Goal: Task Accomplishment & Management: Complete application form

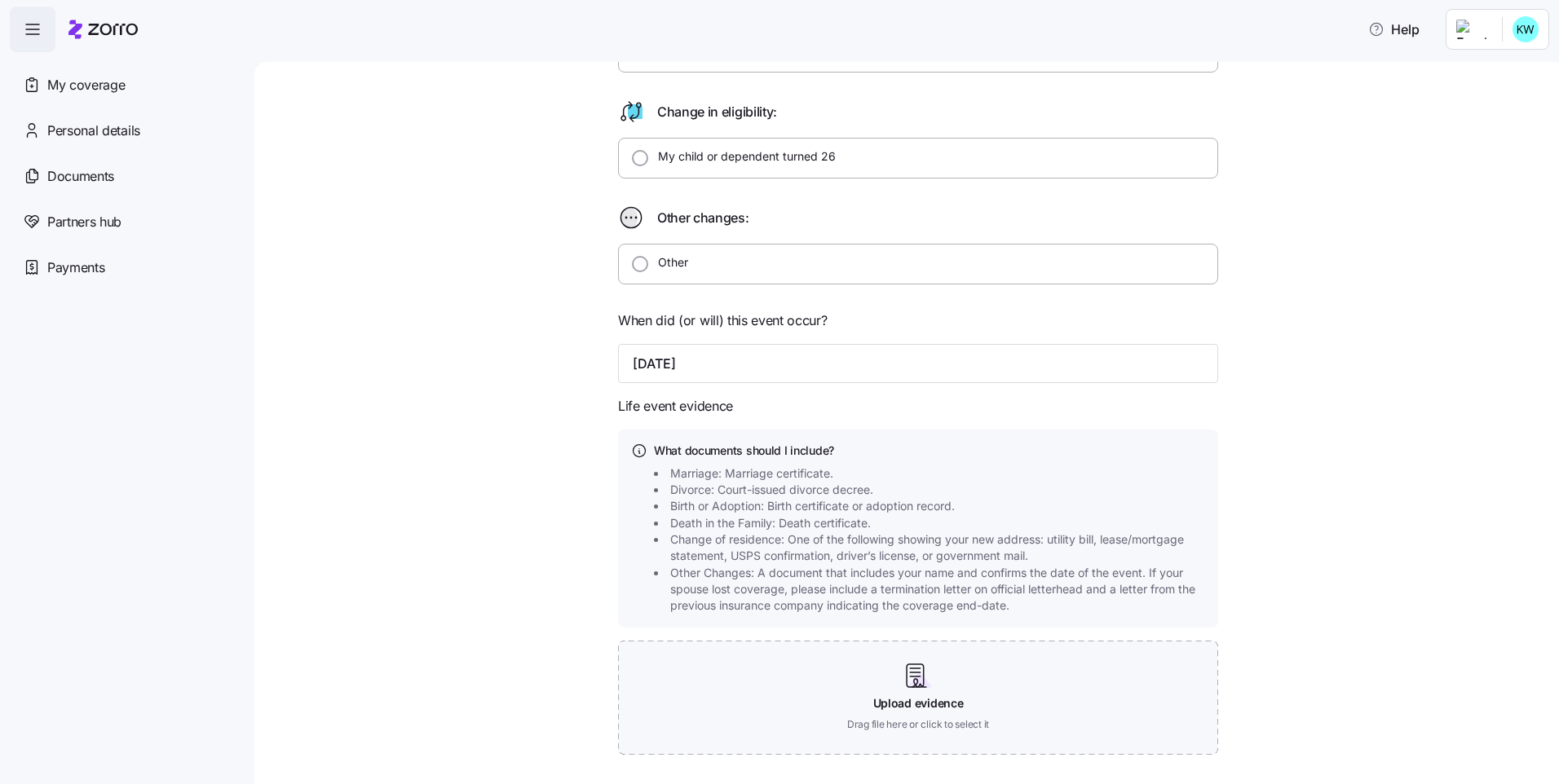
scroll to position [521, 0]
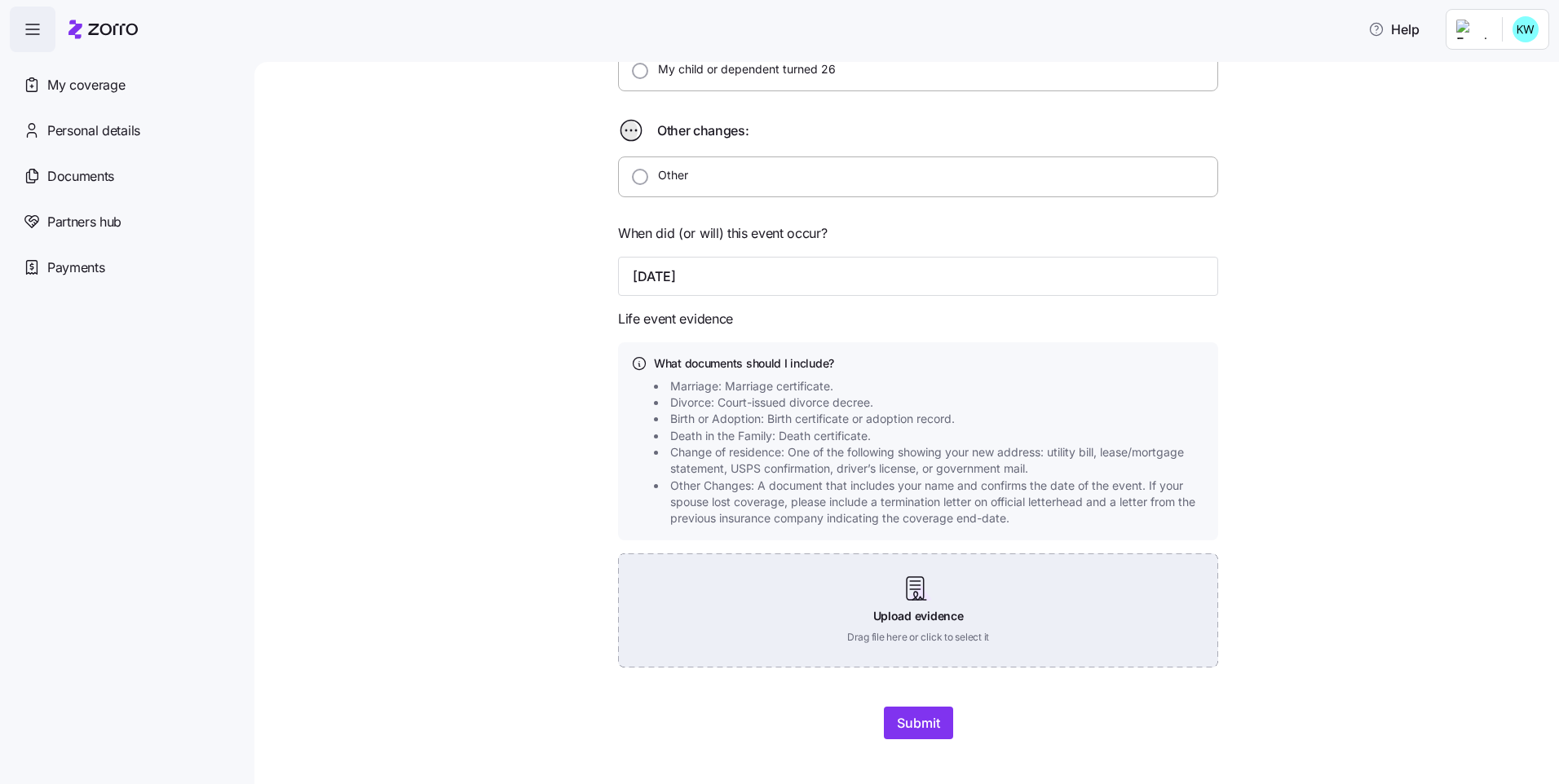
click at [913, 589] on div "Upload evidence Drag file here or click to select it" at bounding box center [917, 610] width 600 height 114
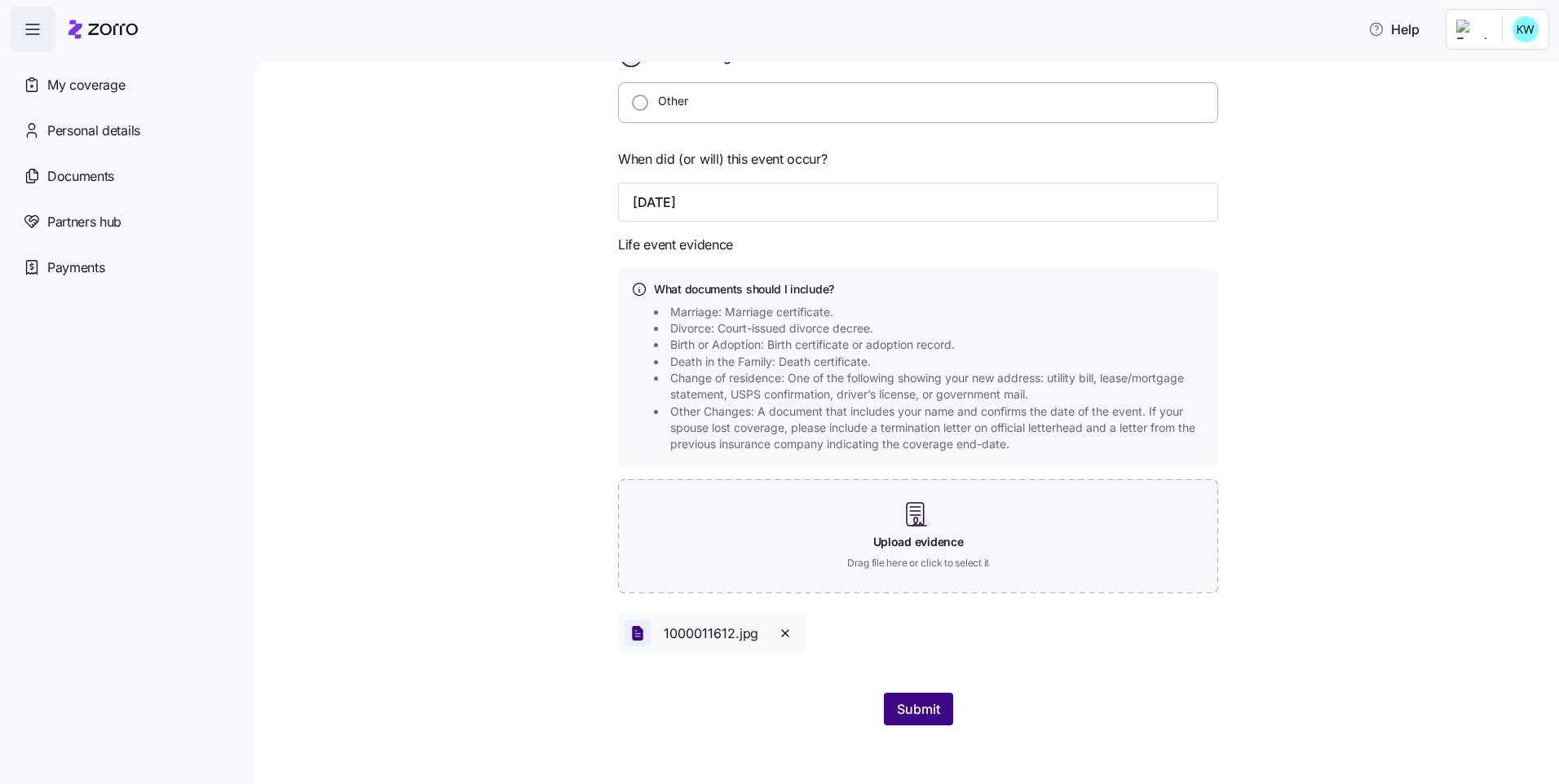
click at [916, 710] on span "Submit" at bounding box center [918, 709] width 43 height 20
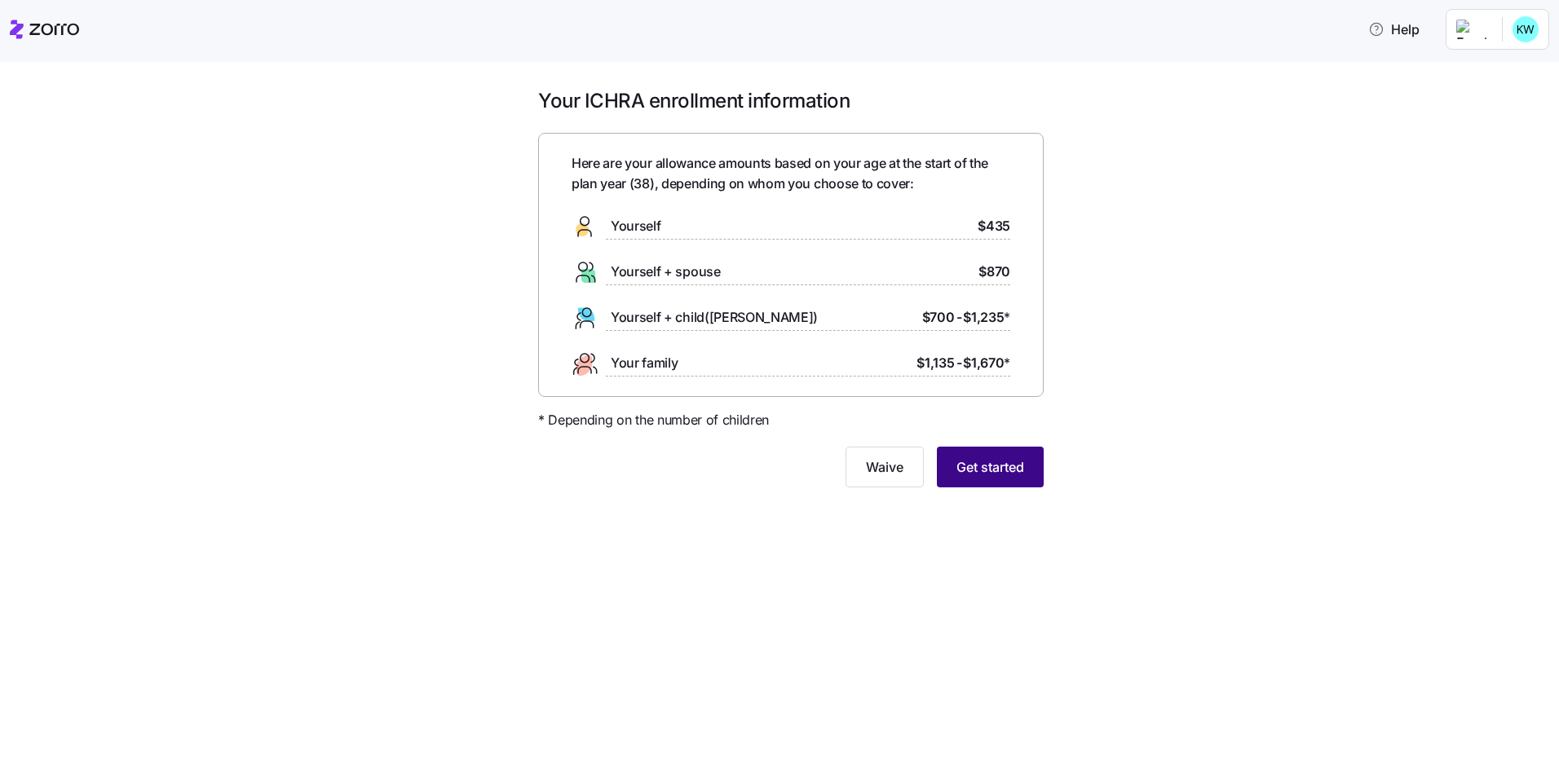
click at [1005, 468] on span "Get started" at bounding box center [989, 467] width 68 height 20
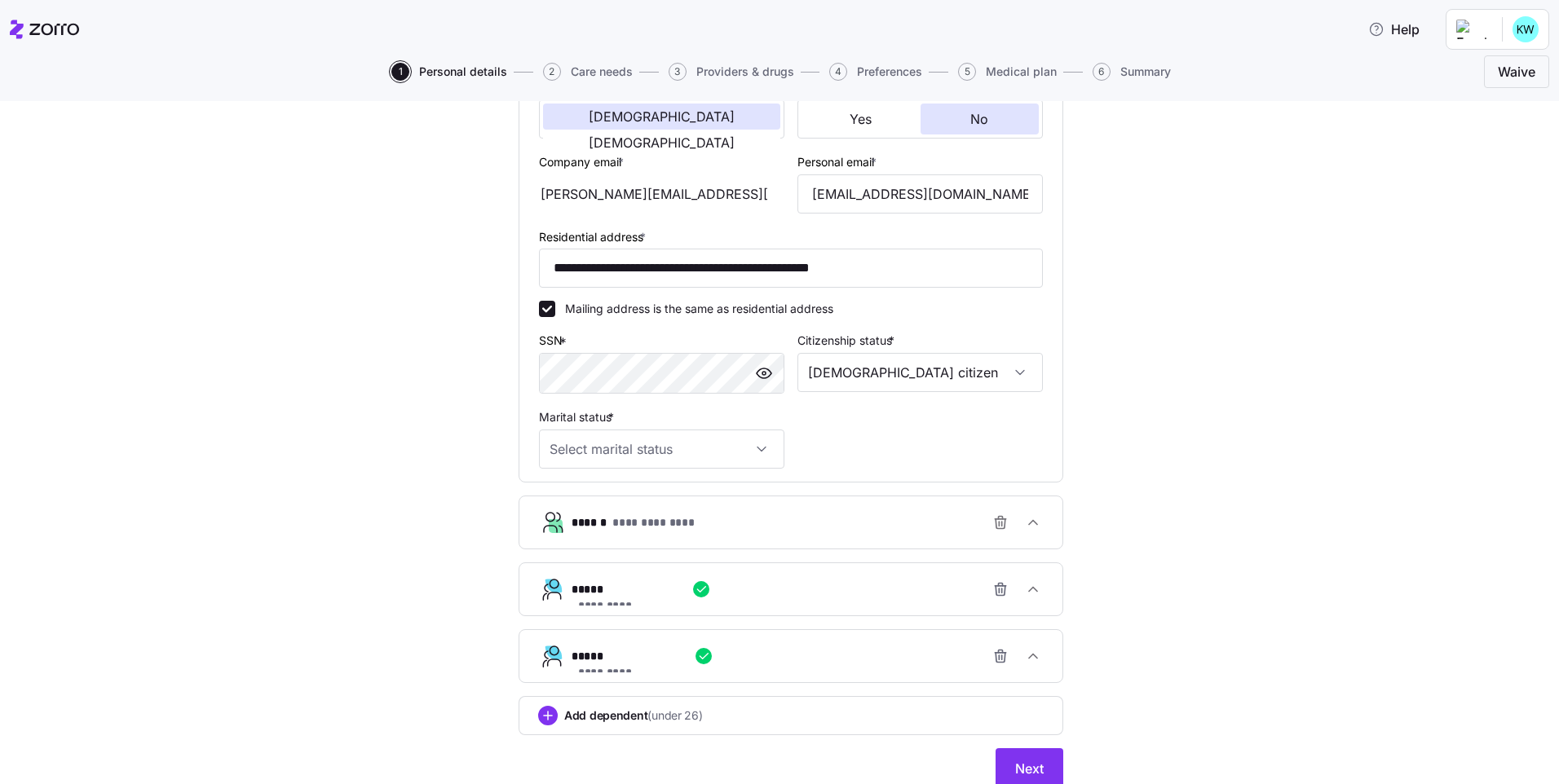
scroll to position [411, 0]
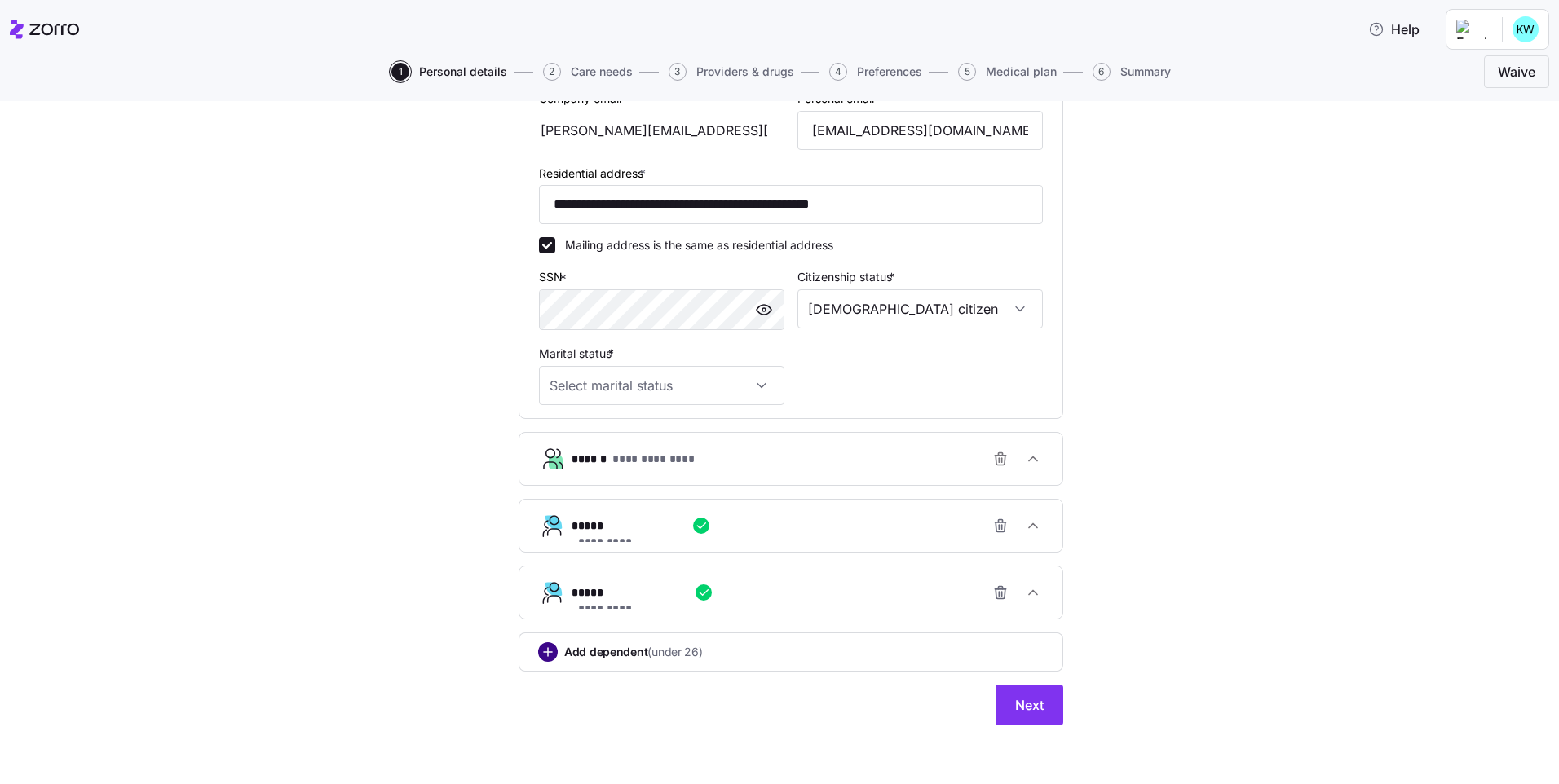
click at [539, 658] on circle "add icon" at bounding box center [548, 651] width 18 height 18
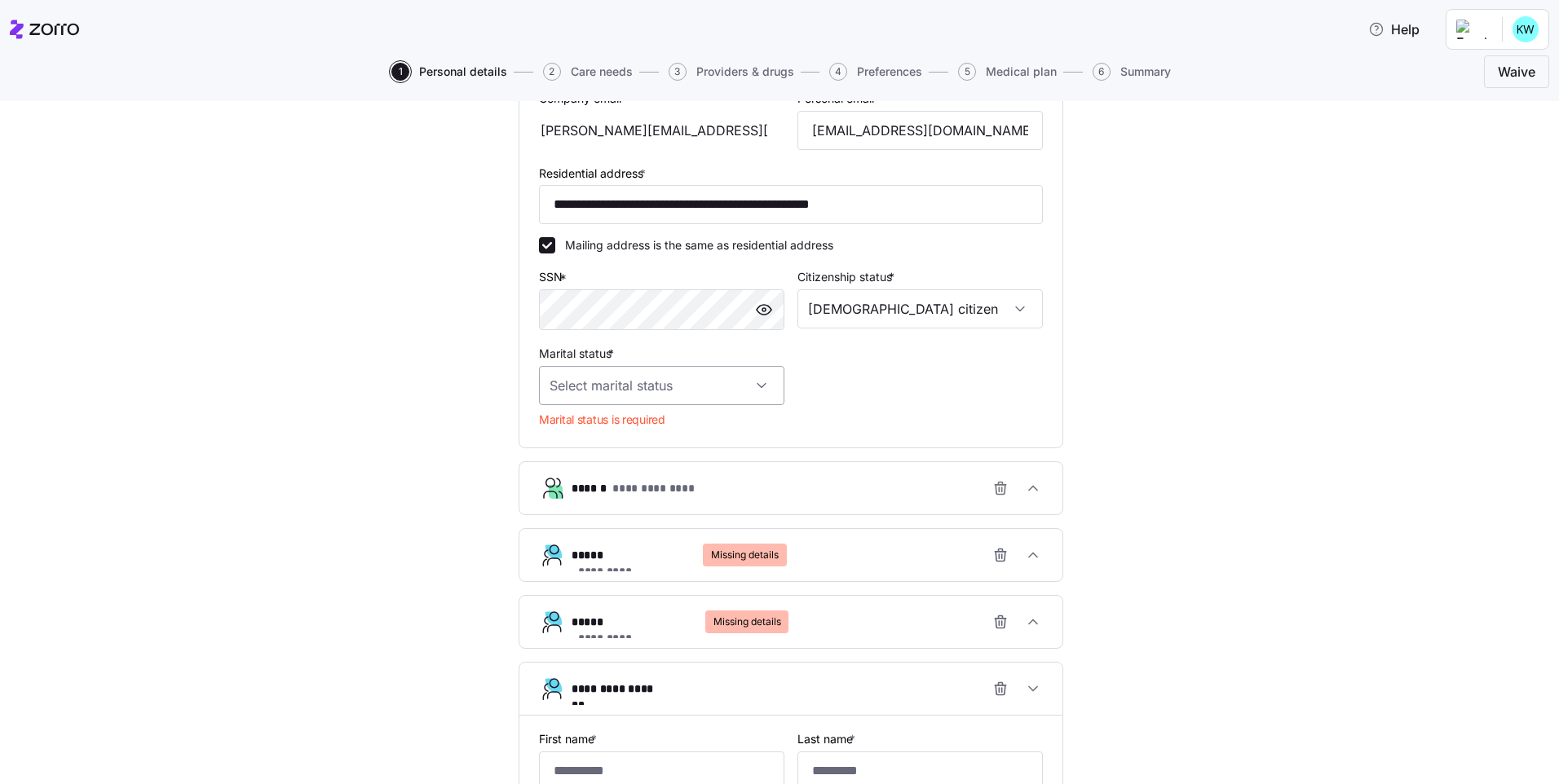
click at [675, 398] on input "Marital status *" at bounding box center [662, 384] width 246 height 39
click at [636, 473] on div "Married" at bounding box center [655, 468] width 232 height 34
type input "Married"
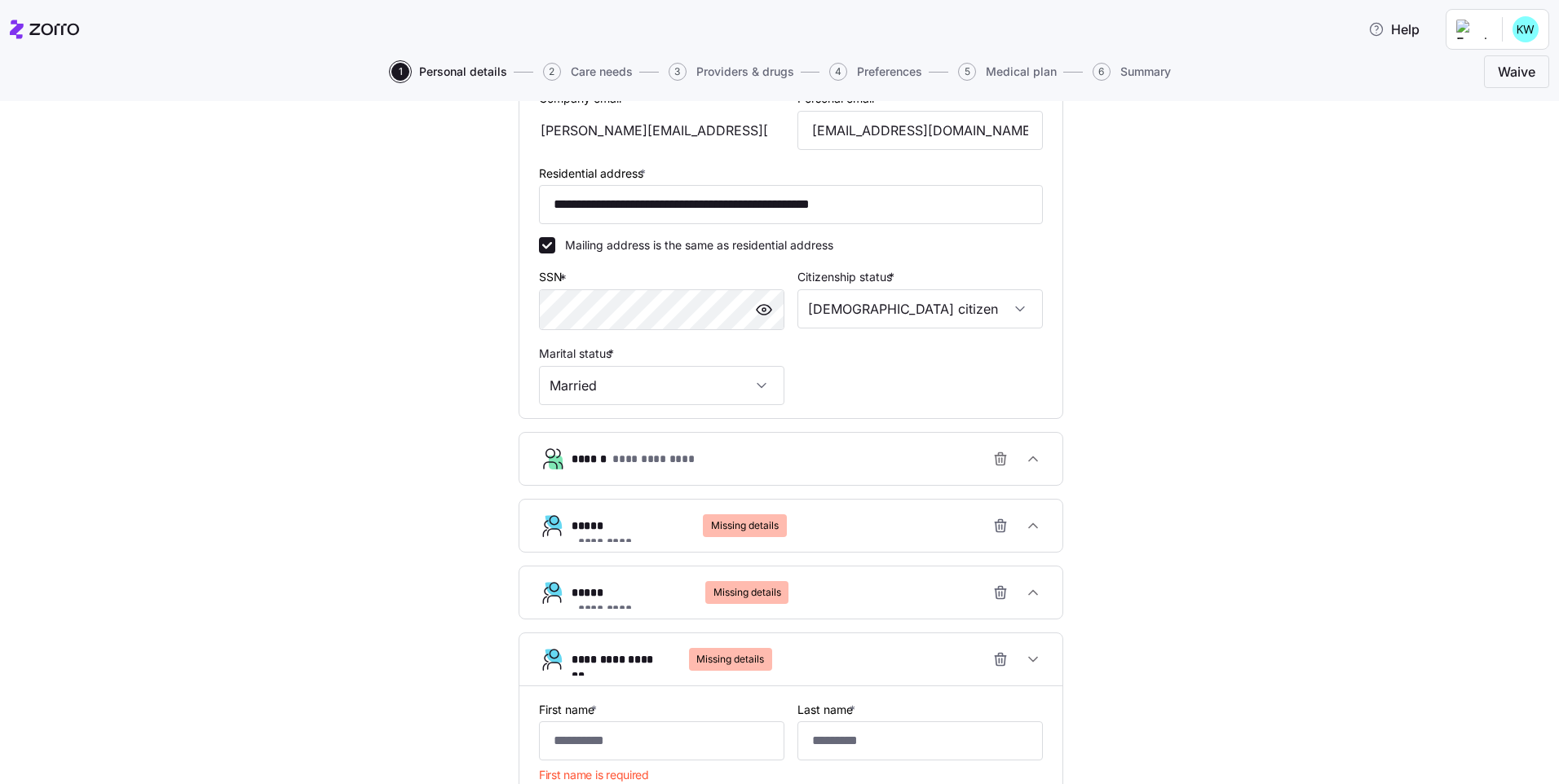
click at [1261, 466] on div "**********" at bounding box center [791, 475] width 1490 height 1517
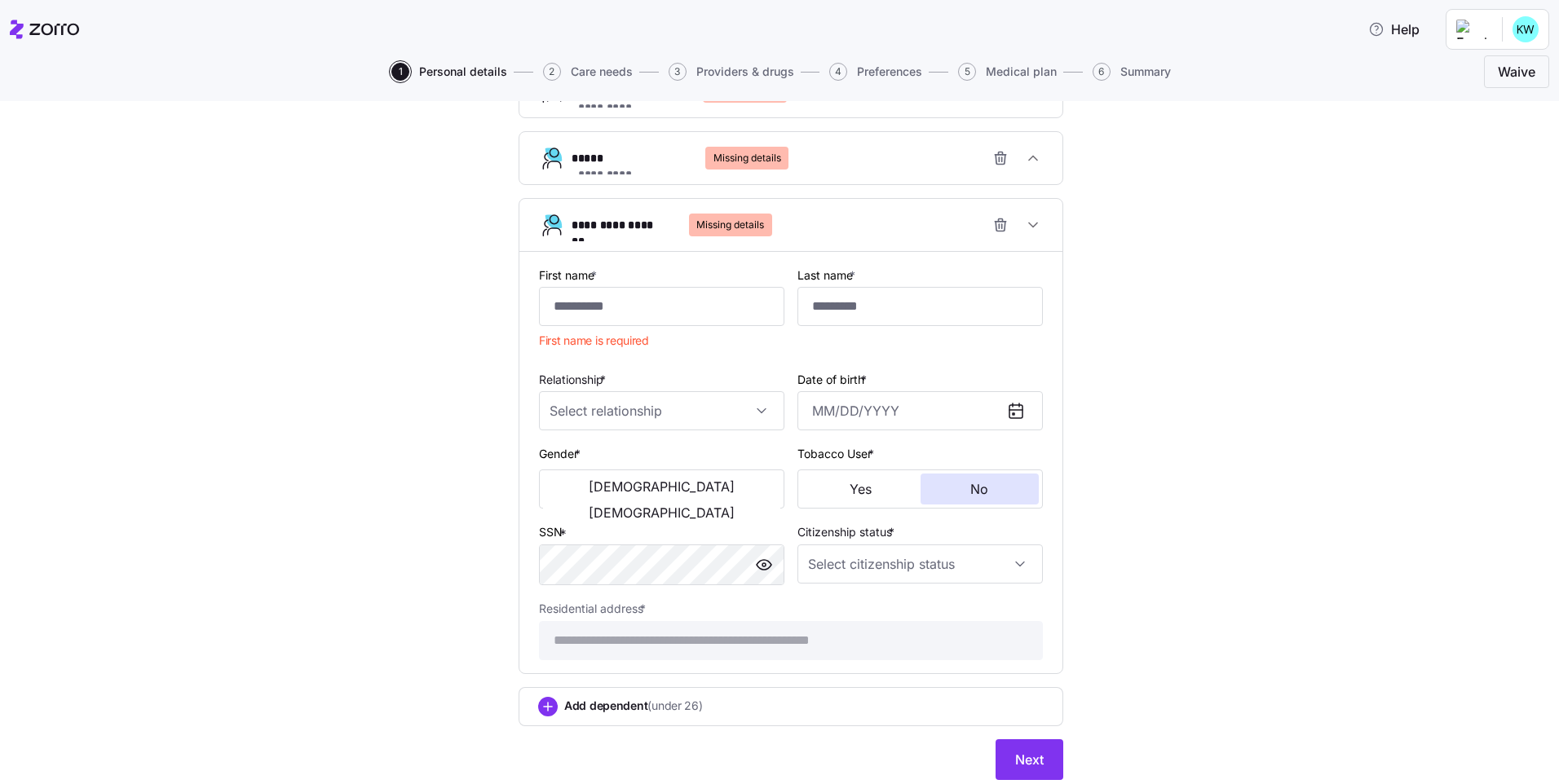
scroll to position [585, 0]
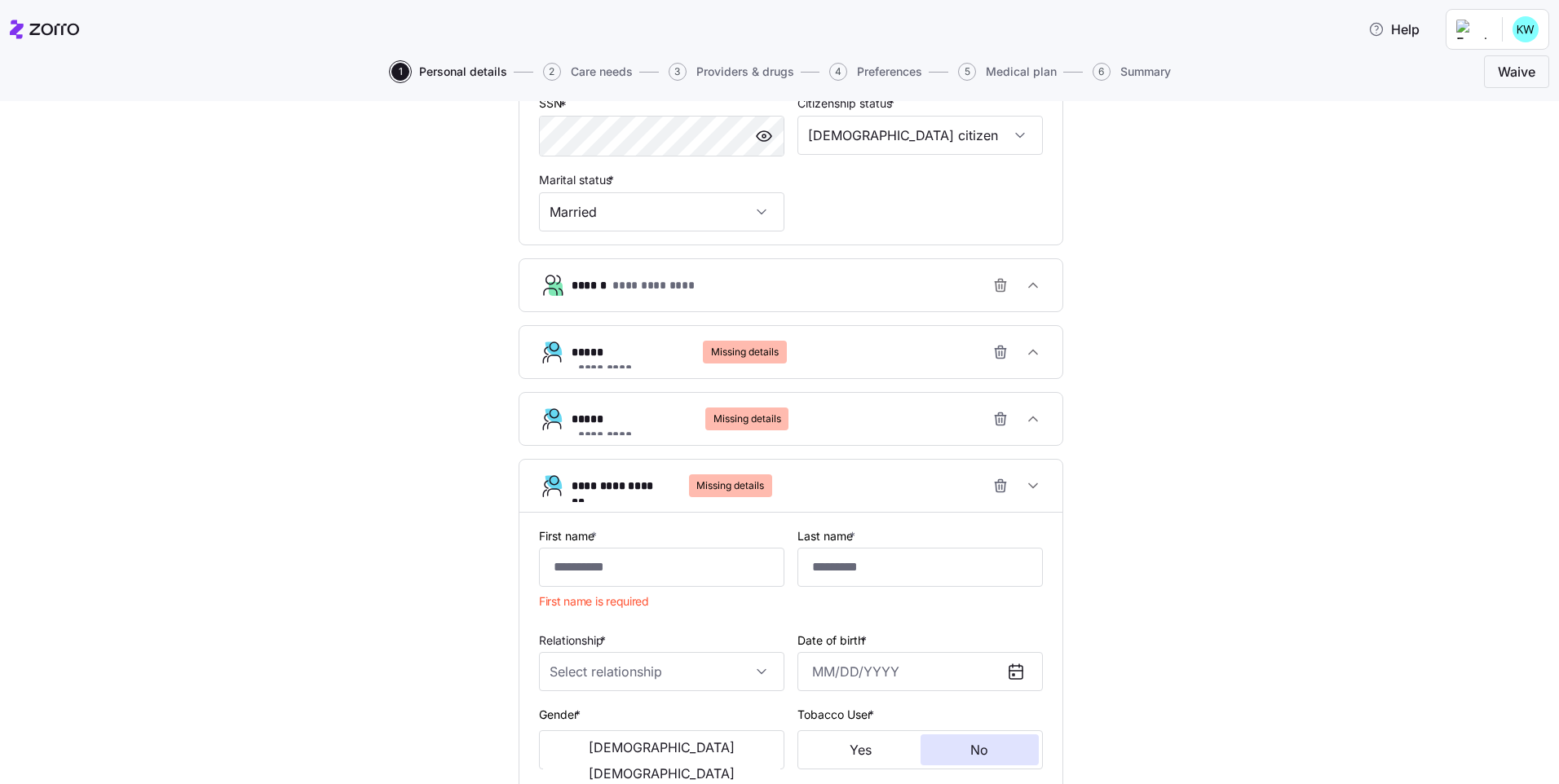
click at [719, 348] on span "Missing details" at bounding box center [744, 351] width 68 height 23
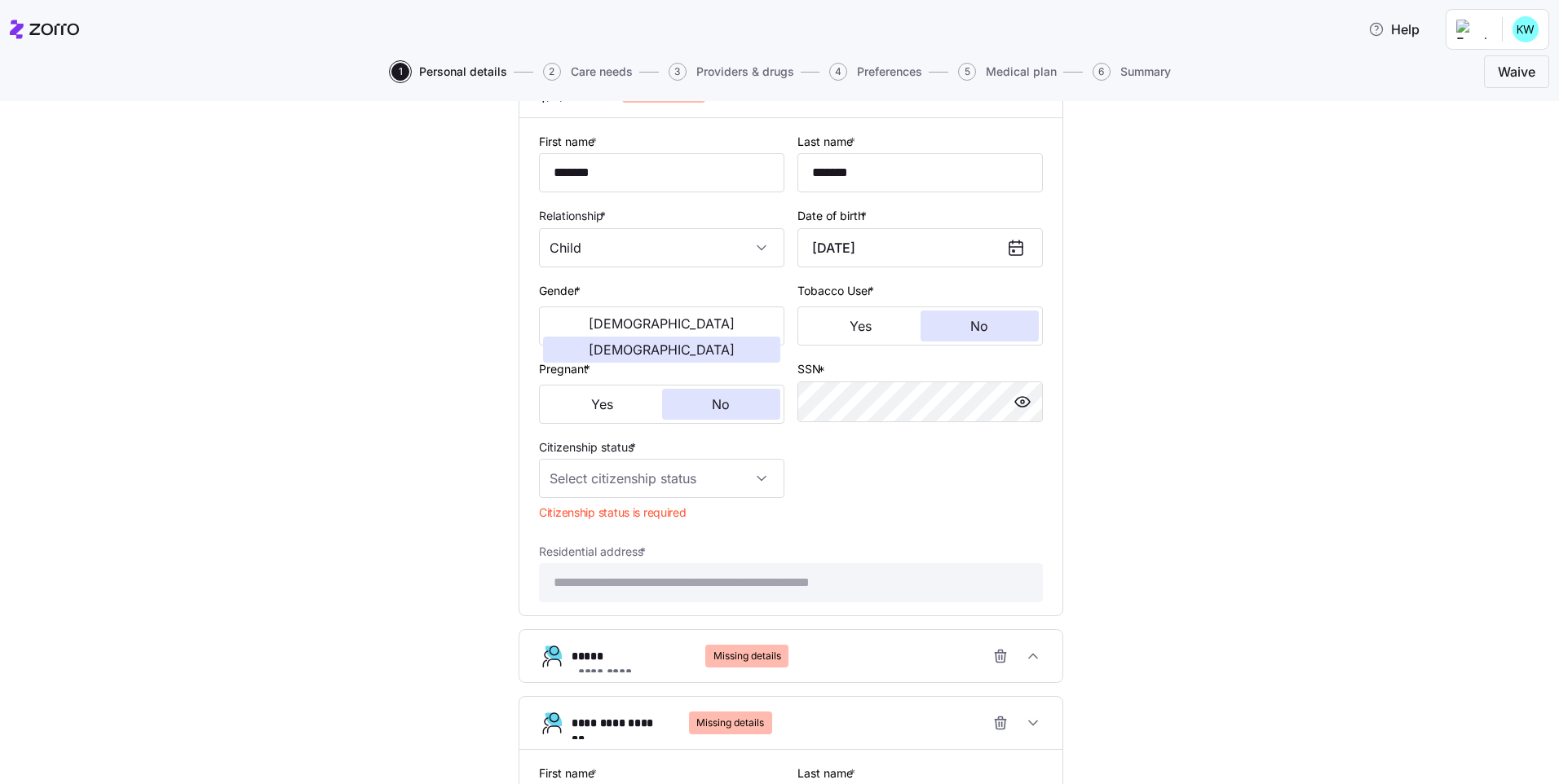
scroll to position [1020, 0]
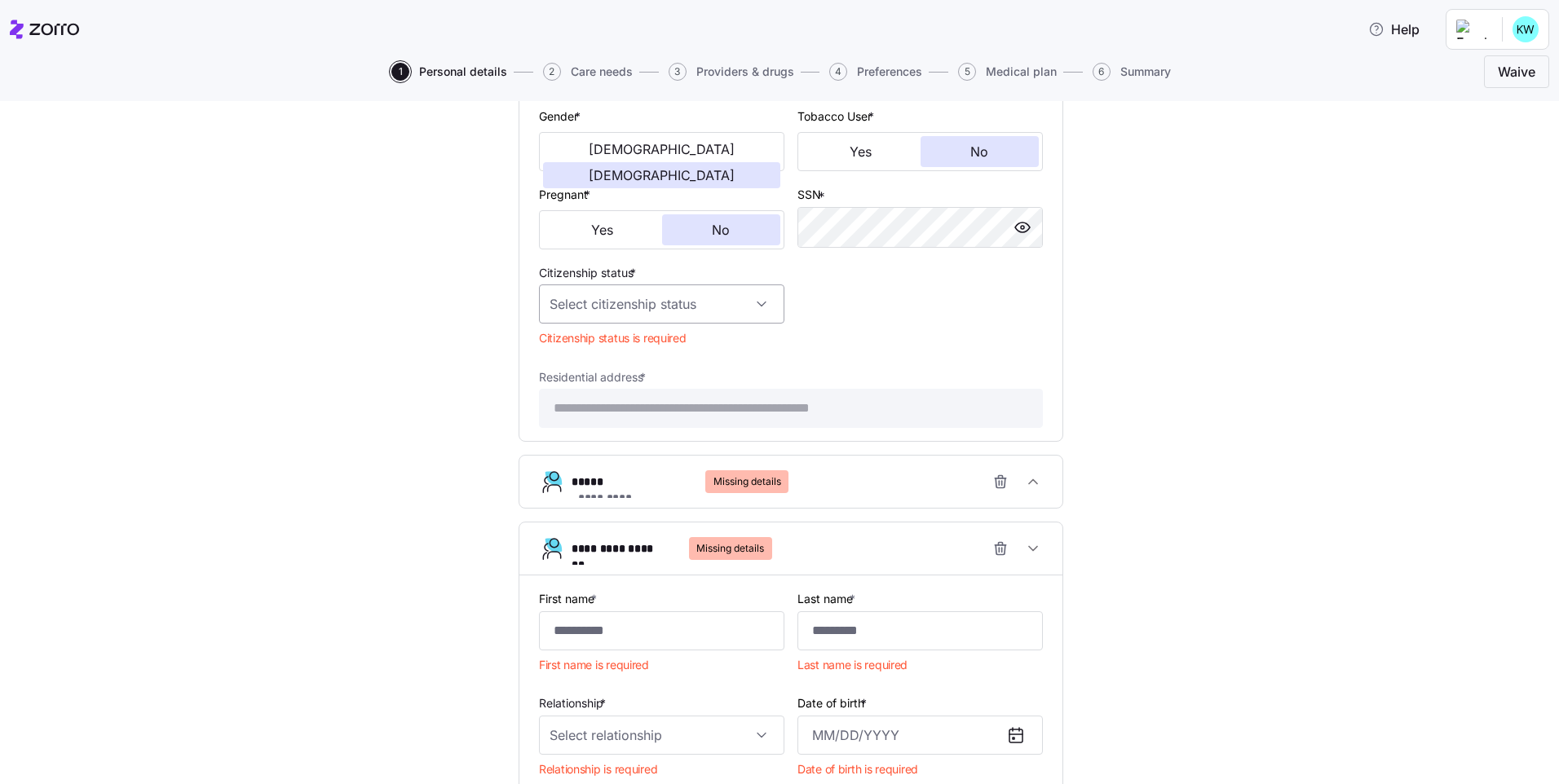
click at [689, 313] on input "Citizenship status *" at bounding box center [662, 303] width 246 height 39
click at [668, 355] on div "US citizen" at bounding box center [655, 354] width 232 height 34
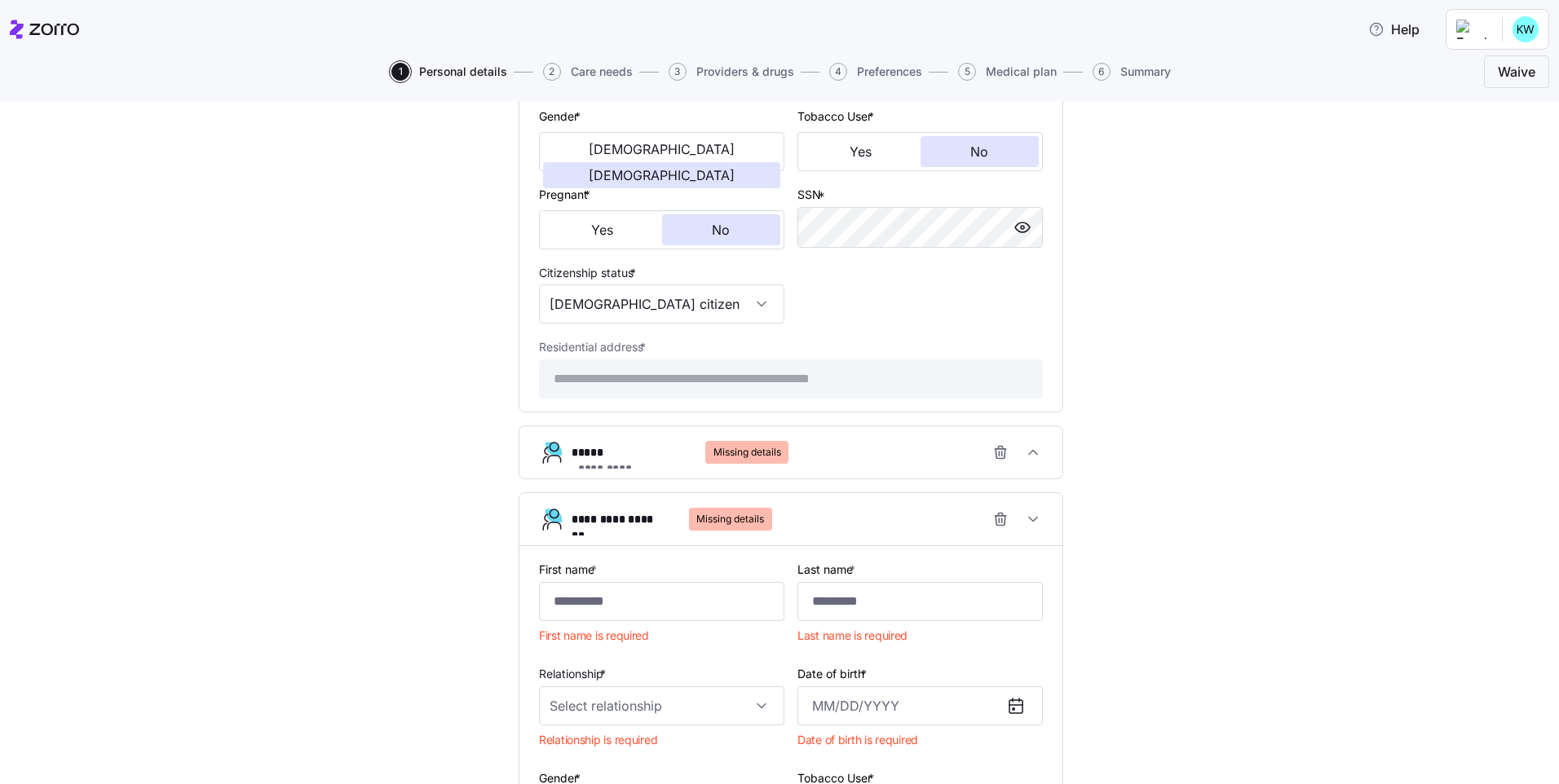
type input "US citizen"
click at [653, 441] on div "**********" at bounding box center [680, 452] width 217 height 23
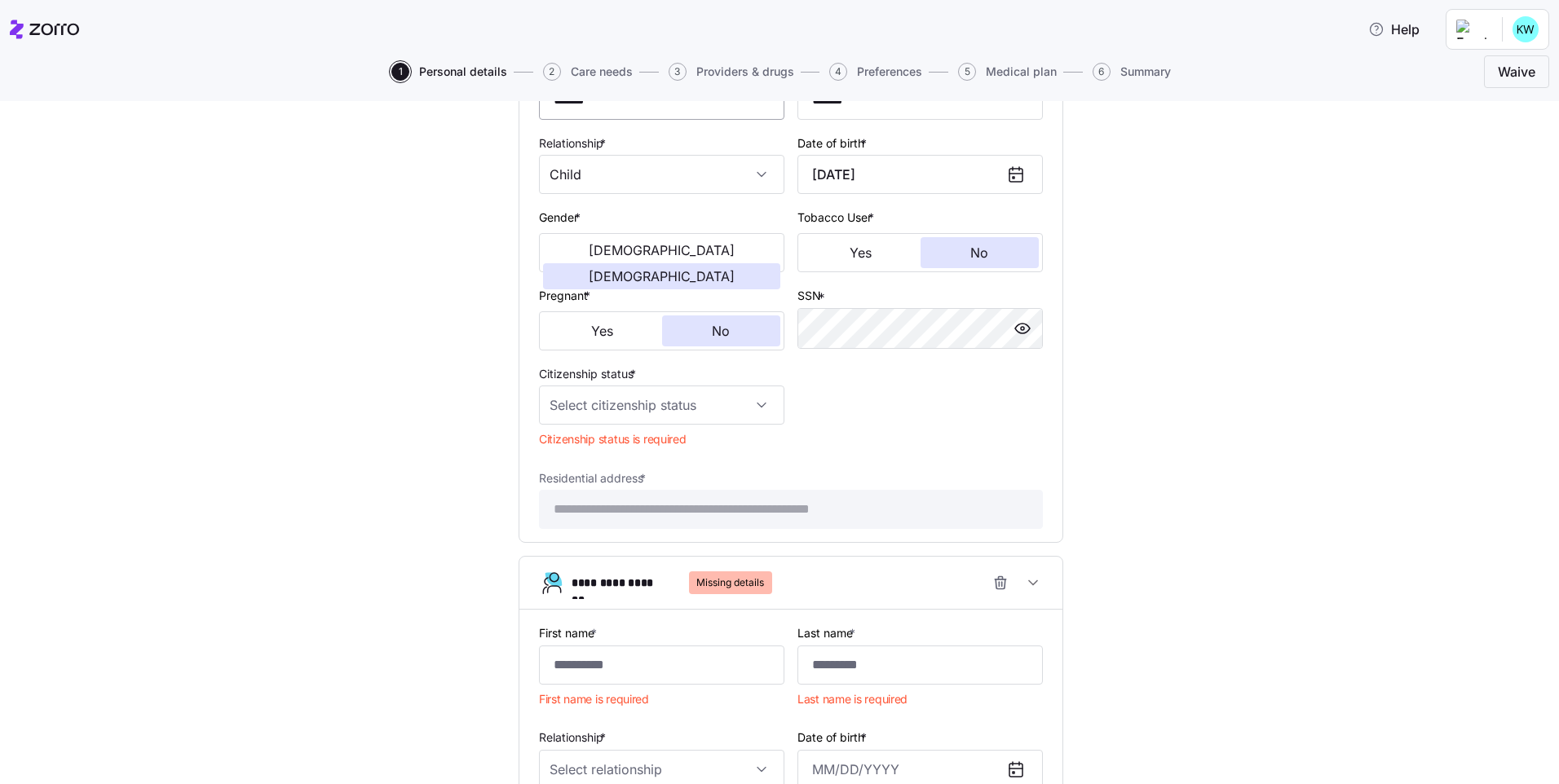
scroll to position [1542, 0]
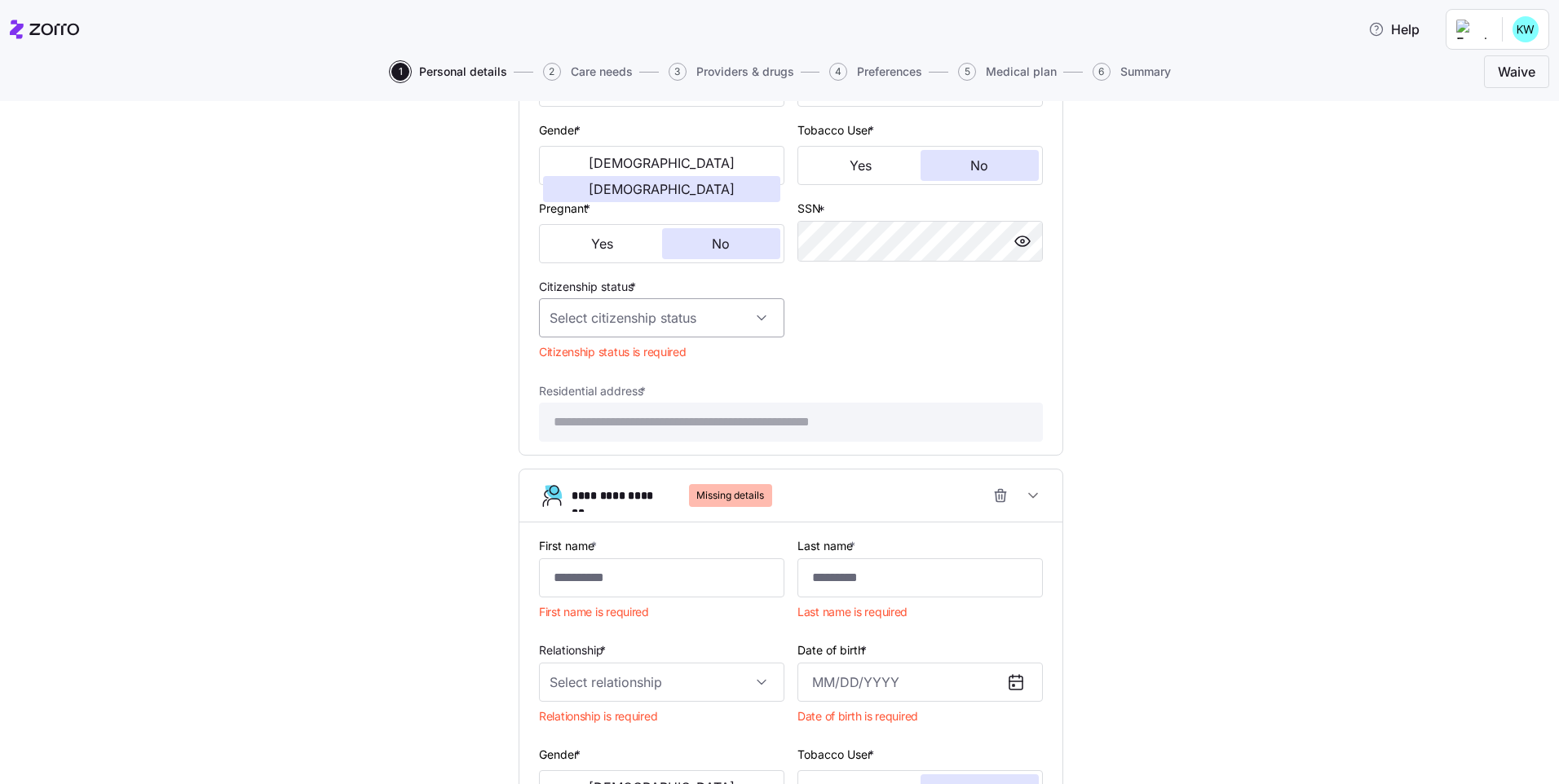
click at [634, 318] on input "Citizenship status *" at bounding box center [662, 318] width 246 height 39
click at [614, 369] on div "US citizen" at bounding box center [655, 367] width 232 height 34
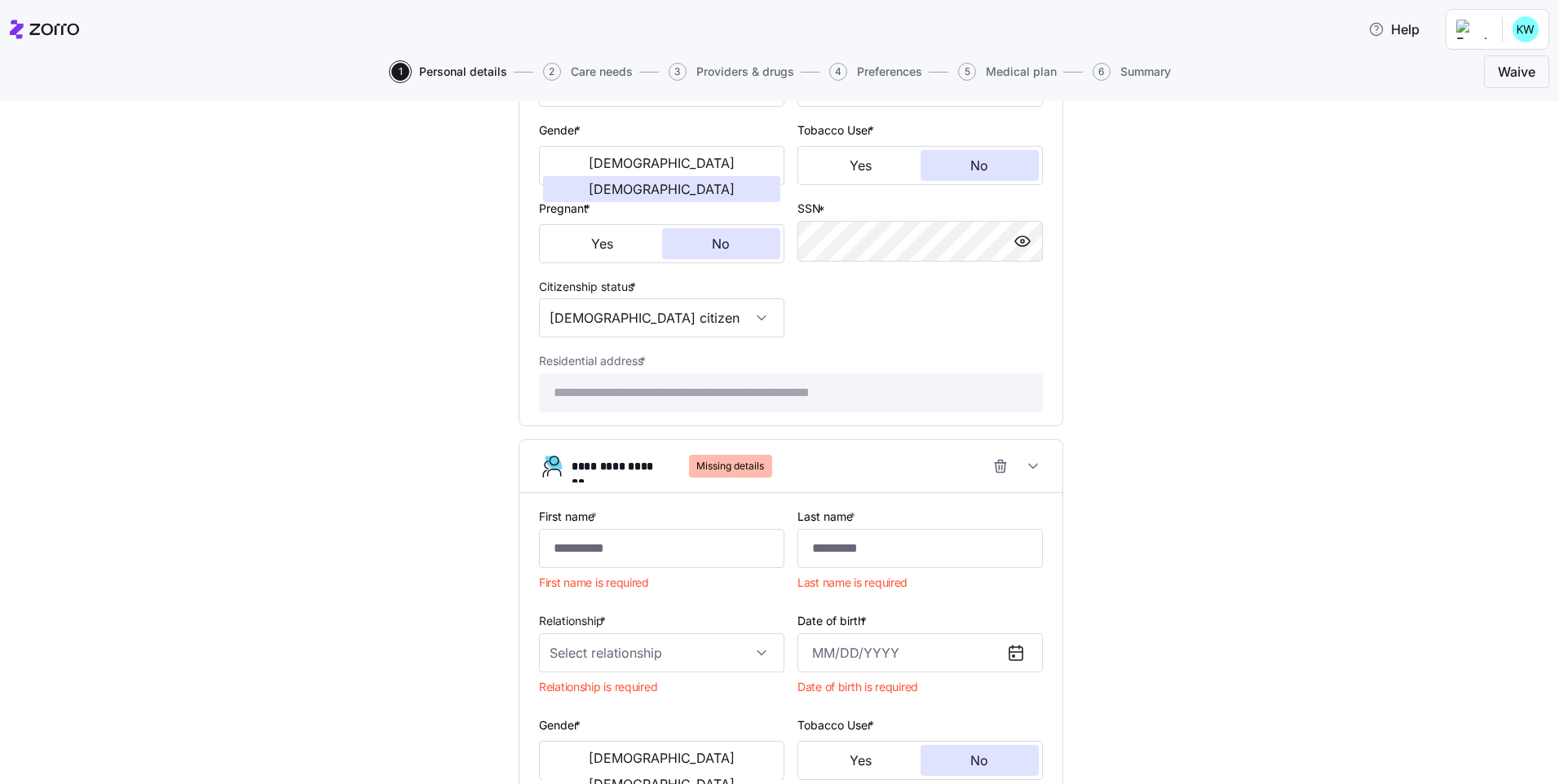
type input "US citizen"
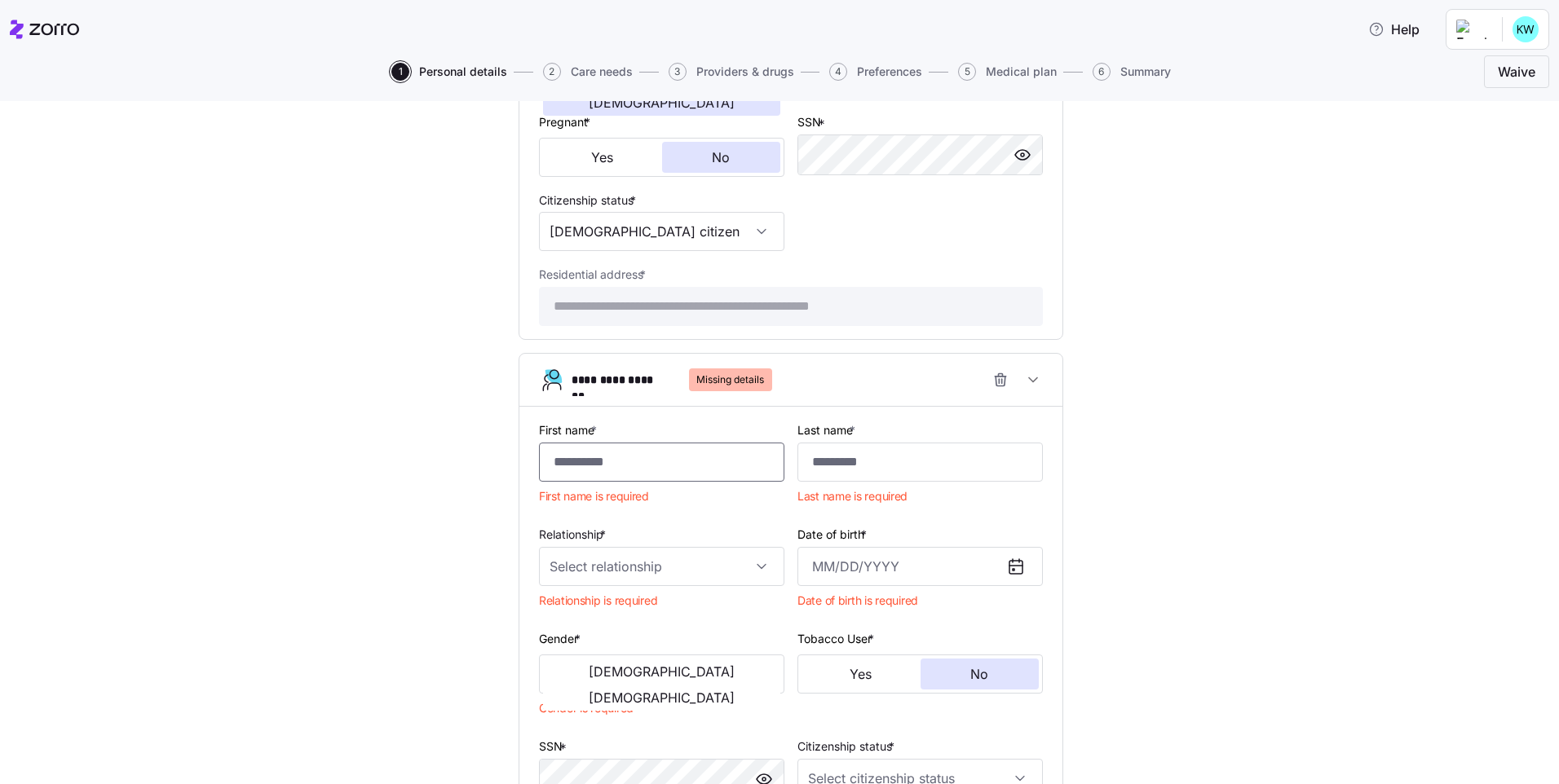
click at [673, 466] on input "First name *" at bounding box center [662, 461] width 246 height 39
type input "******"
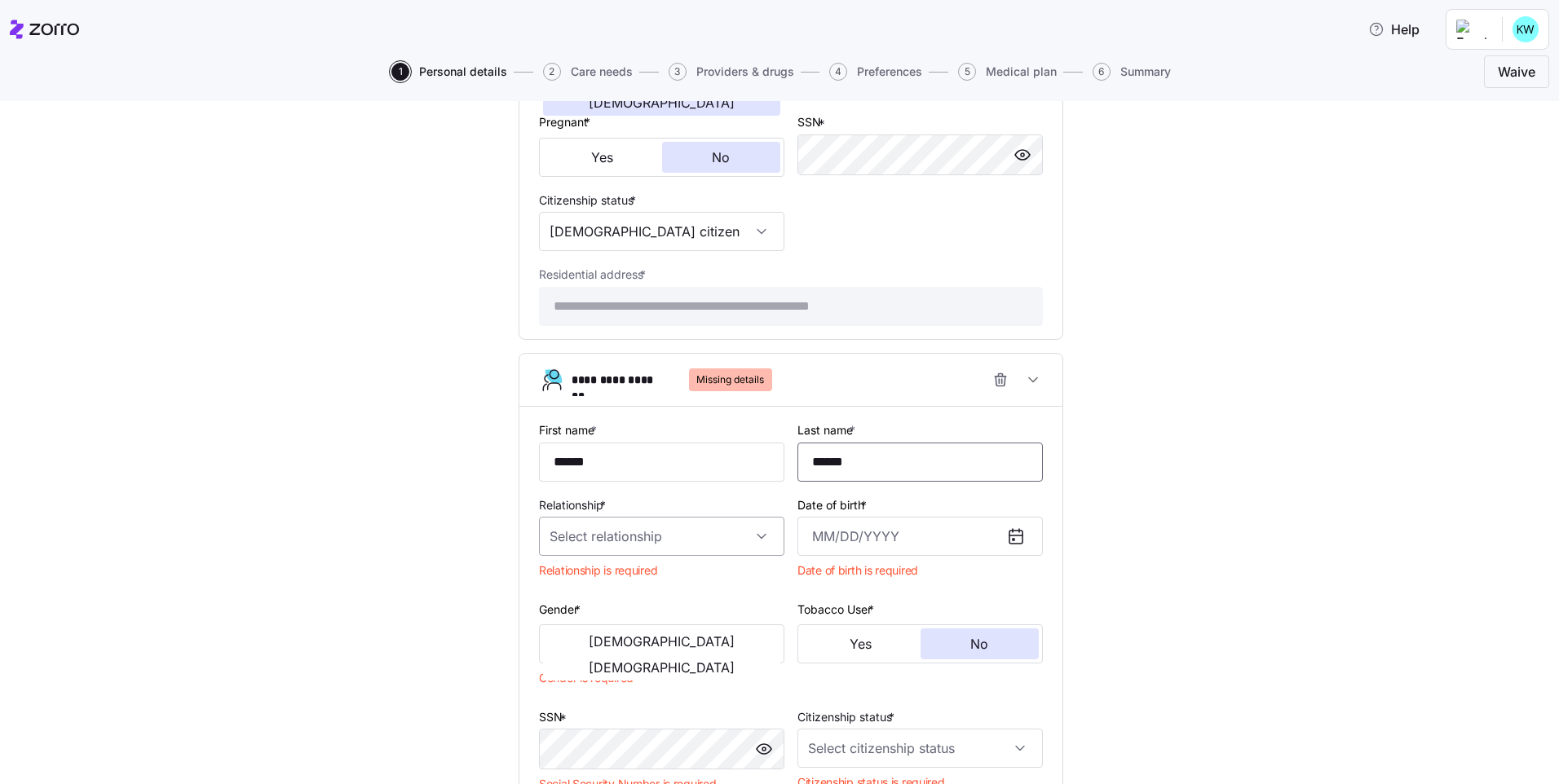
type input "******"
click at [672, 532] on input "Relationship *" at bounding box center [662, 536] width 246 height 39
click at [638, 581] on div "Child" at bounding box center [655, 586] width 232 height 34
type input "Child"
click at [877, 540] on input "Date of birth *" at bounding box center [920, 536] width 246 height 39
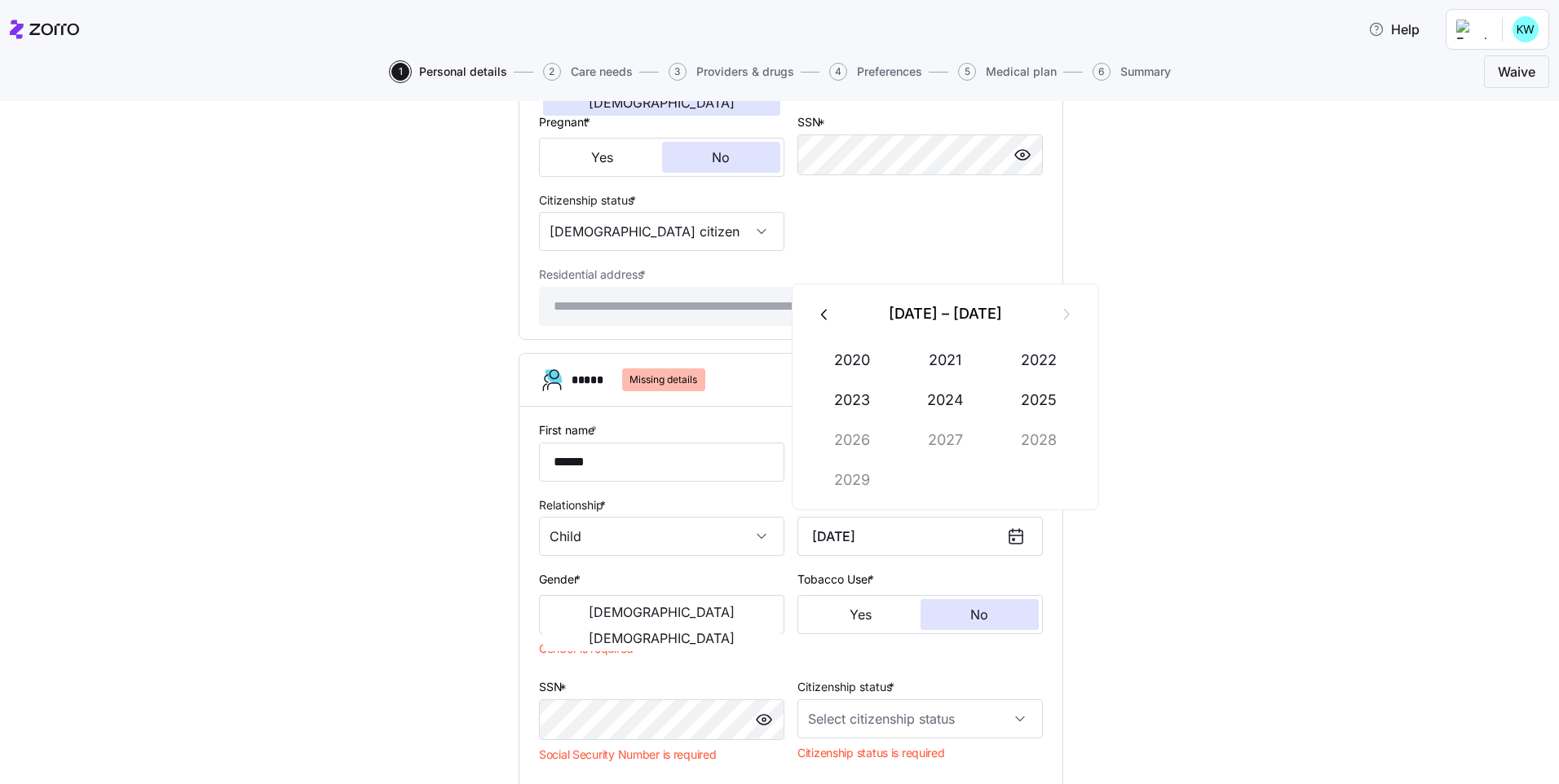
type input "August 25, 2025"
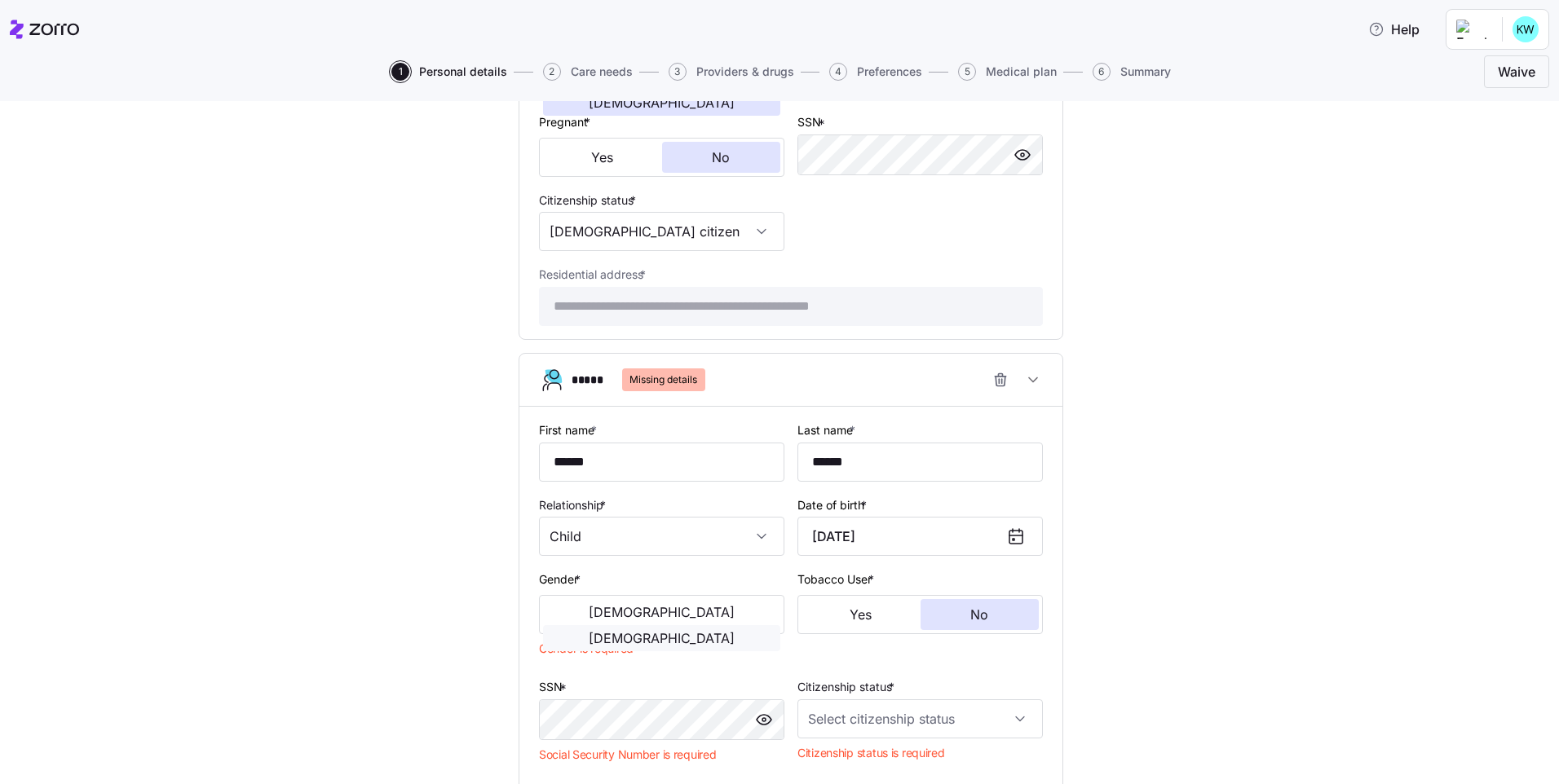
click at [735, 632] on span "Female" at bounding box center [662, 638] width 146 height 13
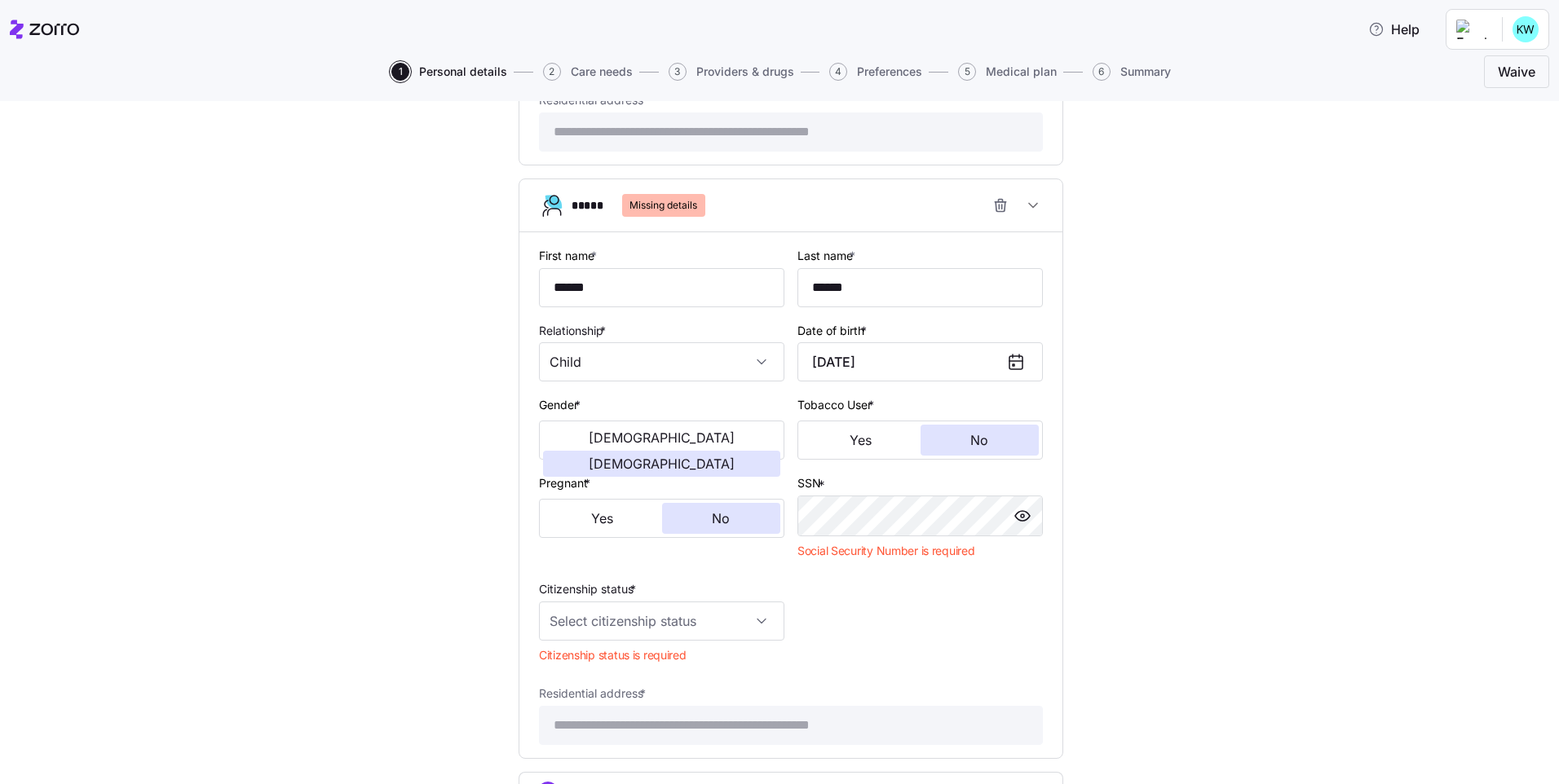
scroll to position [1888, 0]
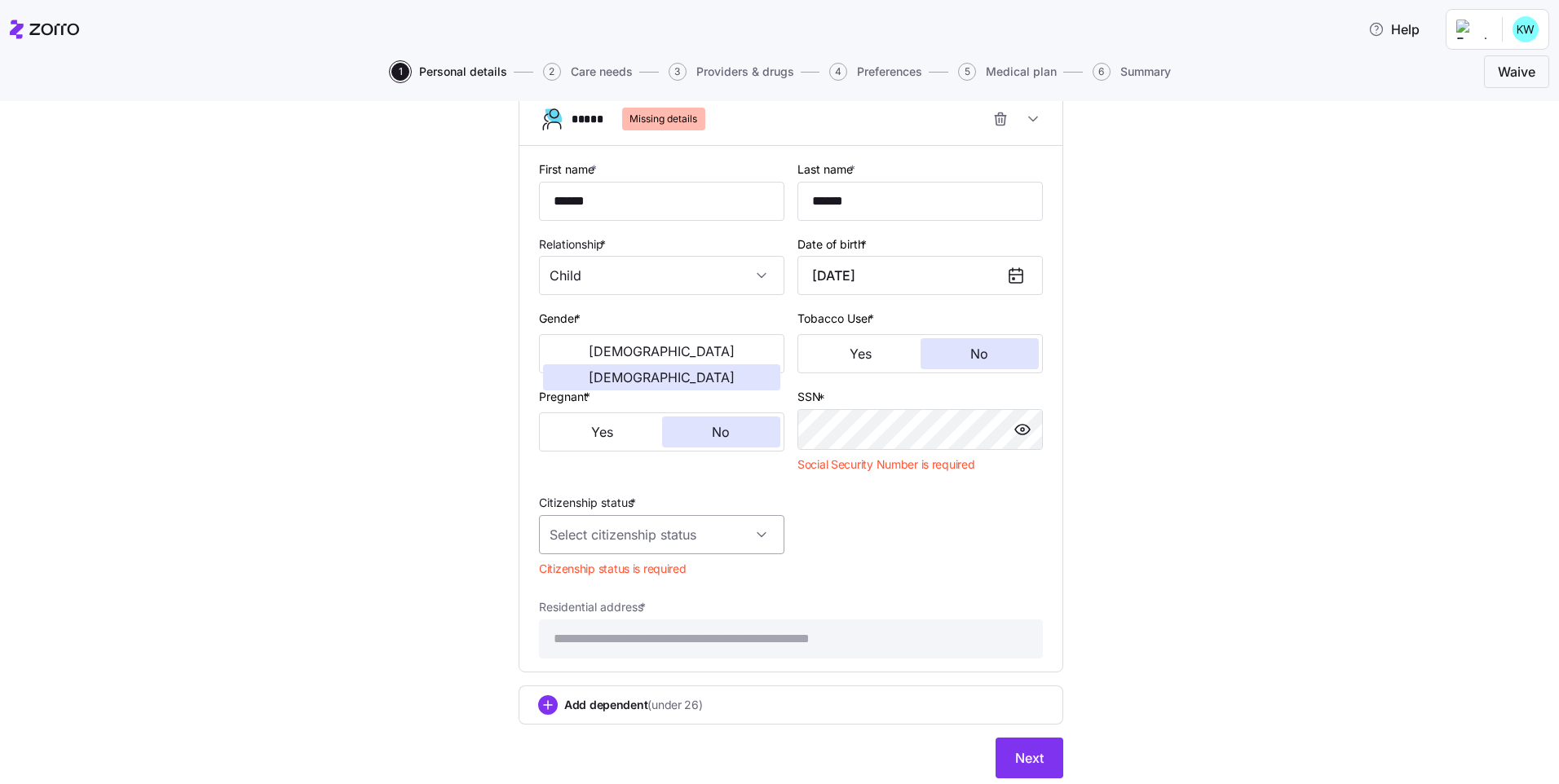
click at [662, 536] on input "Citizenship status *" at bounding box center [662, 534] width 246 height 39
click at [636, 581] on div "US citizen" at bounding box center [655, 584] width 232 height 34
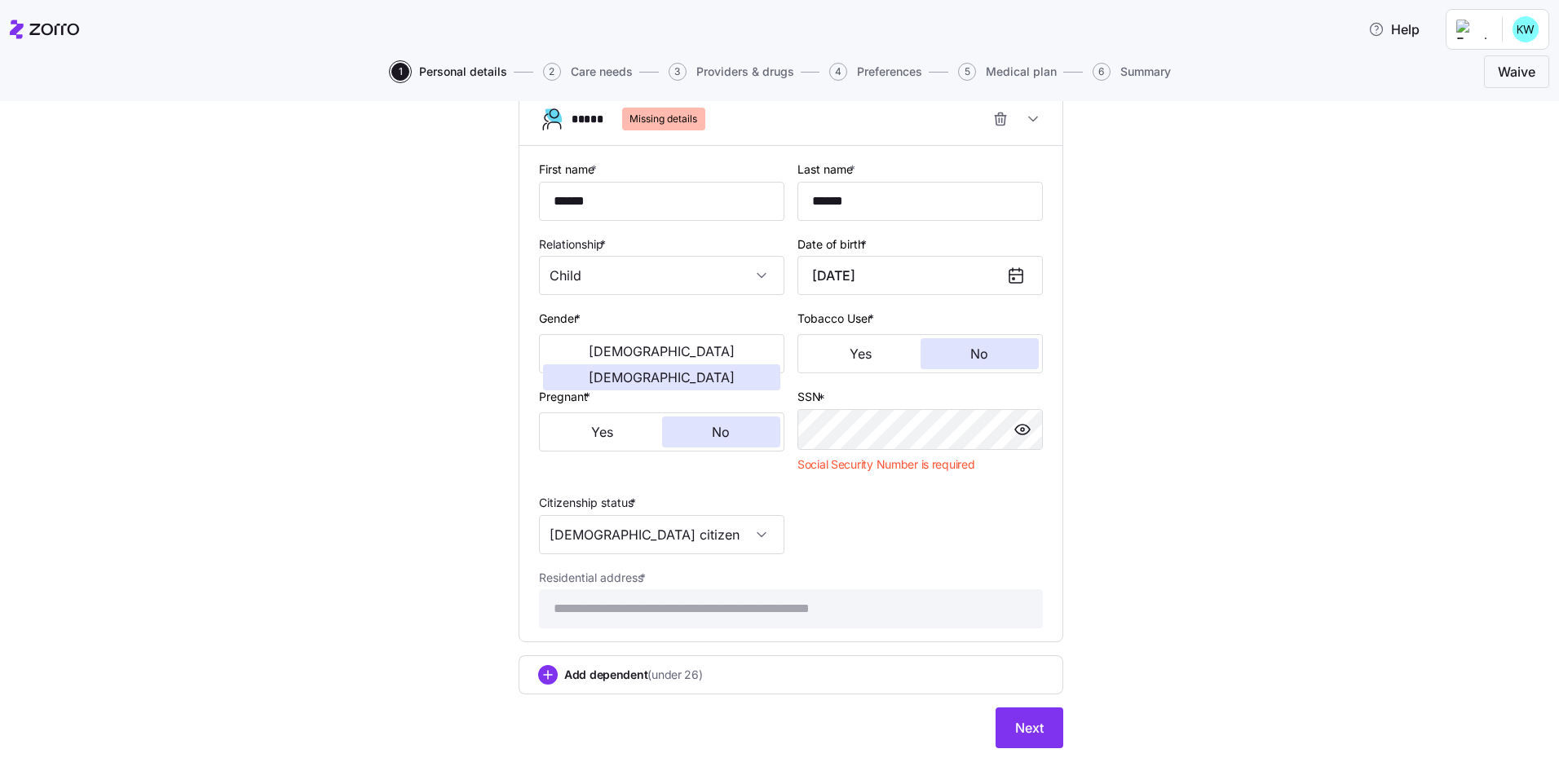
type input "US citizen"
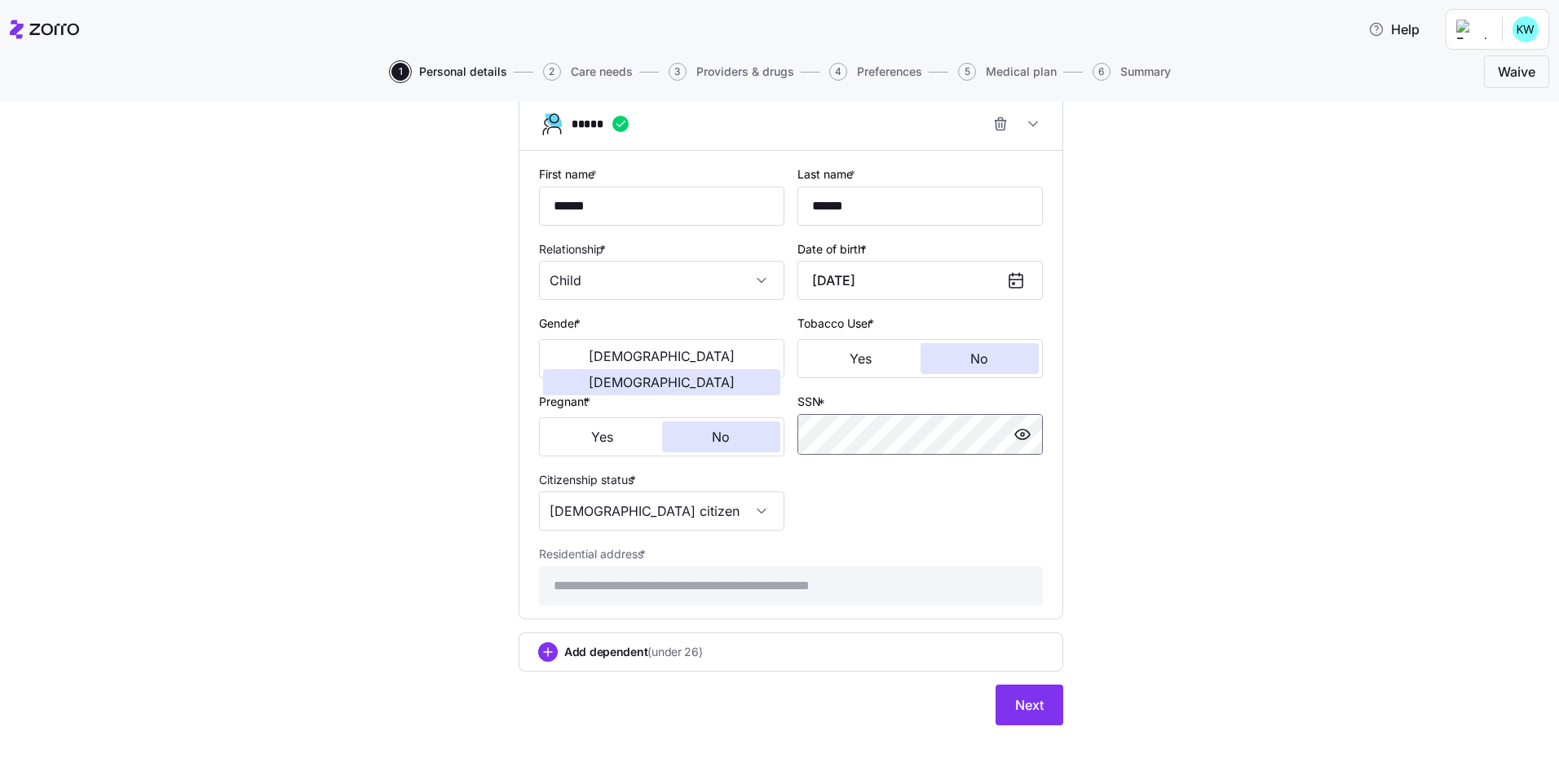
scroll to position [1884, 0]
click at [1017, 708] on span "Next" at bounding box center [1029, 705] width 29 height 20
click at [1022, 706] on span "Next" at bounding box center [1029, 705] width 29 height 20
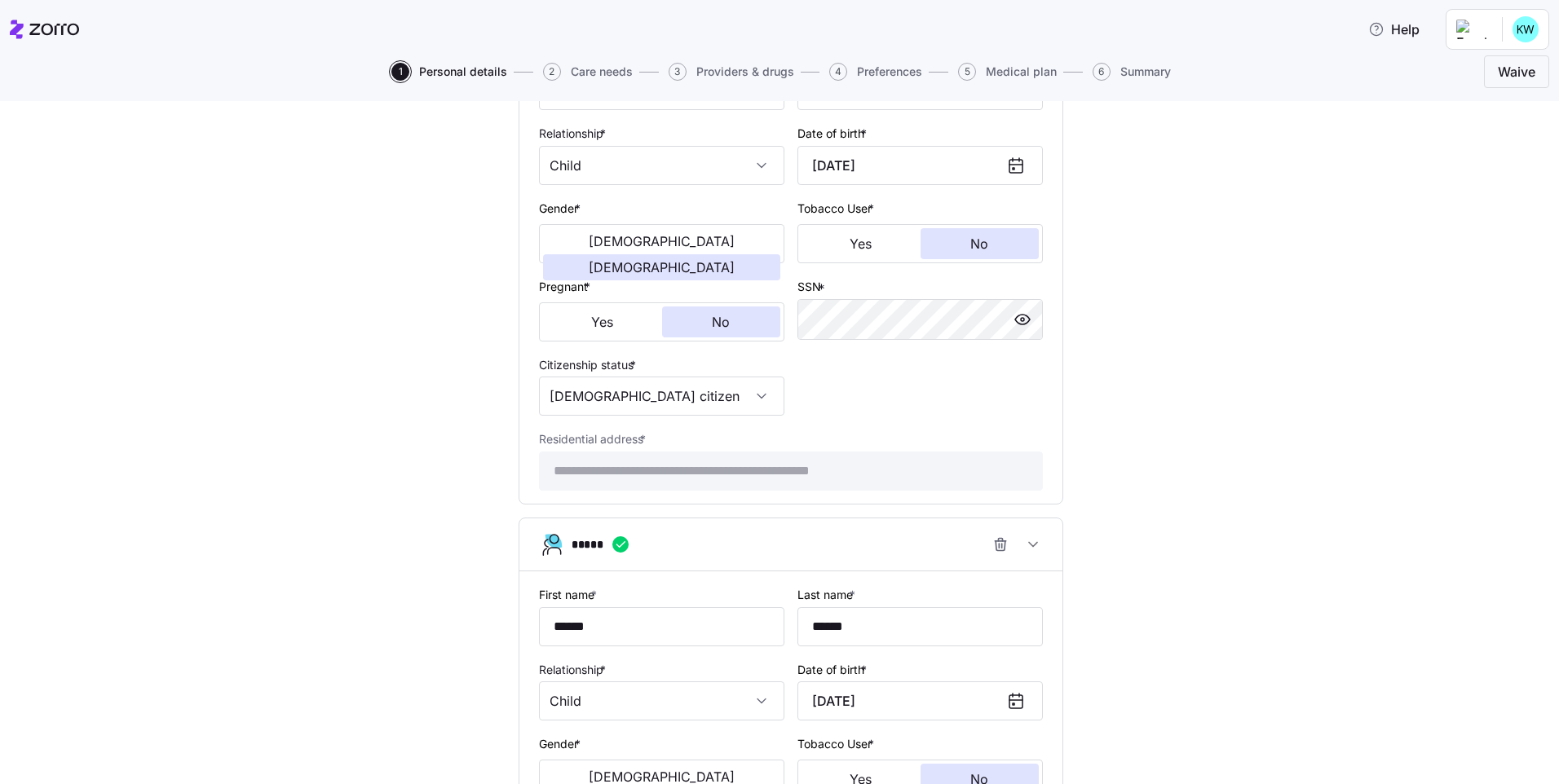
scroll to position [493, 0]
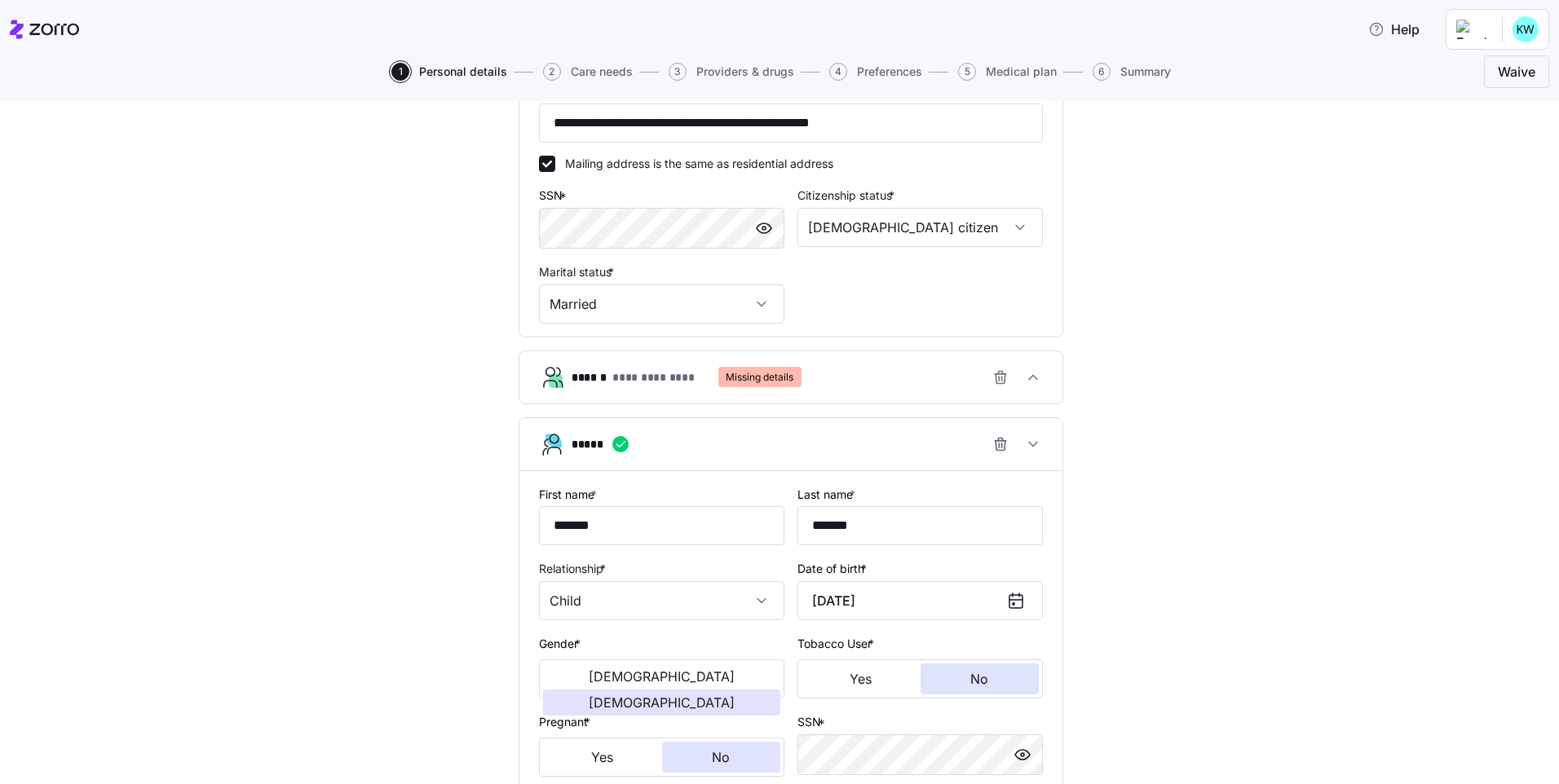
click at [784, 378] on span "Missing details" at bounding box center [759, 376] width 68 height 21
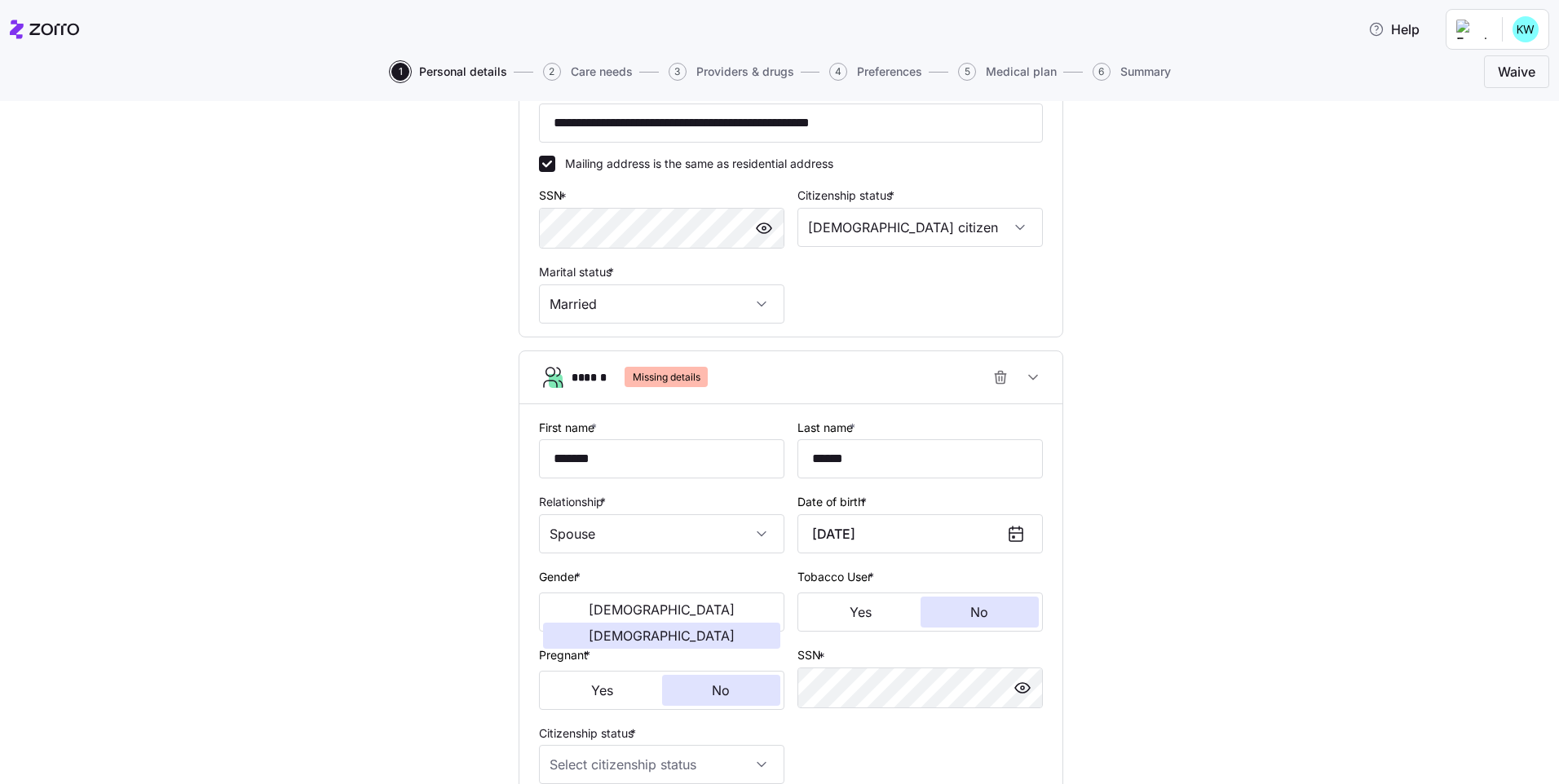
scroll to position [753, 0]
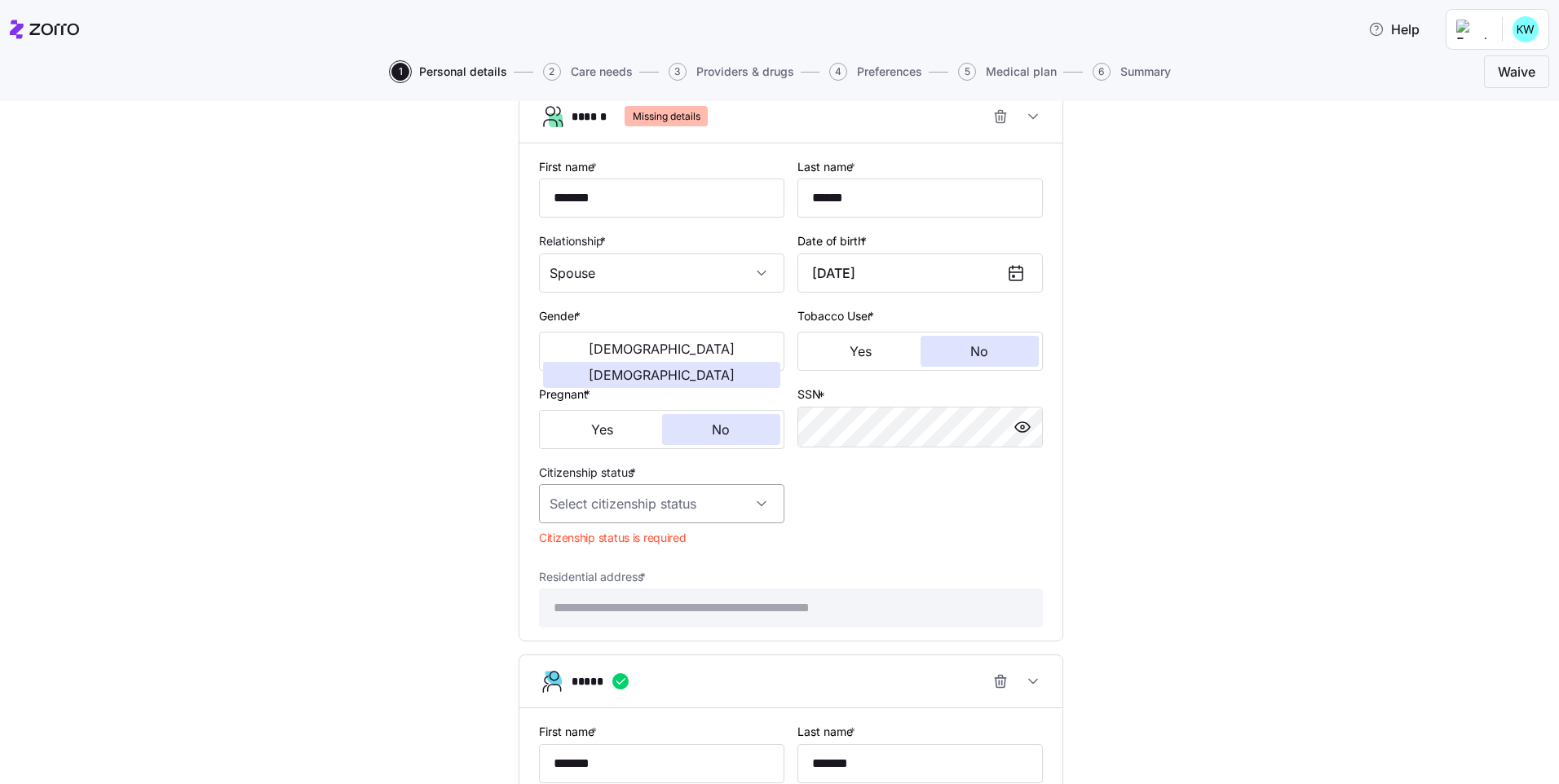
click at [708, 503] on input "Citizenship status *" at bounding box center [662, 503] width 246 height 39
click at [681, 549] on div "US citizen" at bounding box center [655, 553] width 232 height 34
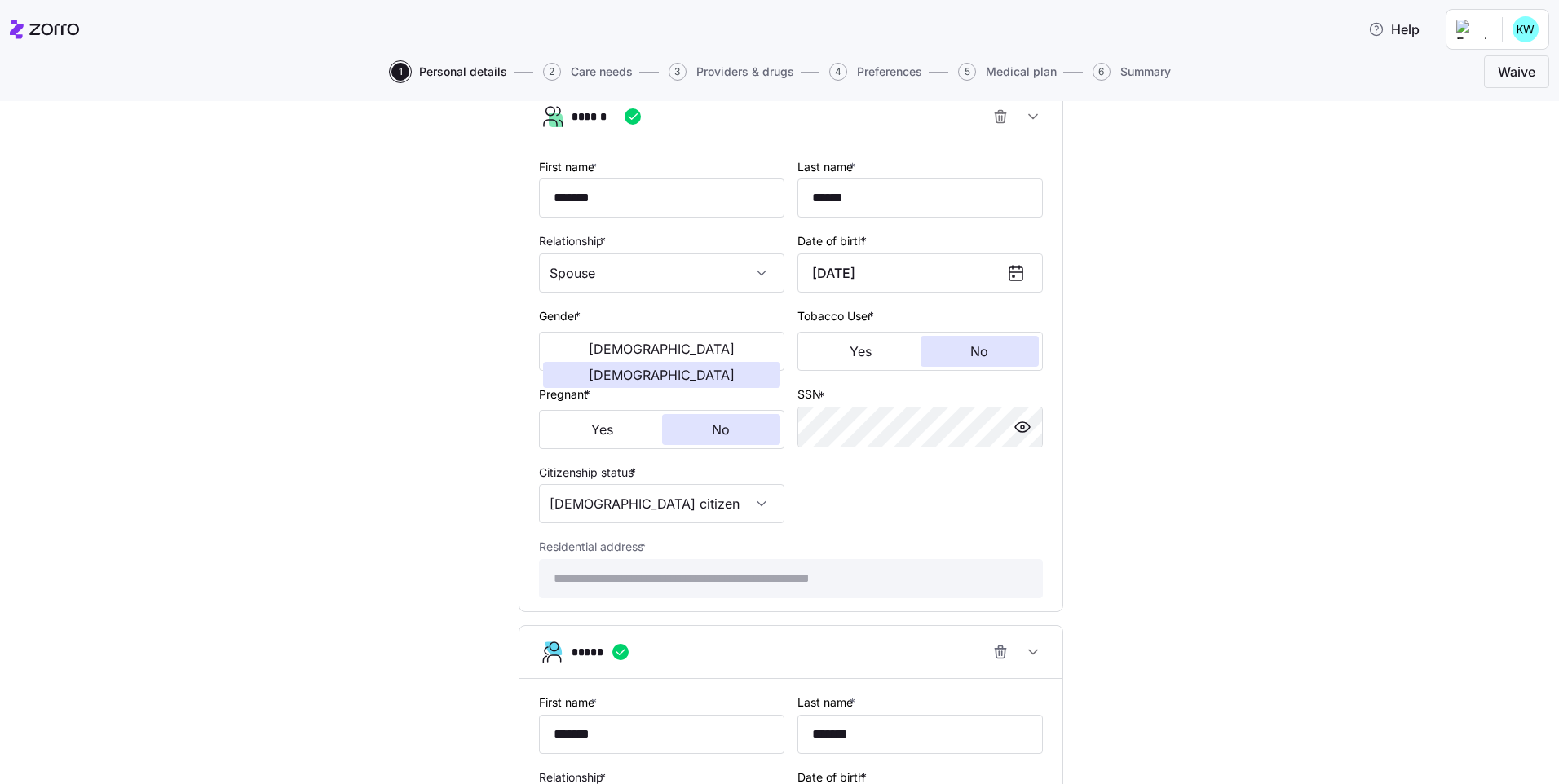
type input "US citizen"
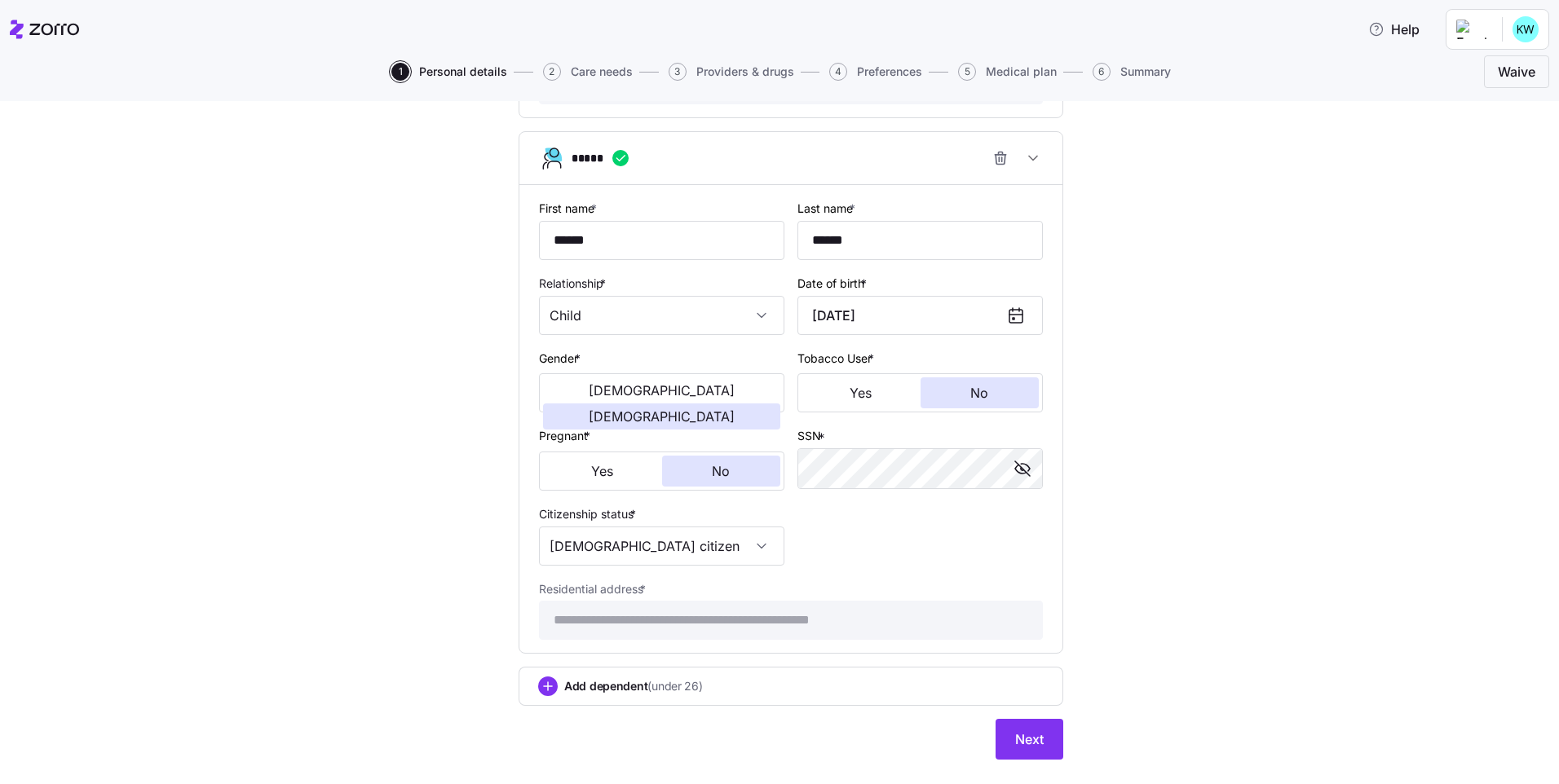
scroll to position [2352, 0]
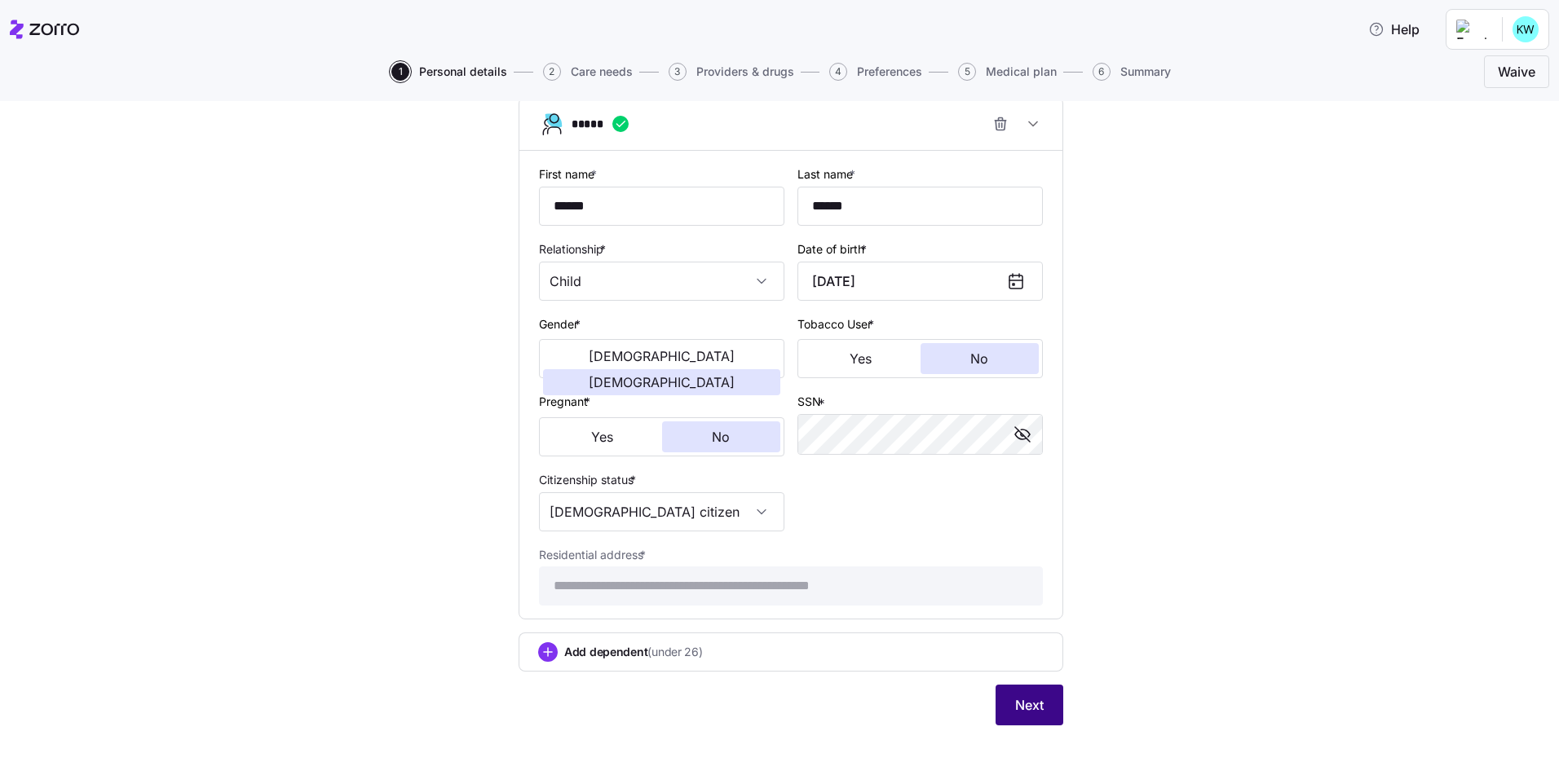
click at [1031, 706] on span "Next" at bounding box center [1029, 705] width 29 height 20
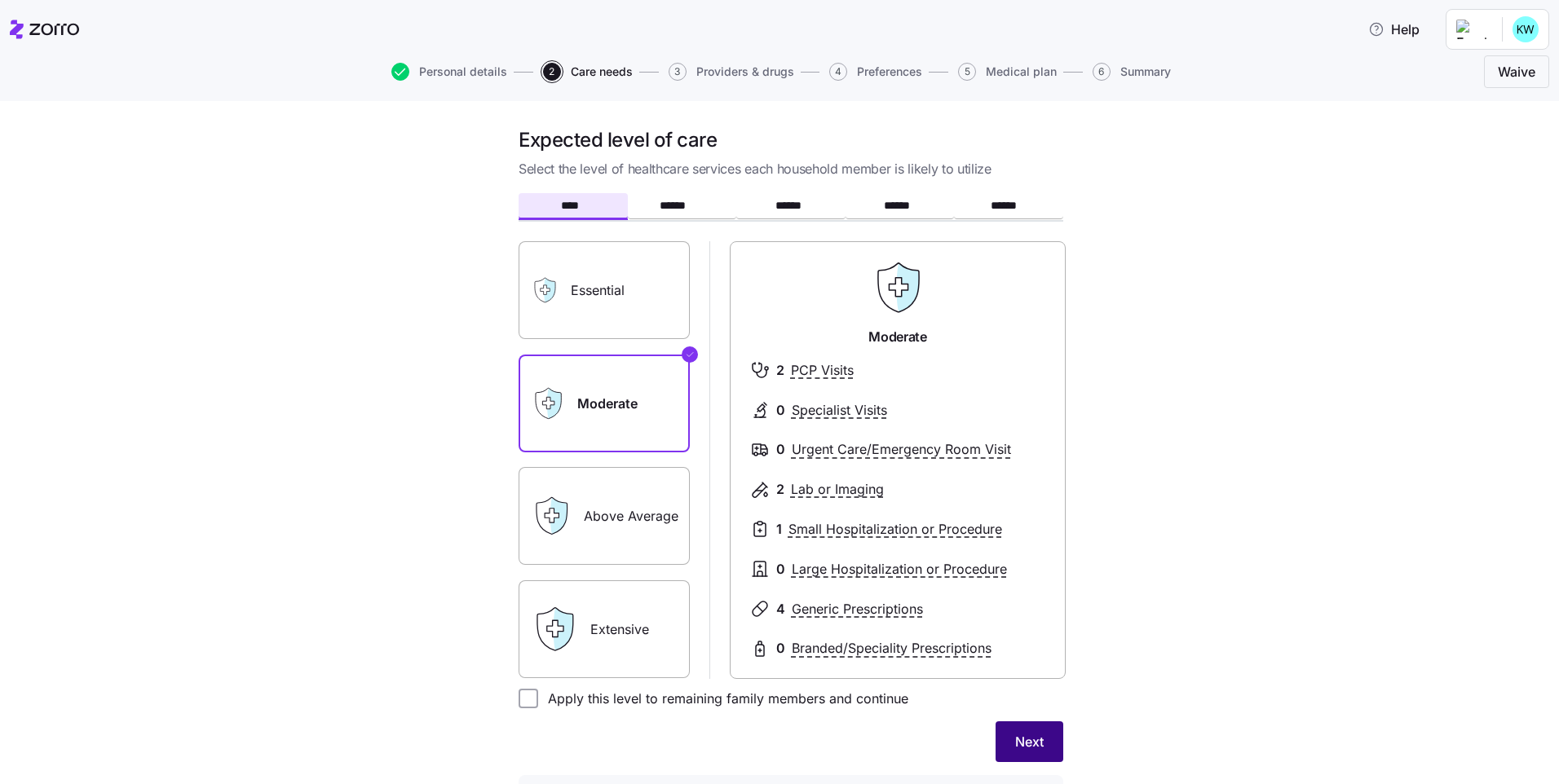
click at [1032, 742] on span "Next" at bounding box center [1029, 742] width 29 height 20
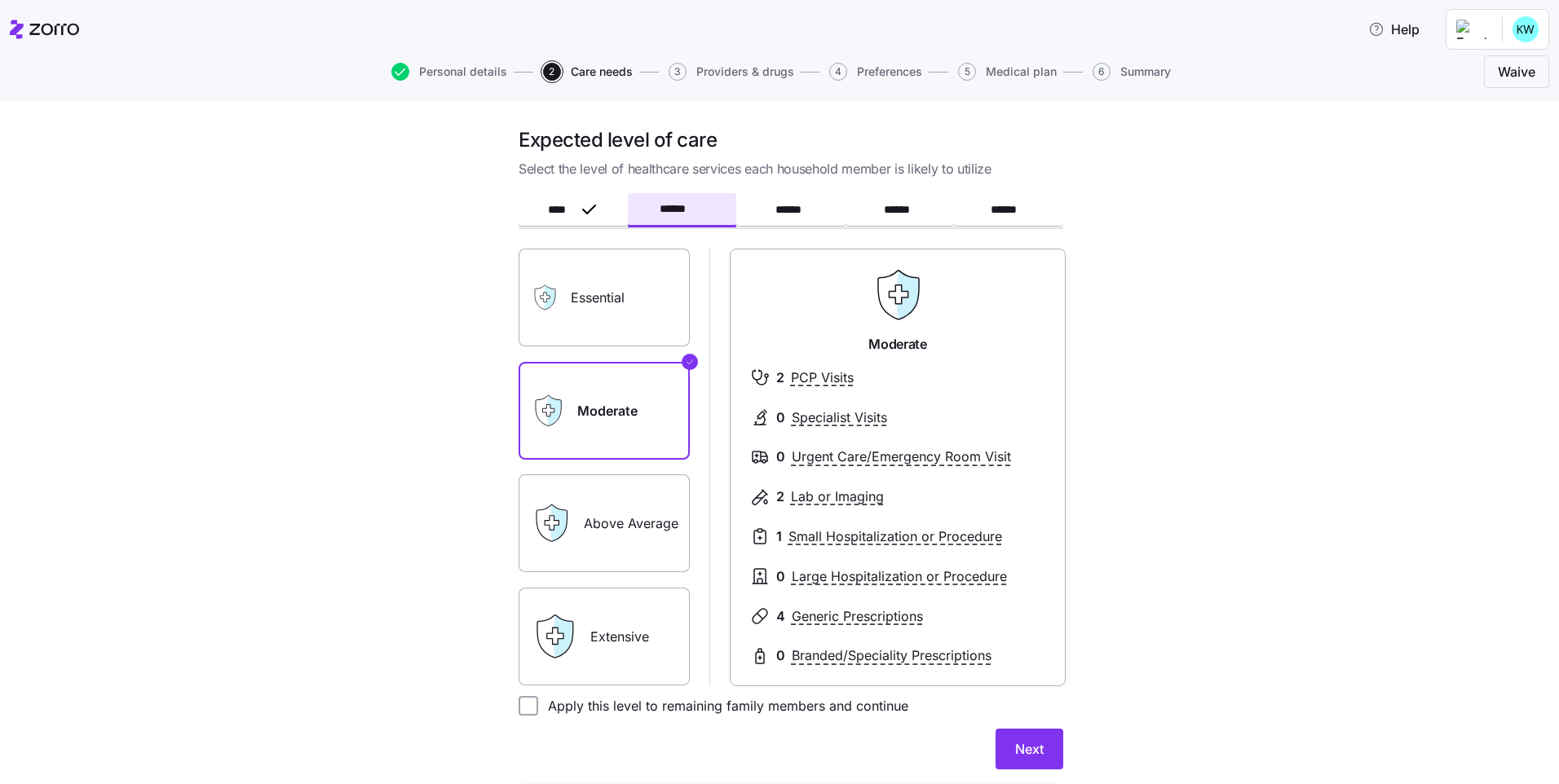
click at [626, 549] on label "Above Average" at bounding box center [604, 523] width 172 height 97
click at [0, 0] on input "Above Average" at bounding box center [0, 0] width 0 height 0
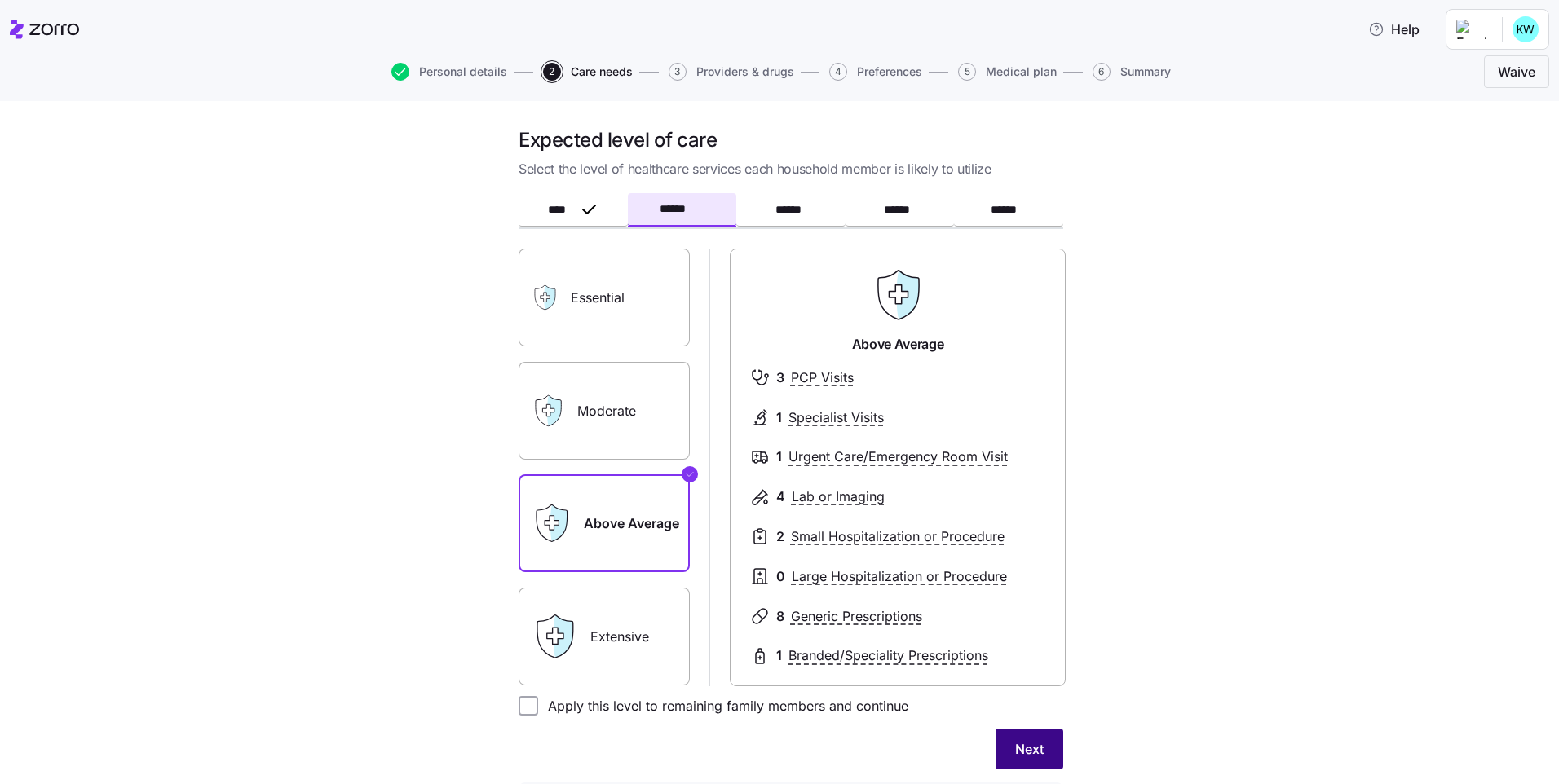
click at [1020, 749] on span "Next" at bounding box center [1029, 749] width 29 height 20
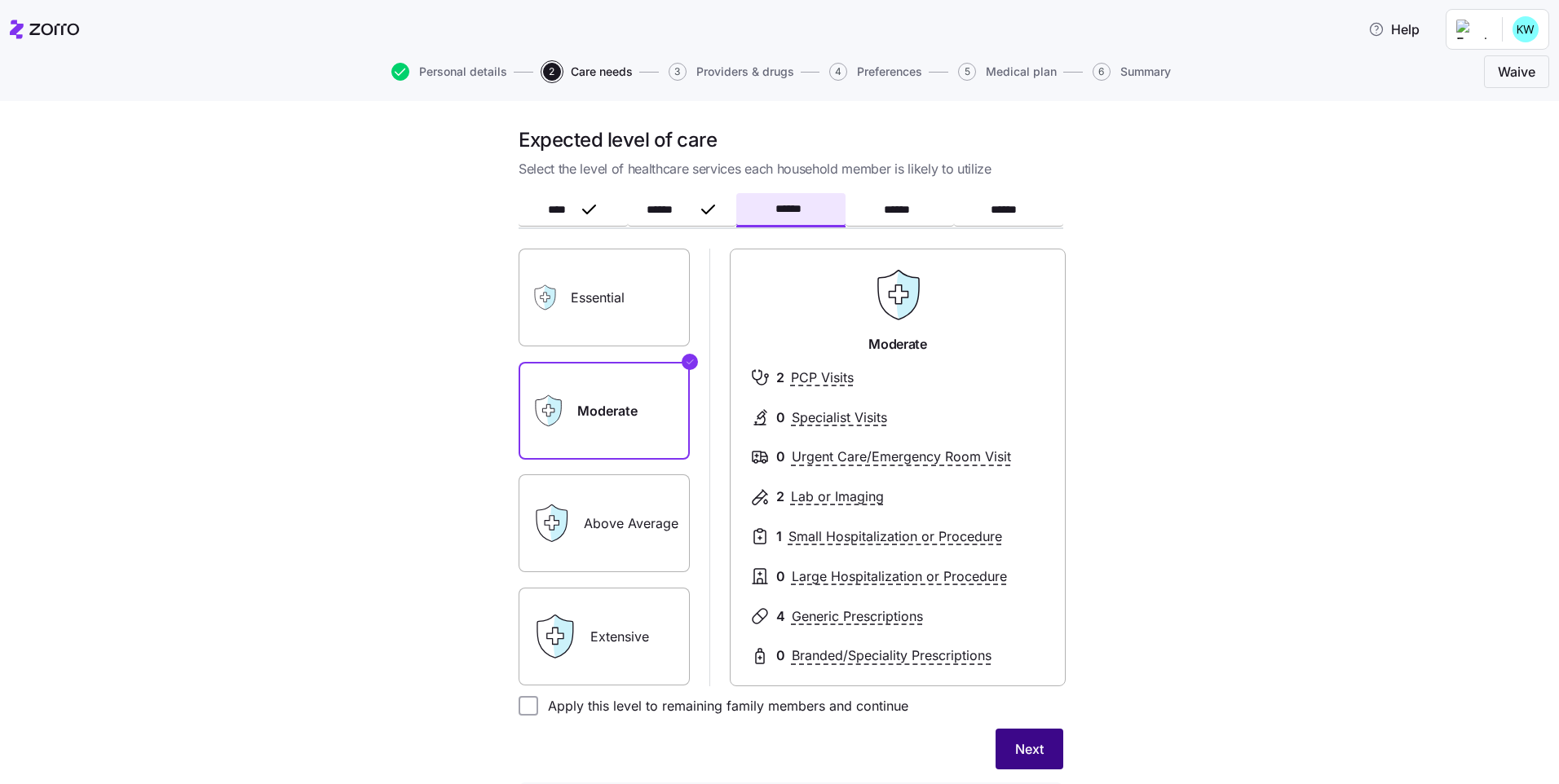
click at [1025, 746] on span "Next" at bounding box center [1029, 749] width 29 height 20
drag, startPoint x: 1025, startPoint y: 745, endPoint x: 1037, endPoint y: 748, distance: 12.4
click at [1037, 748] on span "Next" at bounding box center [1029, 749] width 29 height 20
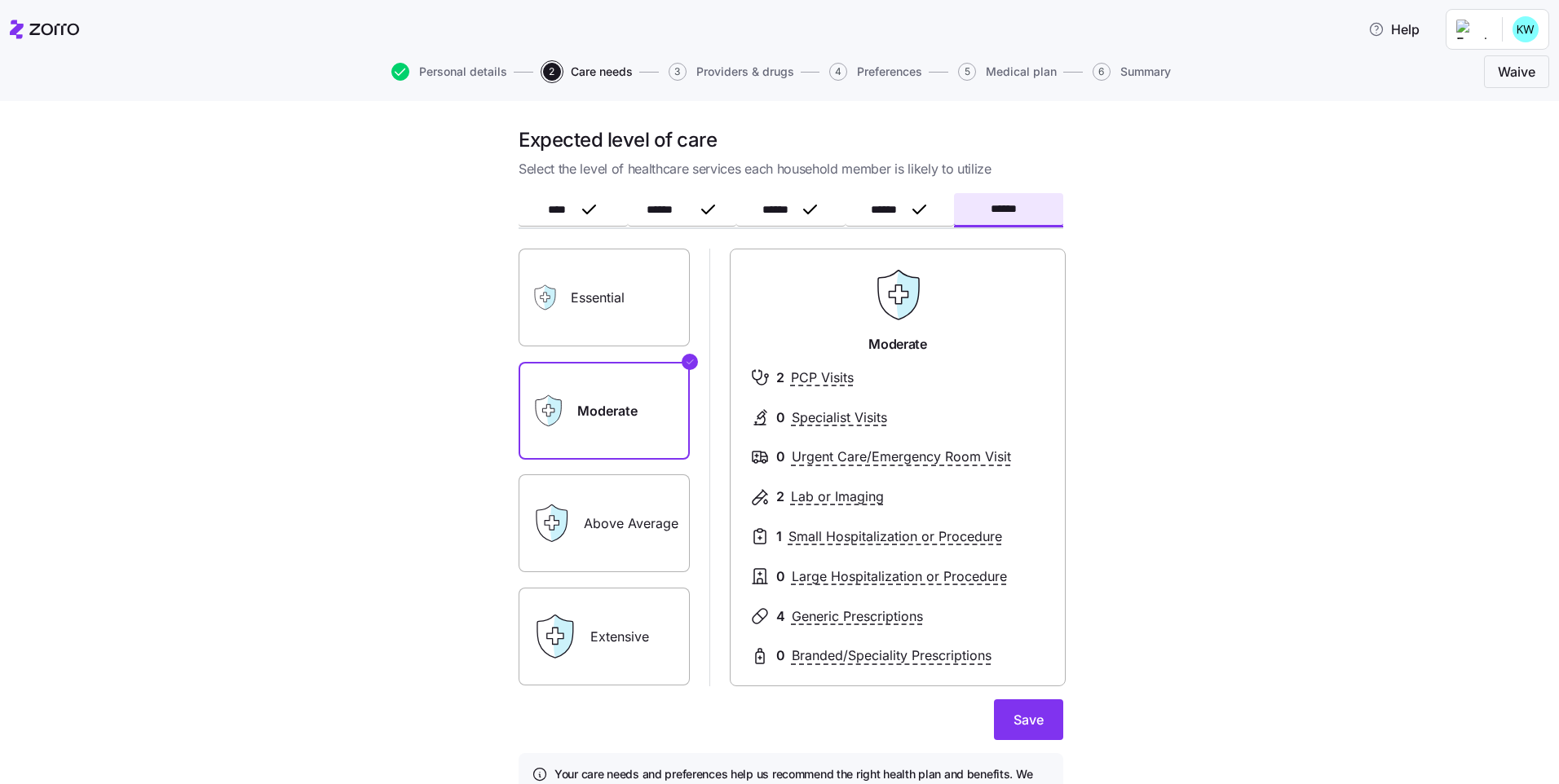
click at [1037, 747] on form "**** ****** ****** ****** ****** Essential Moderate Above Average Extensive Mod…" at bounding box center [790, 512] width 544 height 633
click at [1036, 723] on span "Save" at bounding box center [1027, 720] width 30 height 20
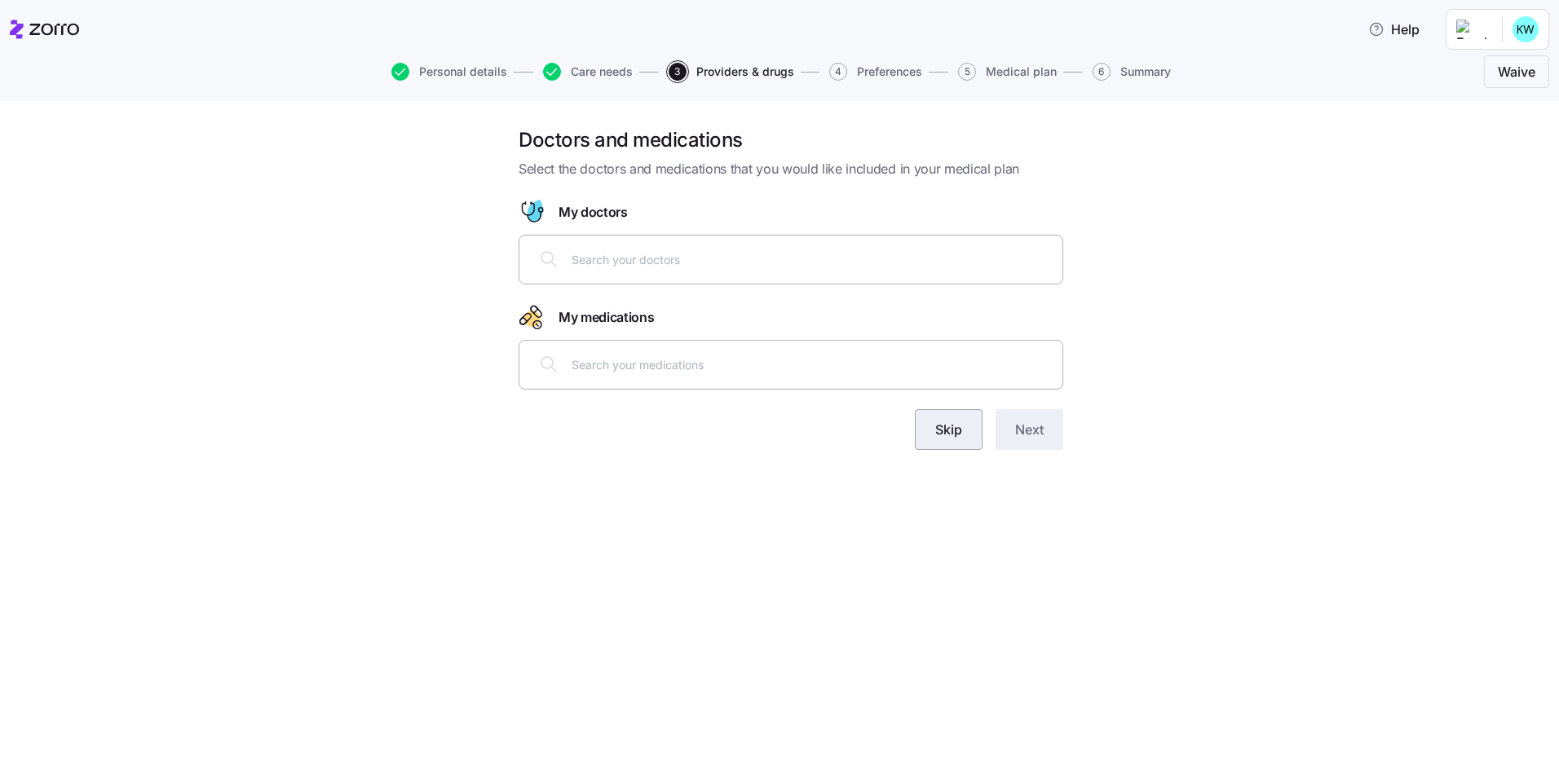
click at [965, 425] on button "Skip" at bounding box center [948, 429] width 68 height 41
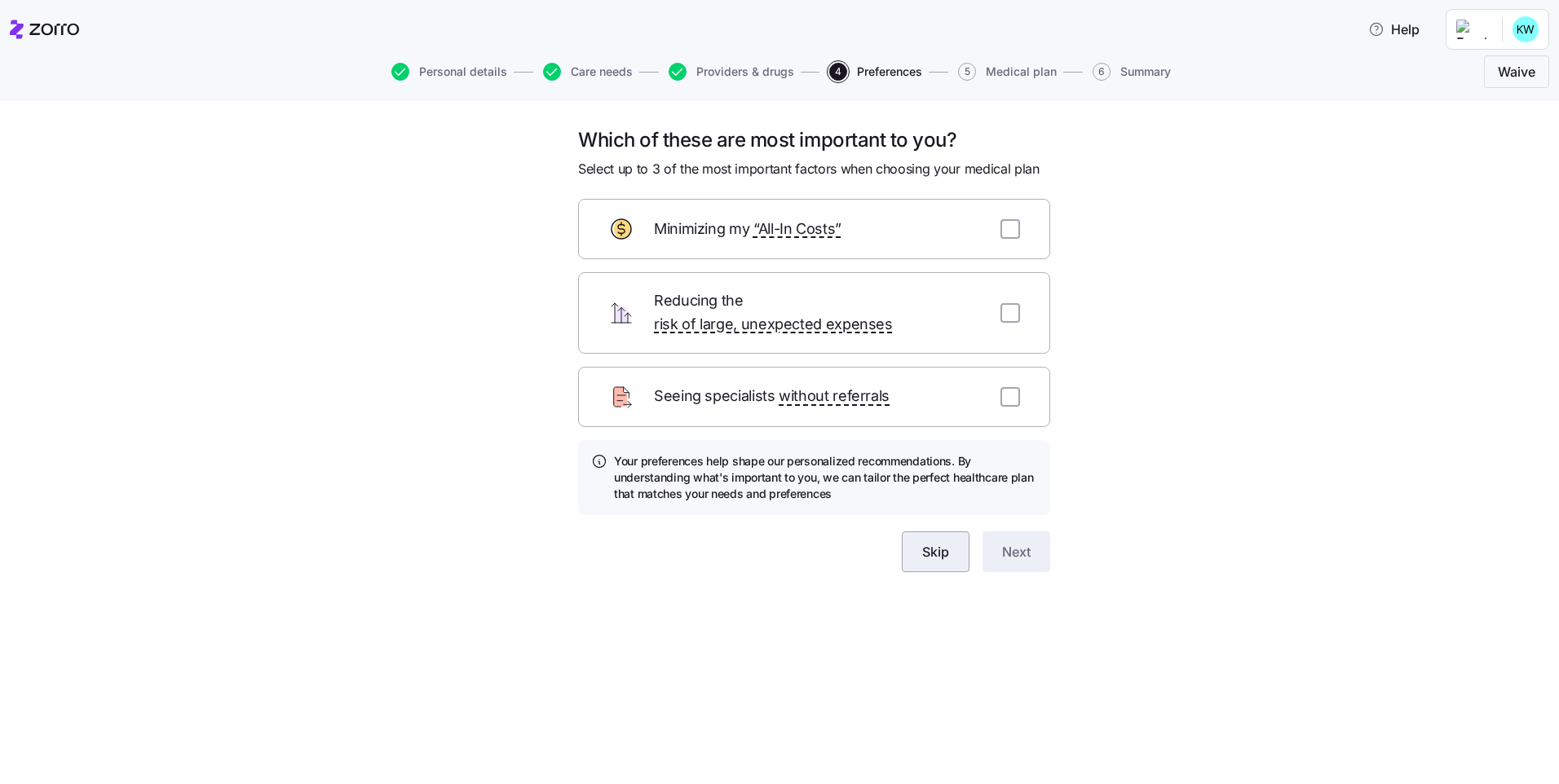
click at [946, 541] on button "Skip" at bounding box center [935, 551] width 68 height 41
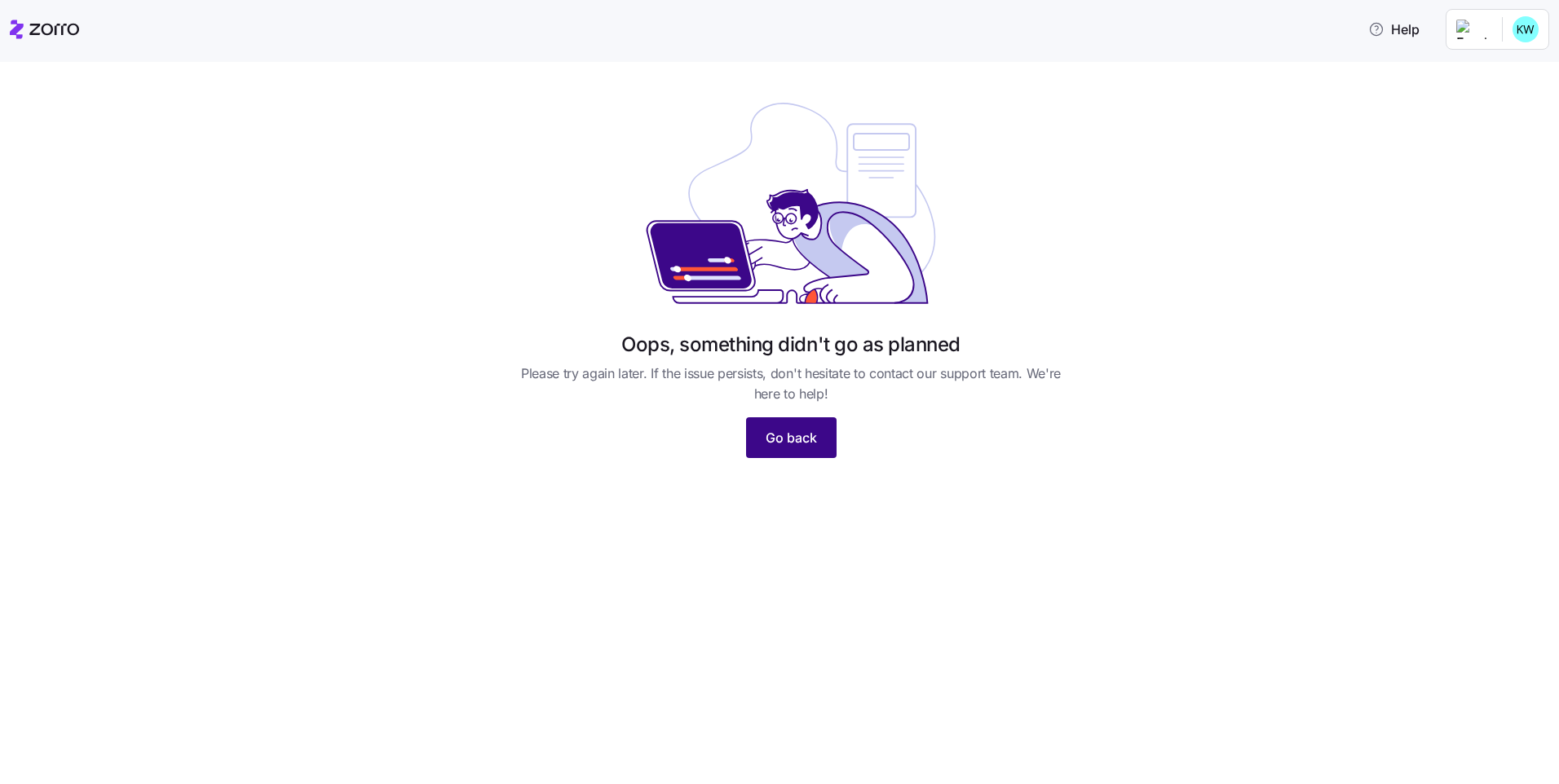
click at [799, 435] on span "Go back" at bounding box center [791, 438] width 51 height 20
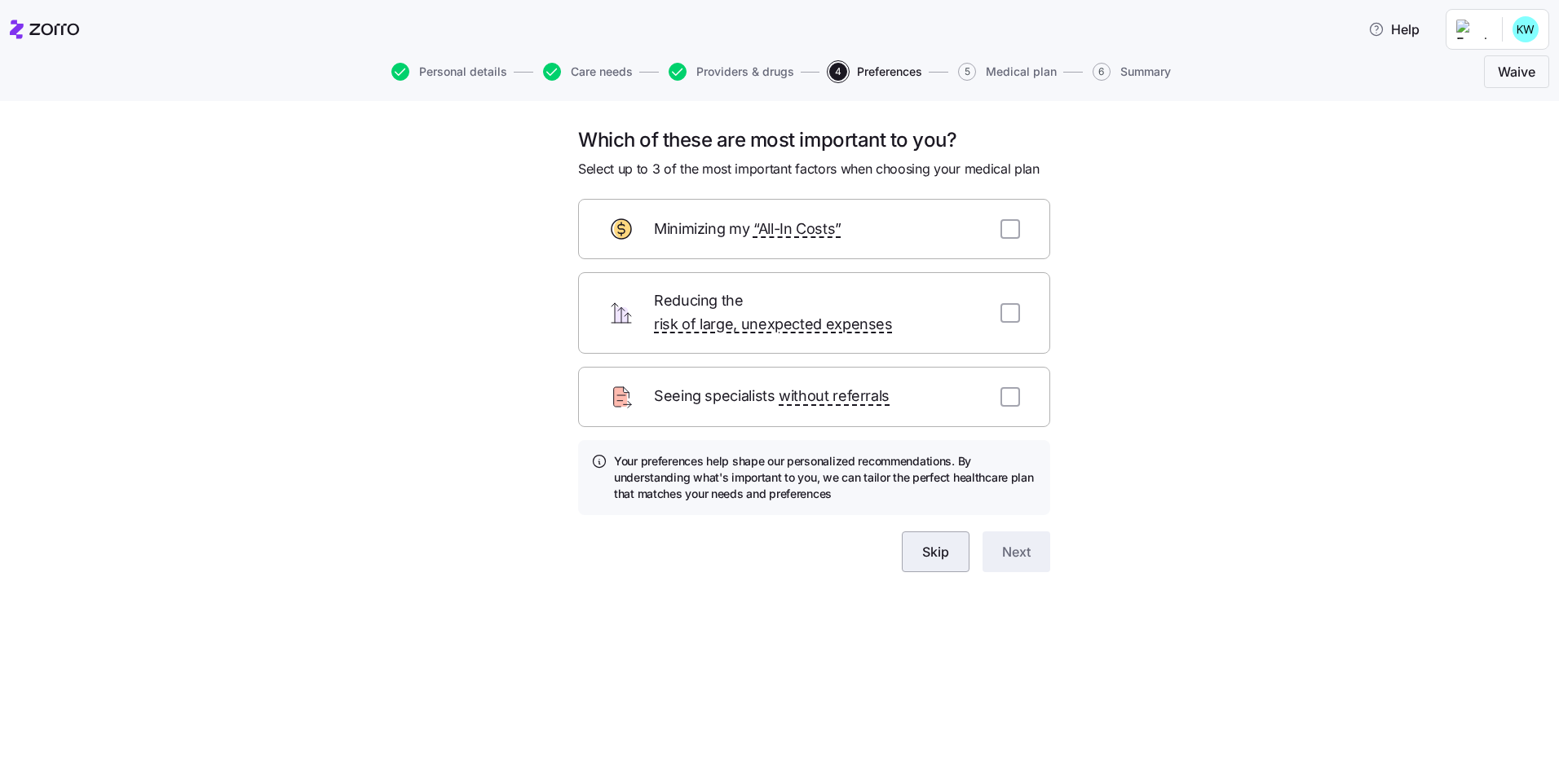
click at [938, 542] on span "Skip" at bounding box center [935, 552] width 27 height 20
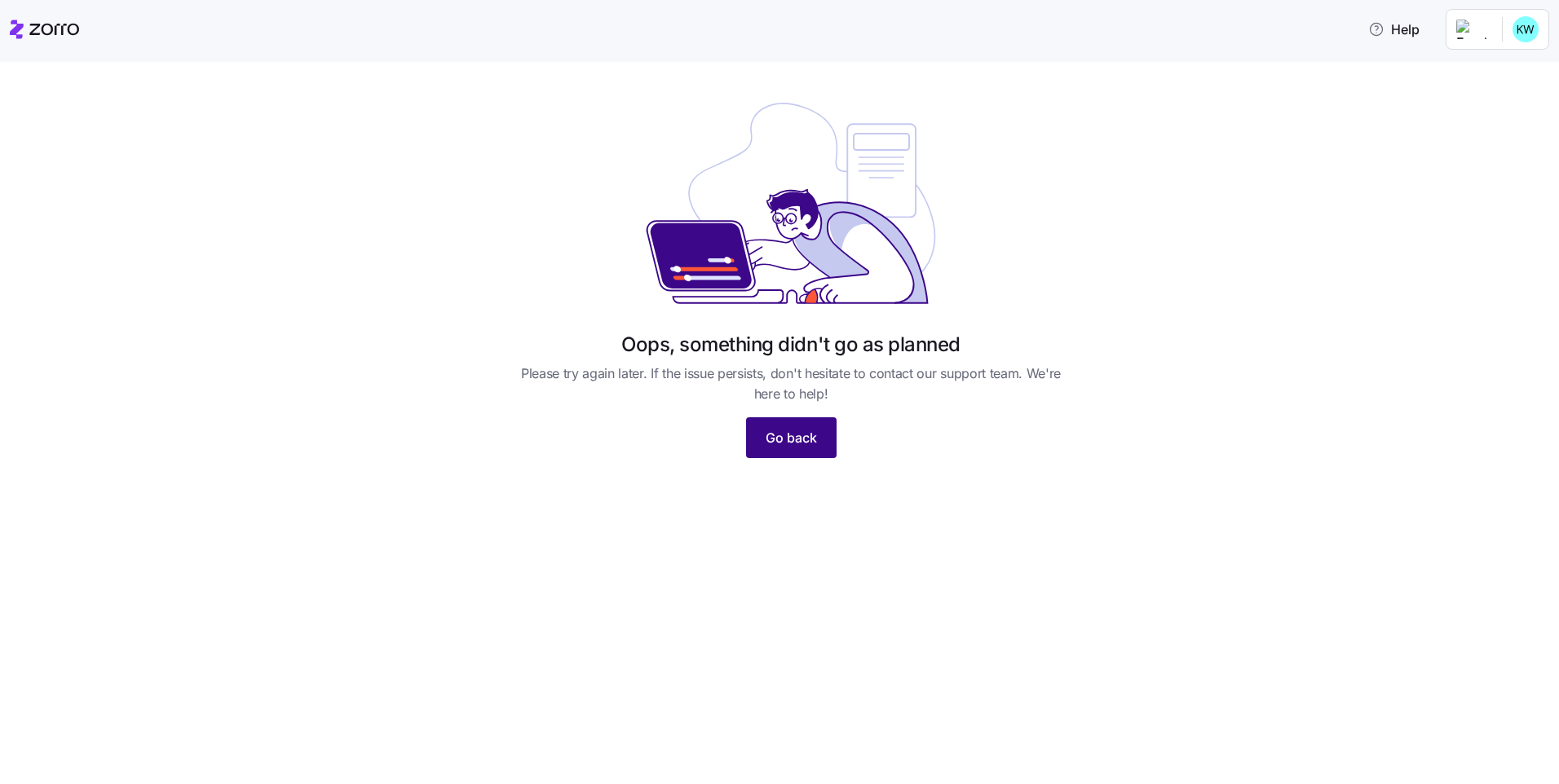
click at [795, 433] on span "Go back" at bounding box center [791, 438] width 51 height 20
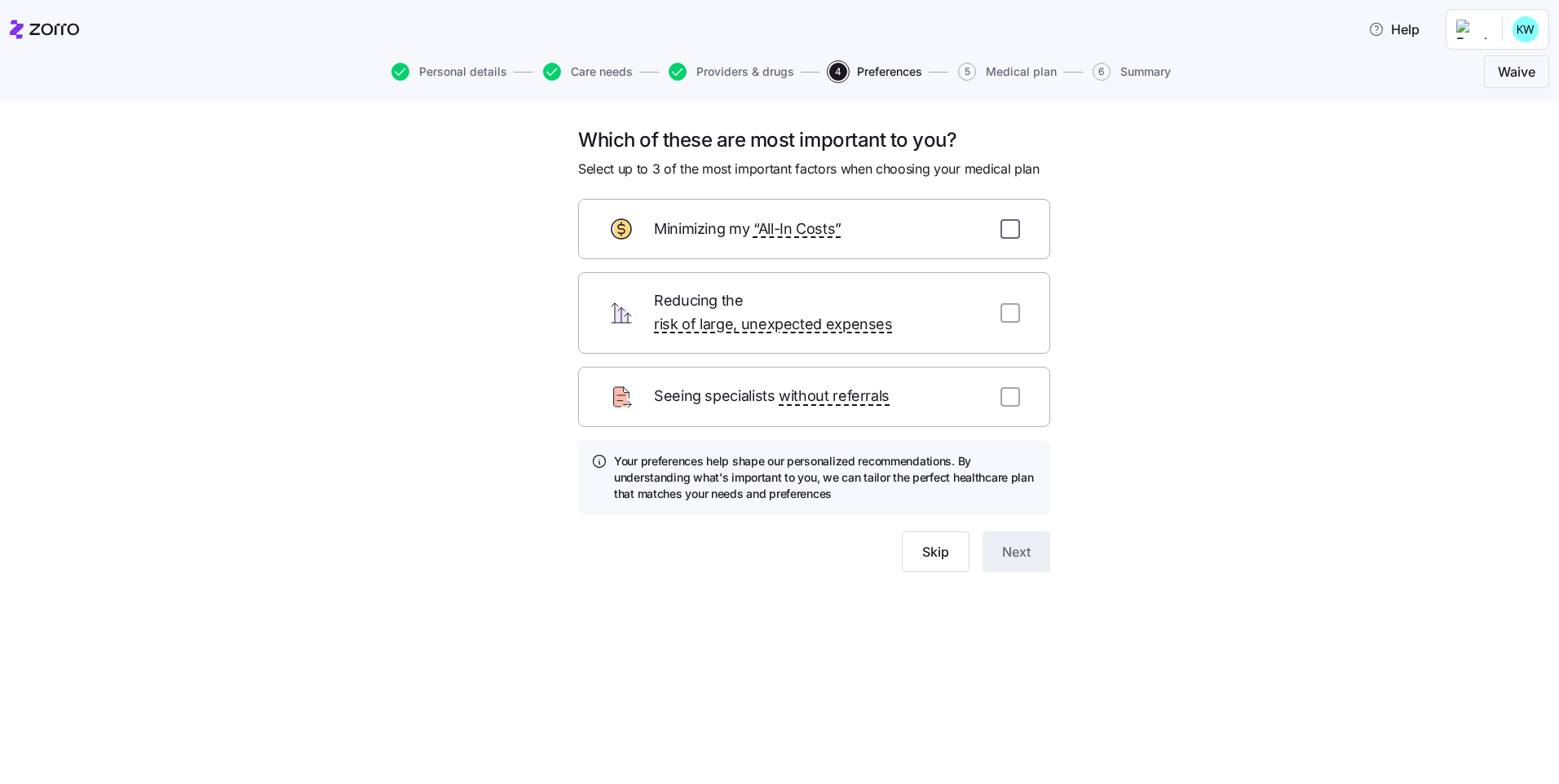
click at [1002, 228] on input "checkbox" at bounding box center [1010, 229] width 20 height 20
checkbox input "true"
click at [1021, 542] on span "Next" at bounding box center [1016, 552] width 29 height 20
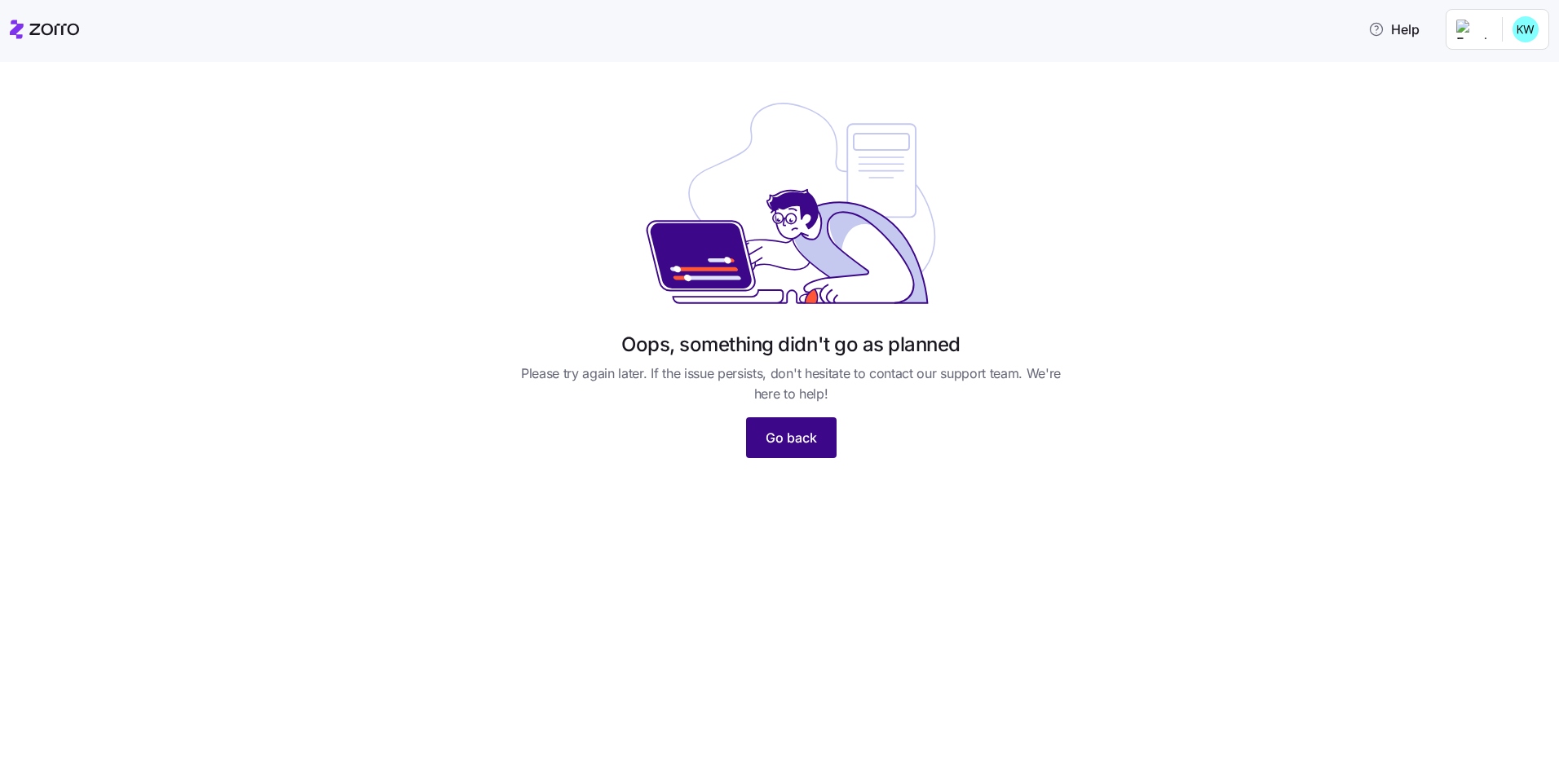
click at [803, 439] on span "Go back" at bounding box center [791, 438] width 51 height 20
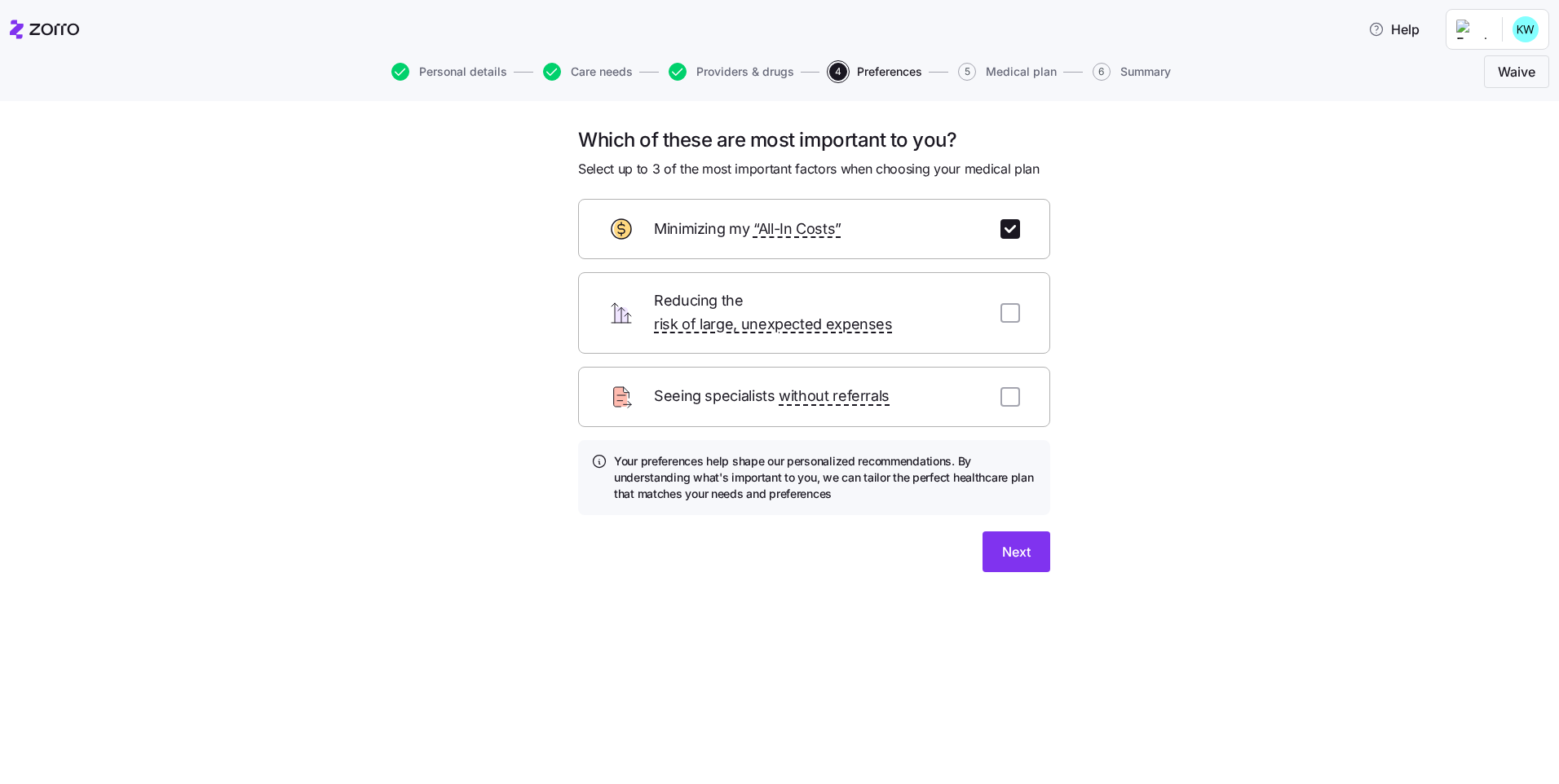
click at [1131, 62] on div "Personal details Care needs Providers & drugs 4 Preferences 5 Medical plan 6 Su…" at bounding box center [779, 71] width 1539 height 39
click at [1114, 68] on button "6 Summary" at bounding box center [1131, 72] width 79 height 18
click at [978, 69] on button "5 Medical plan" at bounding box center [1007, 72] width 98 height 18
click at [1004, 542] on span "Next" at bounding box center [1016, 552] width 29 height 20
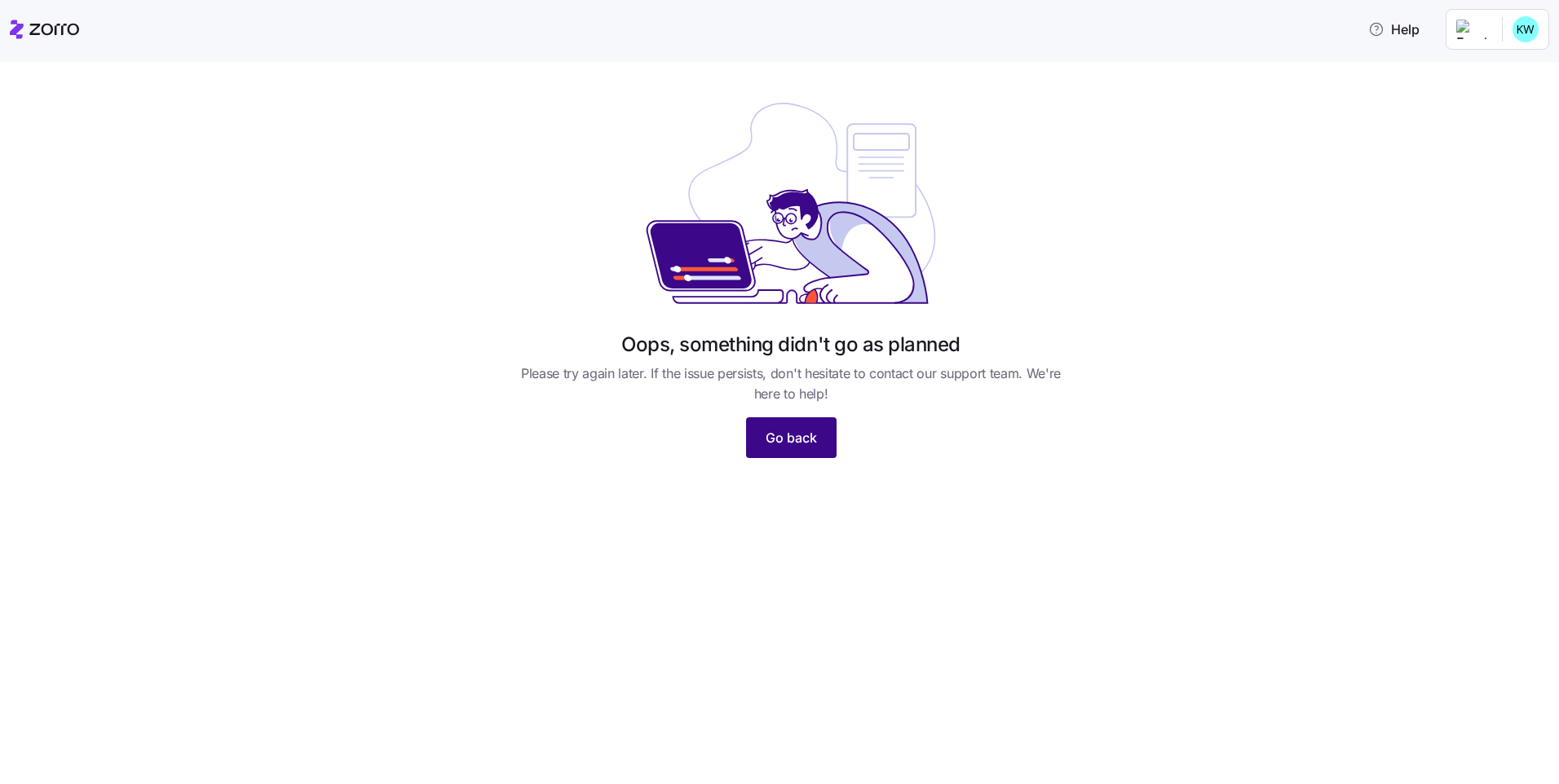
click at [805, 431] on span "Go back" at bounding box center [791, 438] width 51 height 20
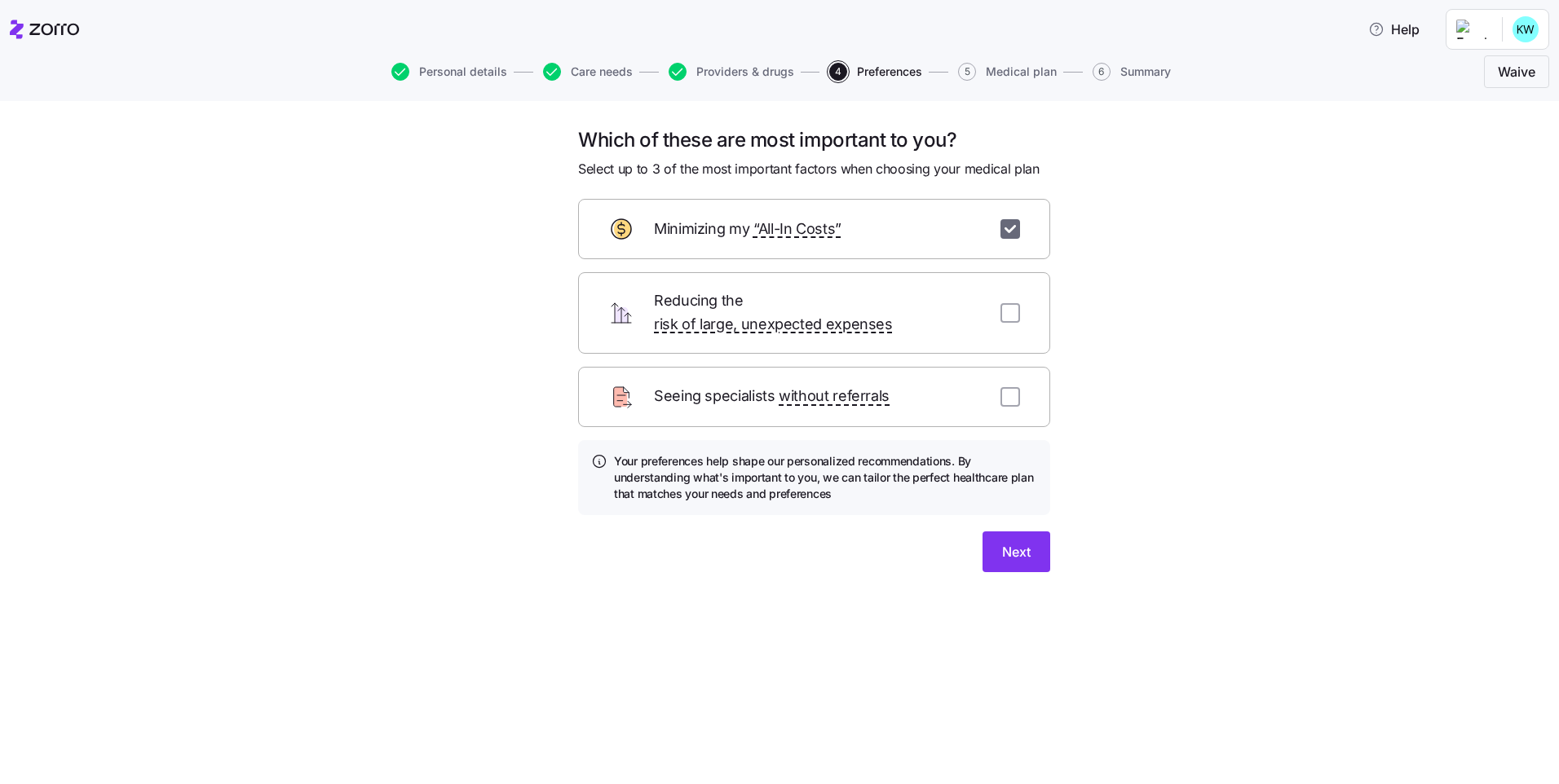
click at [1017, 222] on input "checkbox" at bounding box center [1010, 229] width 20 height 20
checkbox input "false"
click at [953, 539] on button "Skip" at bounding box center [935, 551] width 68 height 41
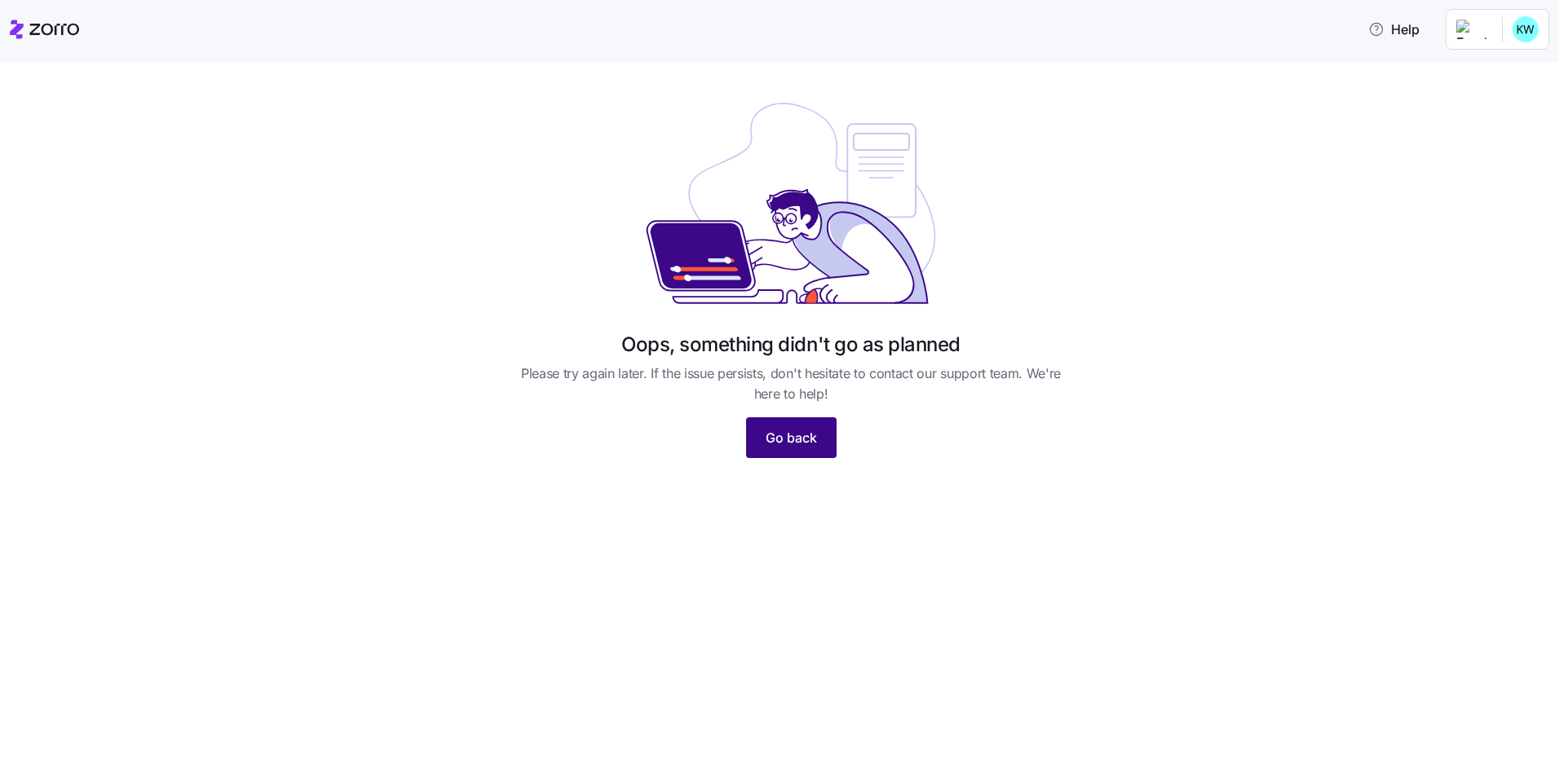
click at [786, 431] on span "Go back" at bounding box center [791, 438] width 51 height 20
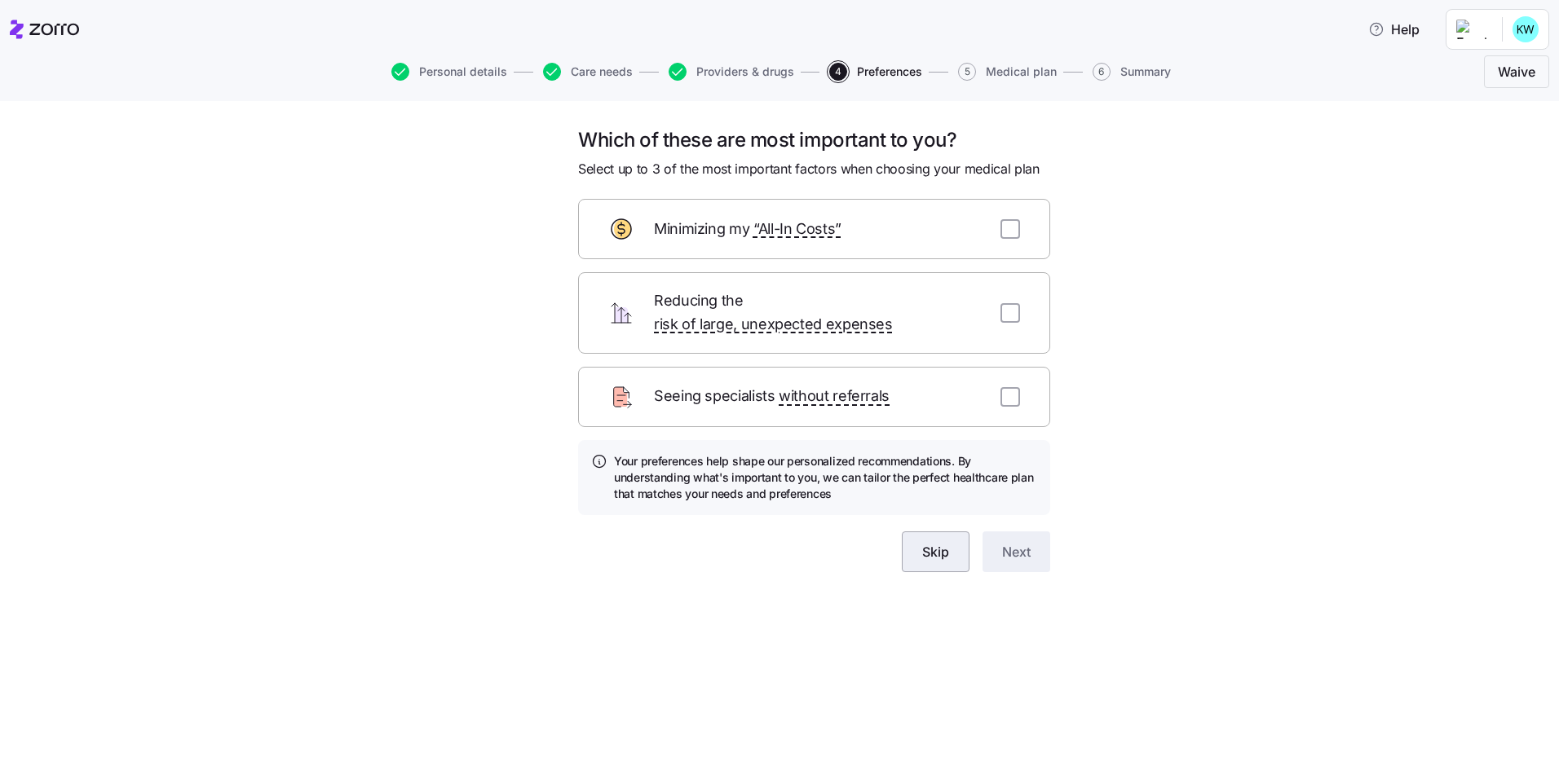
click at [951, 543] on button "Skip" at bounding box center [935, 551] width 68 height 41
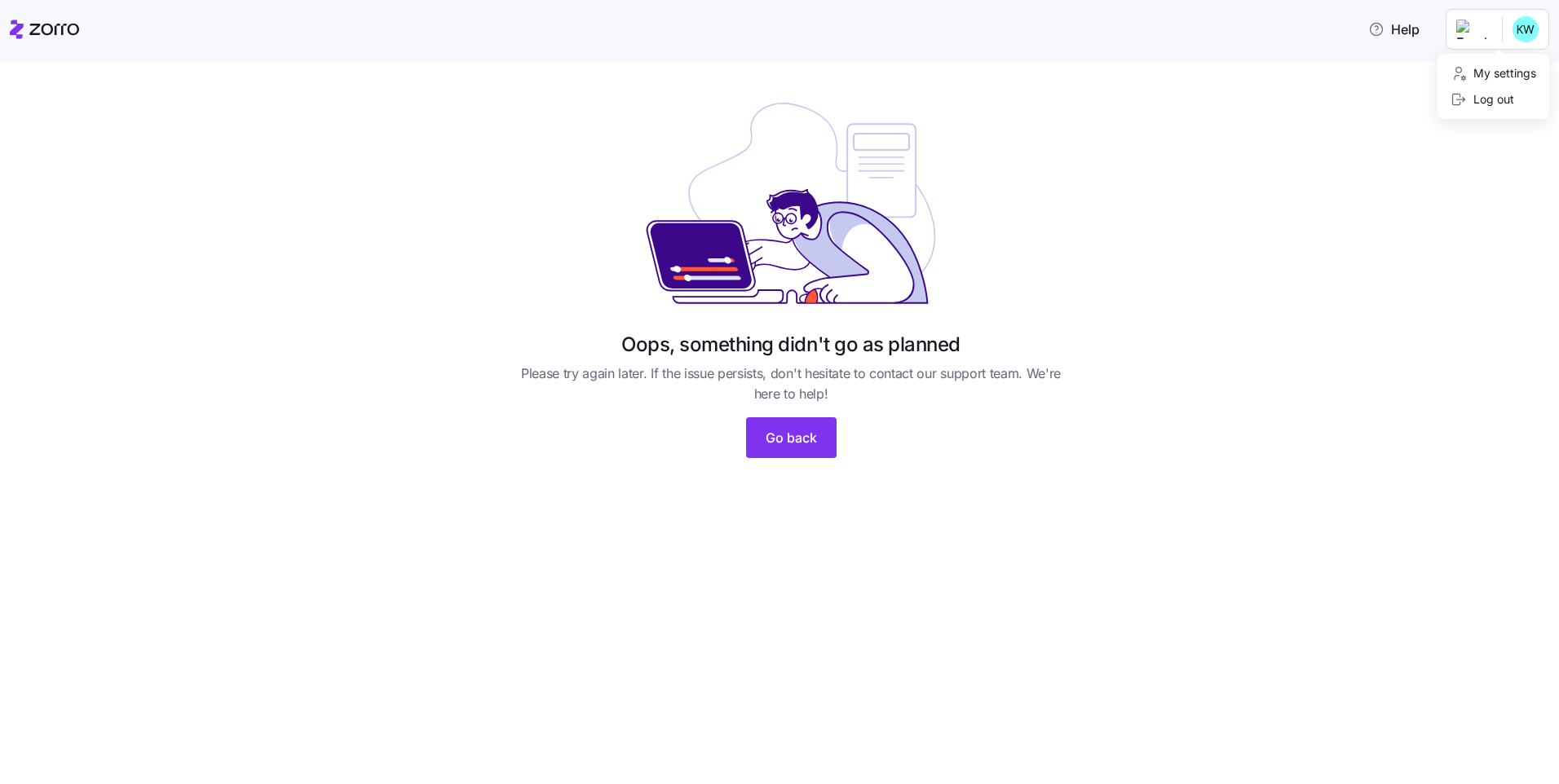
click at [1484, 36] on html "Help Oops, something didn't go as planned Please try again later. If the issue …" at bounding box center [779, 387] width 1559 height 774
click at [809, 448] on html "Help Oops, something didn't go as planned Please try again later. If the issue …" at bounding box center [779, 387] width 1559 height 774
click at [798, 443] on span "Go back" at bounding box center [791, 438] width 51 height 20
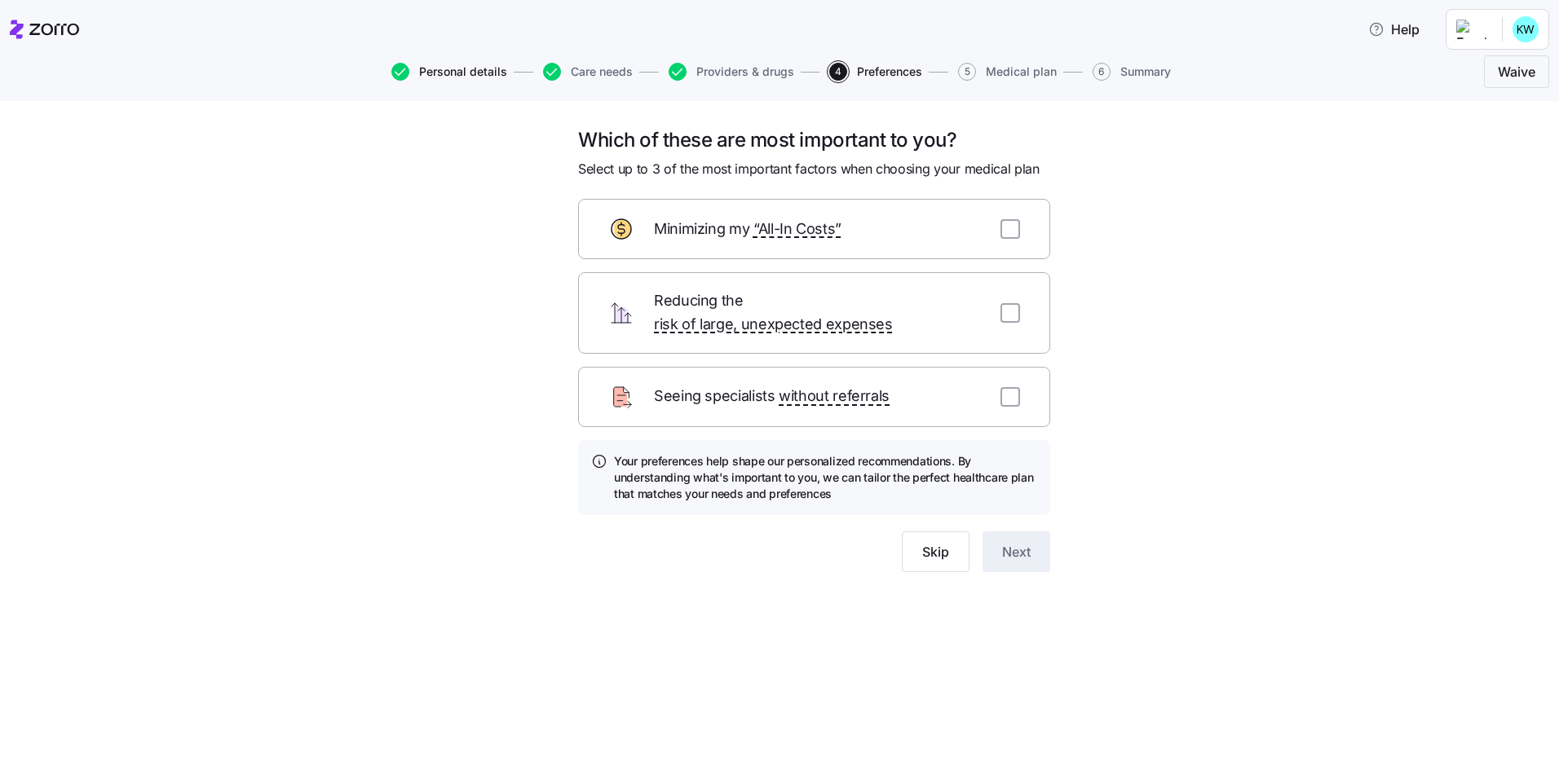
click at [469, 71] on span "Personal details" at bounding box center [463, 71] width 88 height 12
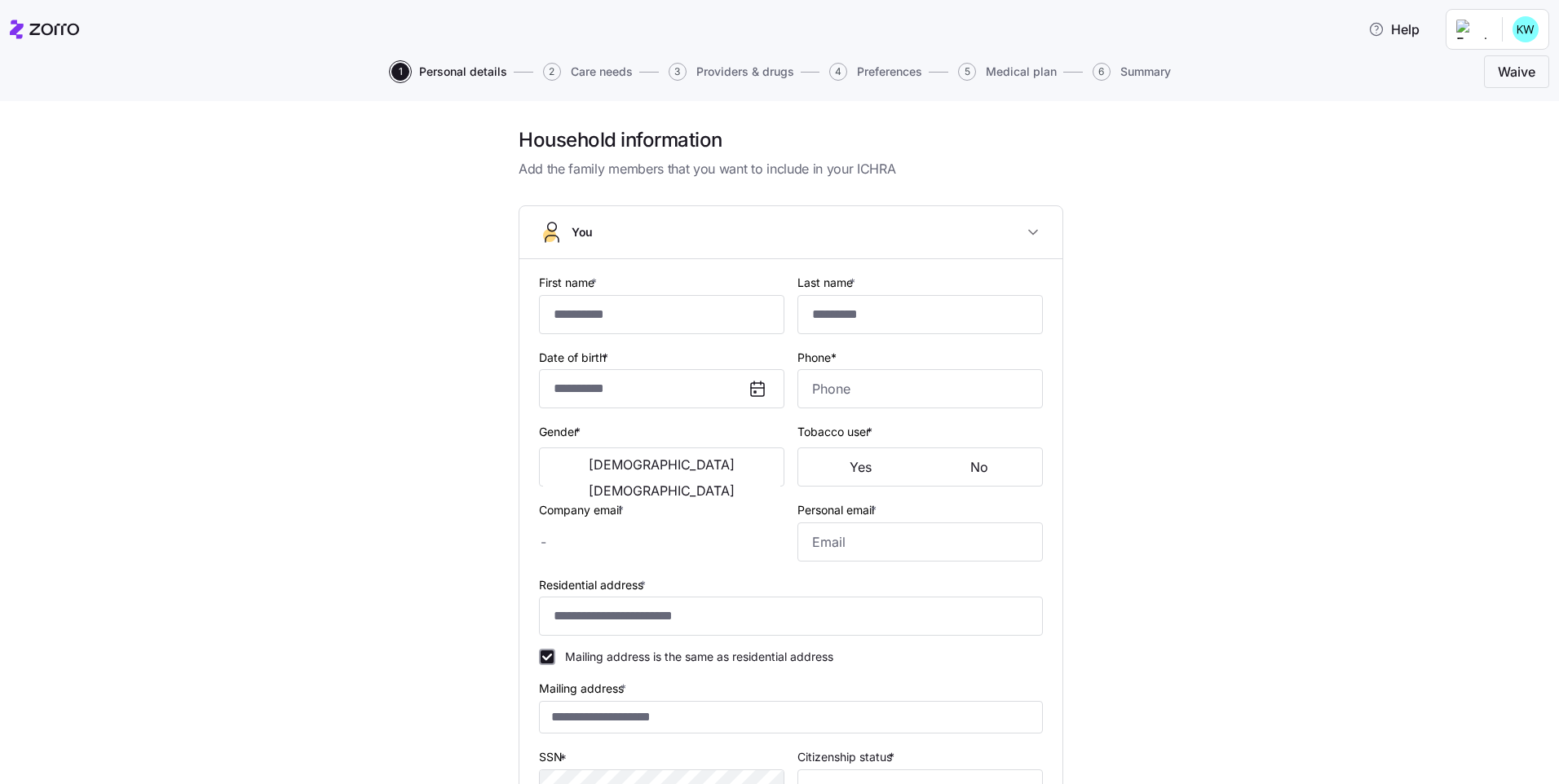
type input "****"
type input "******"
type input "kory.worden@rushmemorial.com"
type input "kworden87@gmail.com"
type input "**********"
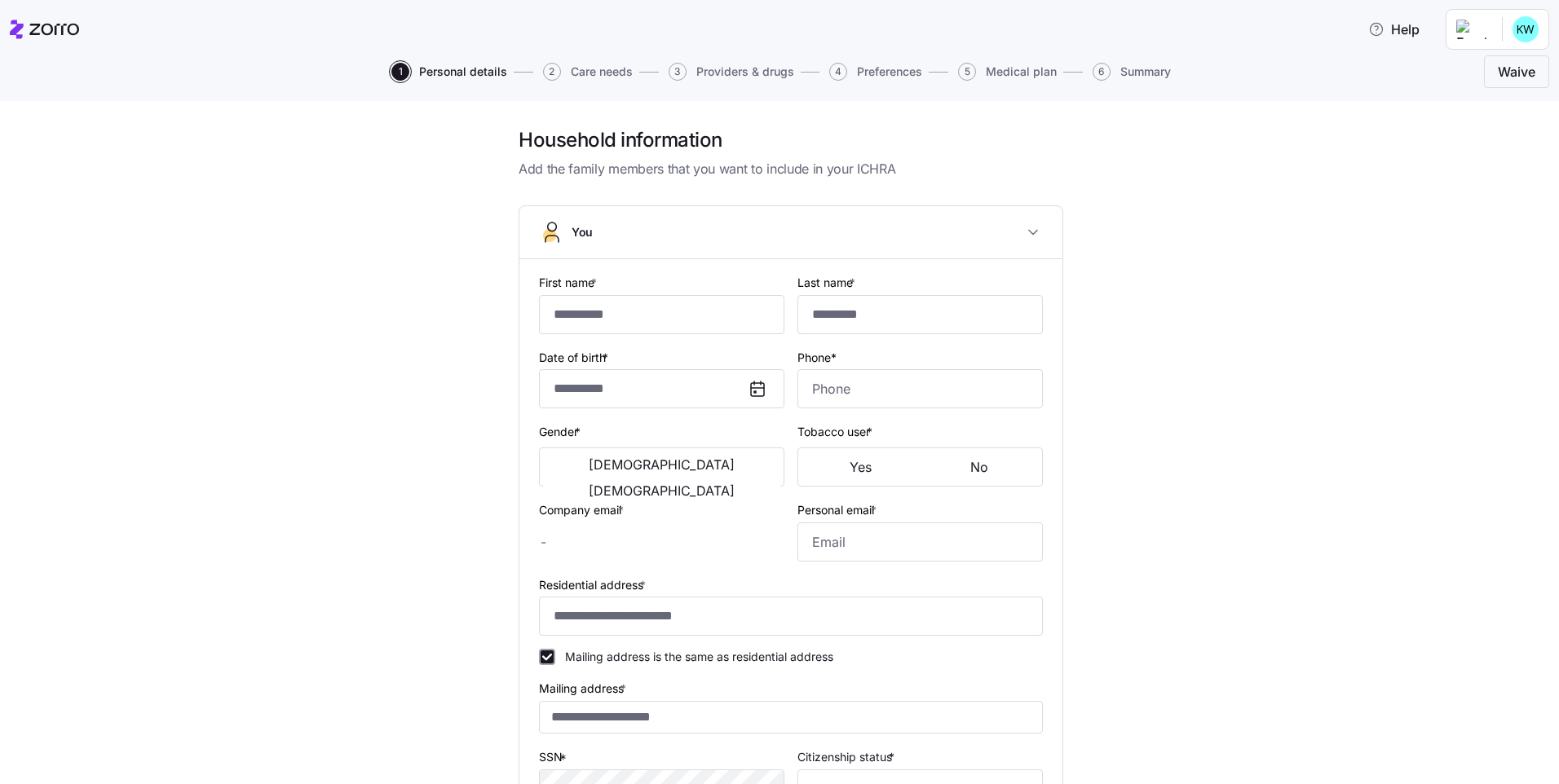
checkbox input "true"
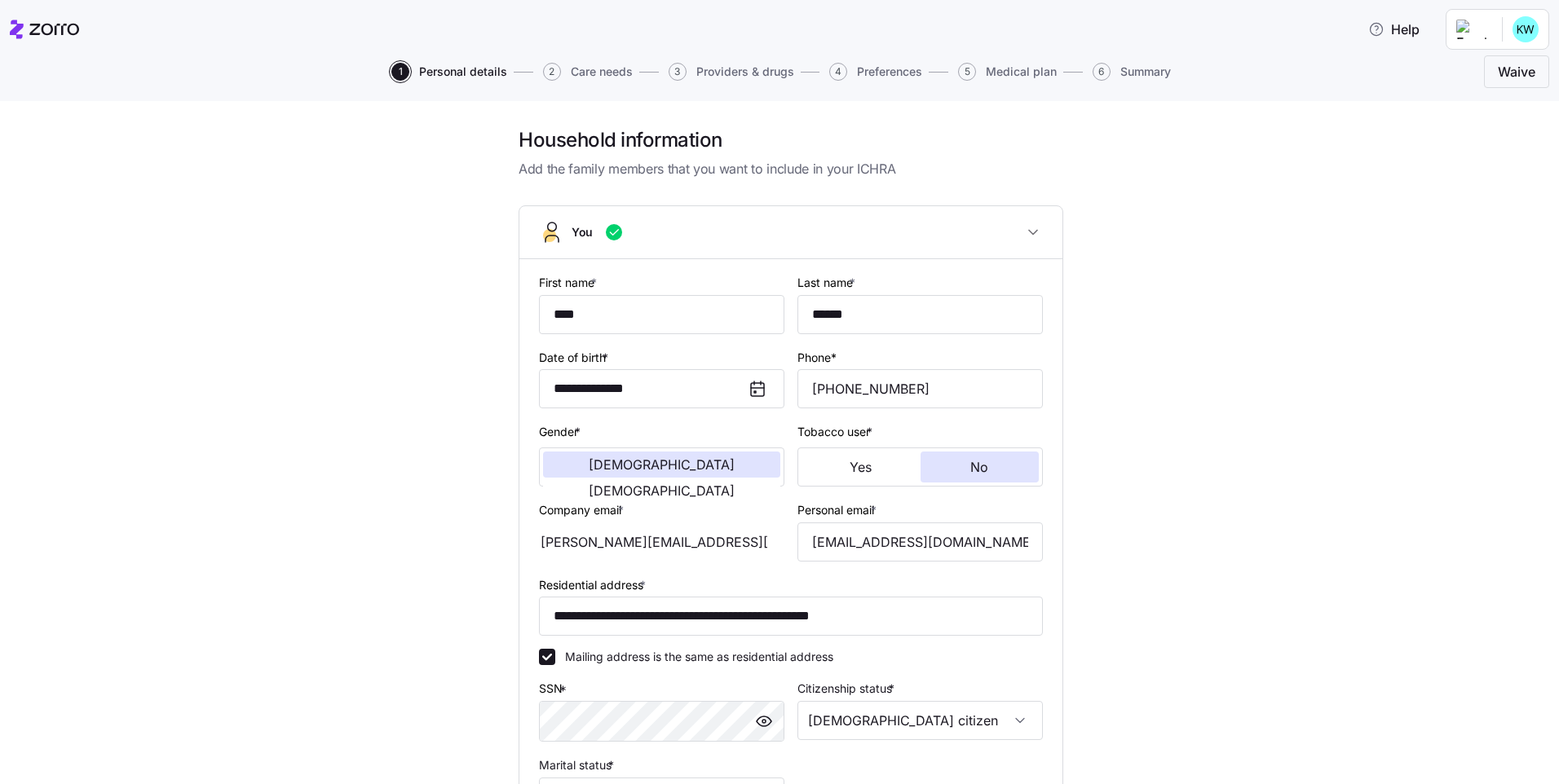
type input "**********"
type input "(765) 591-4129"
type input "US citizen"
type input "Married"
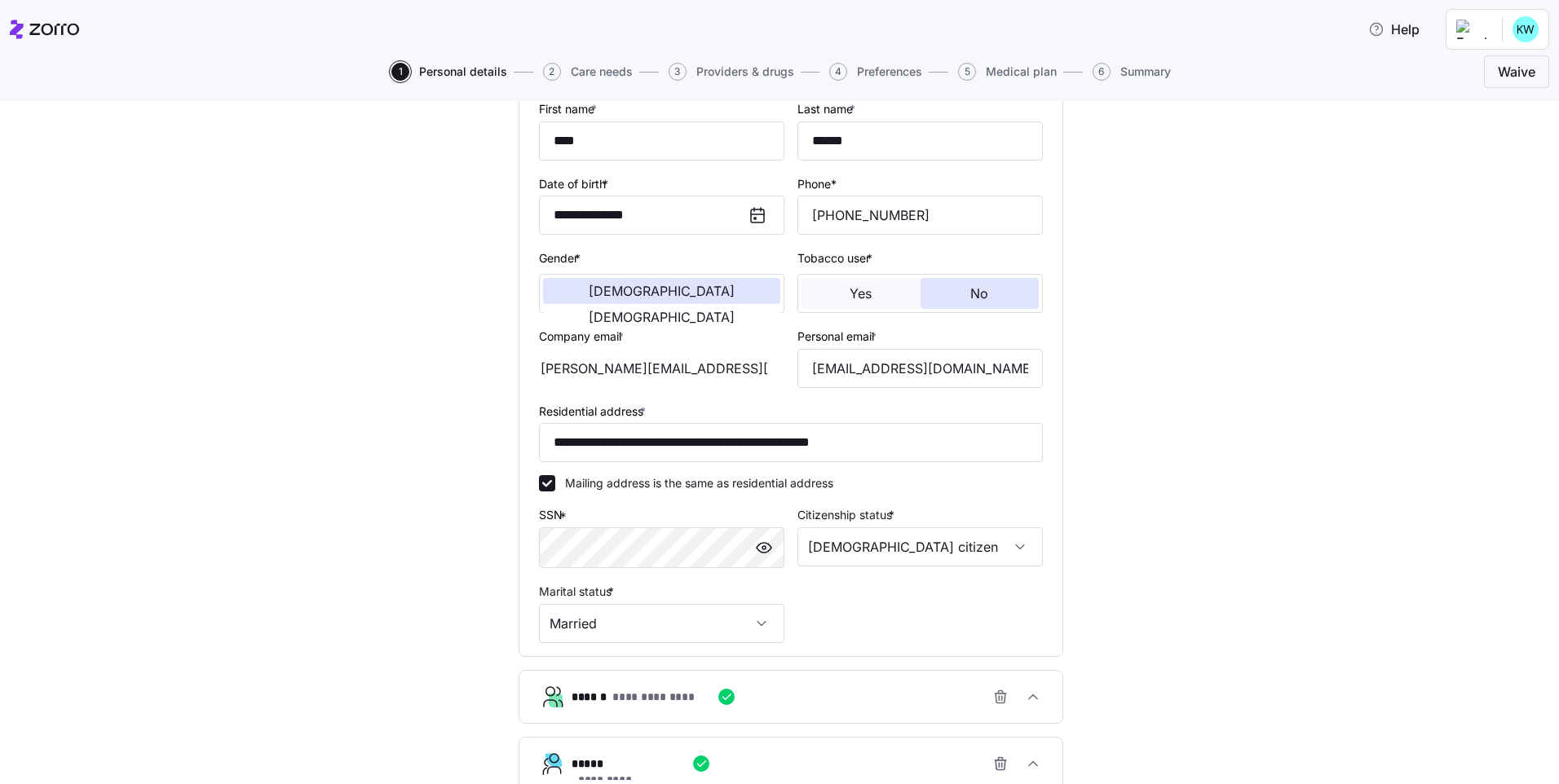
click at [870, 298] on button "Yes" at bounding box center [861, 293] width 119 height 31
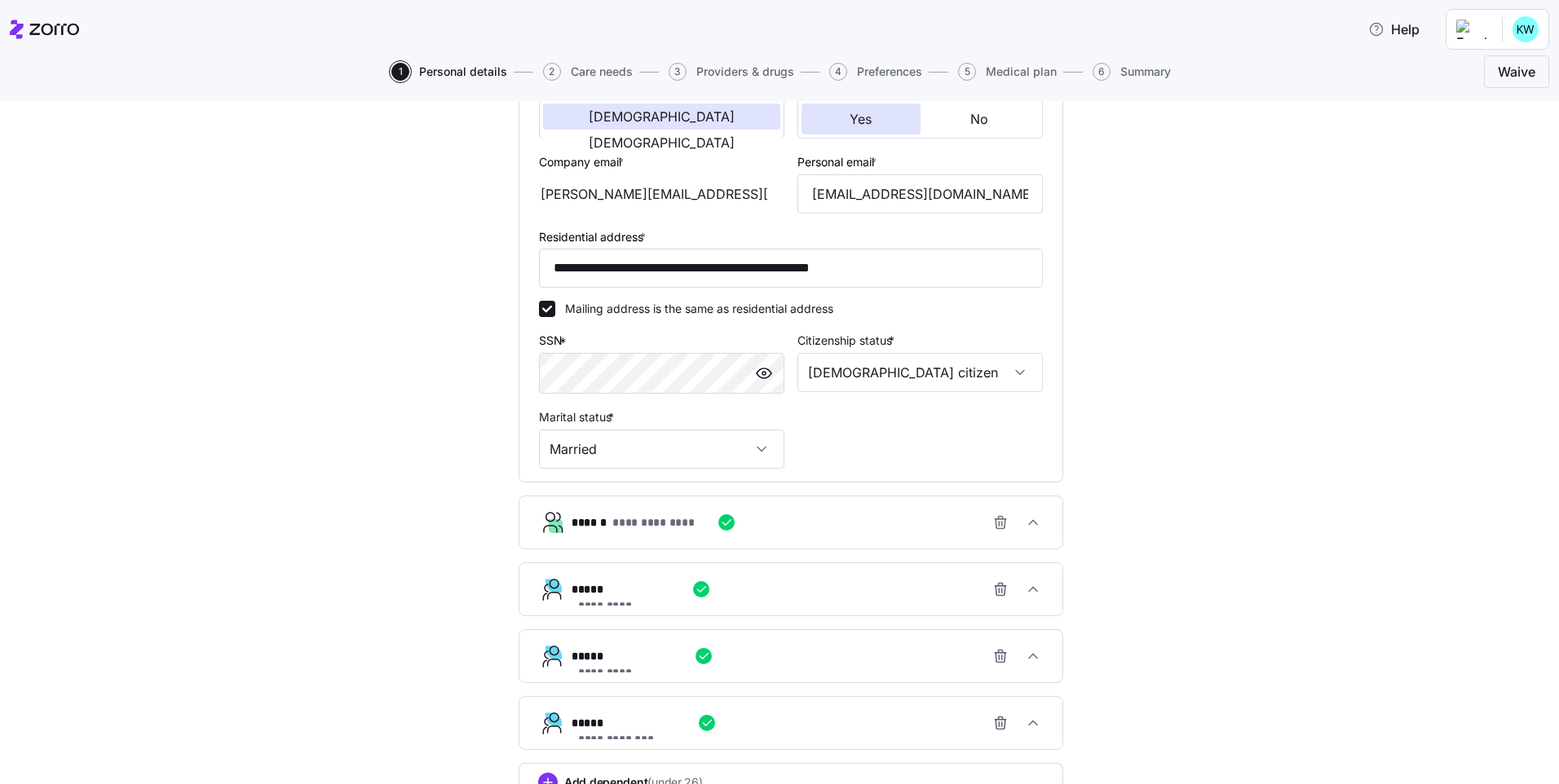
scroll to position [478, 0]
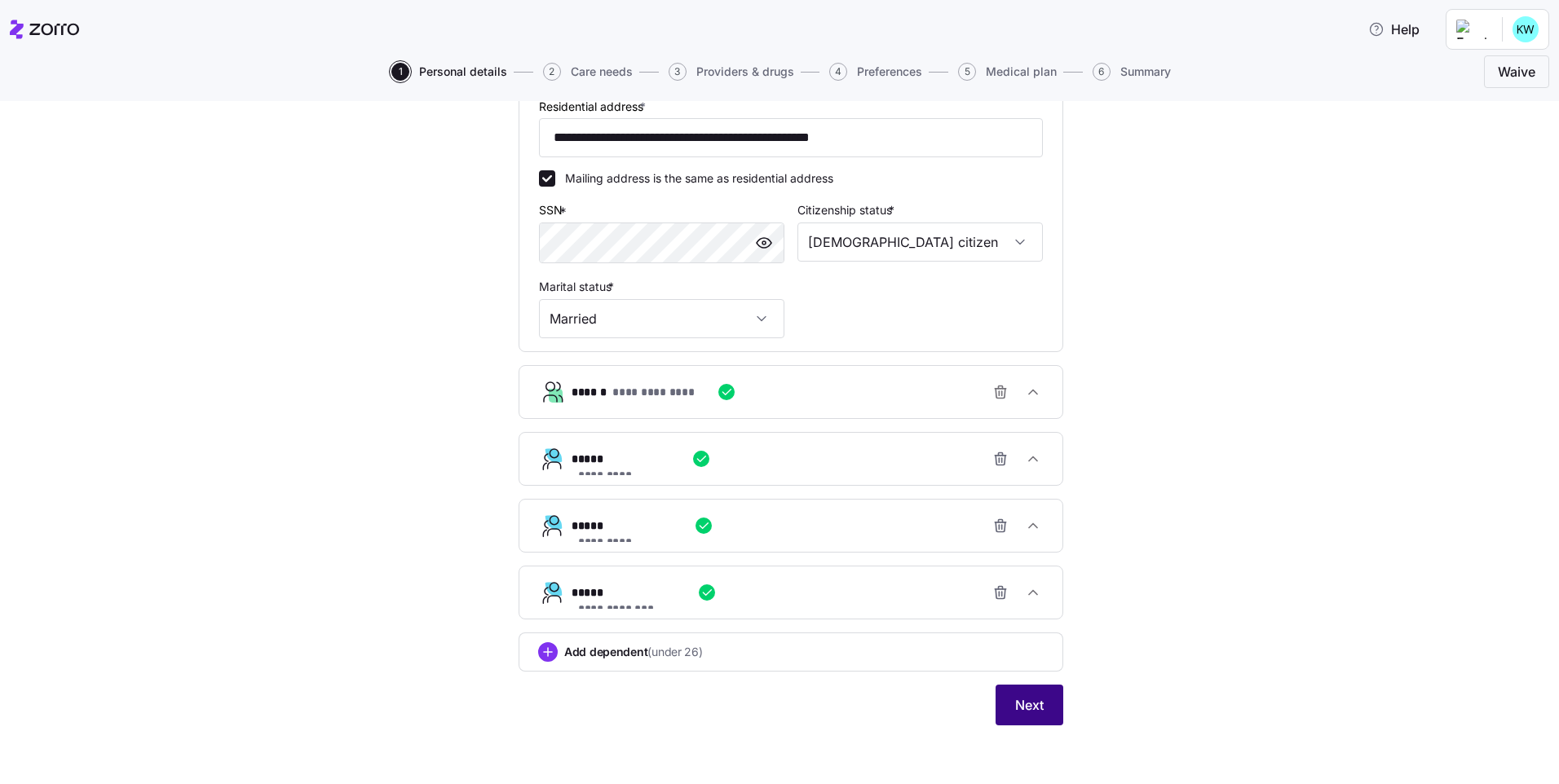
click at [1025, 701] on span "Next" at bounding box center [1029, 705] width 29 height 20
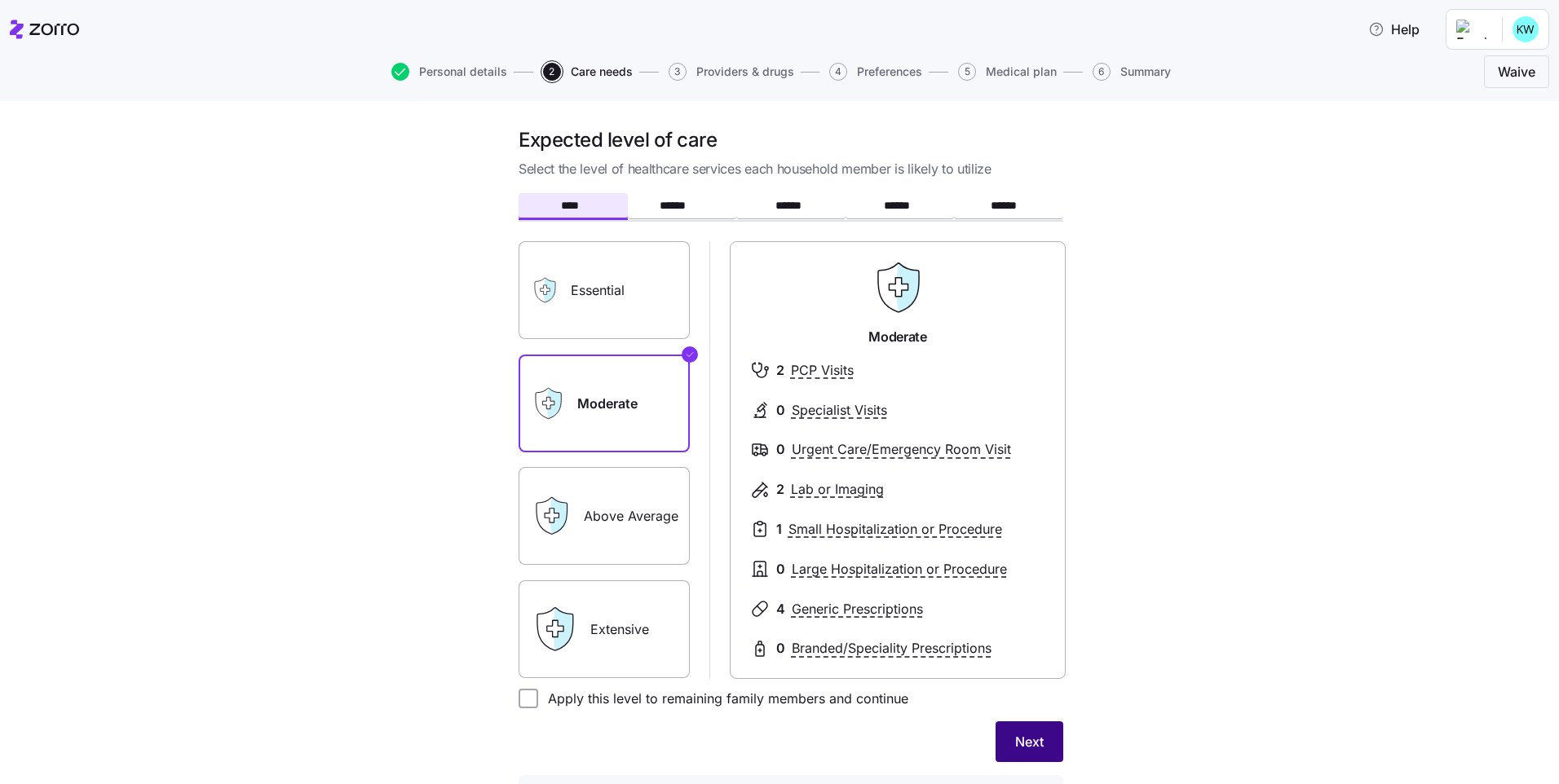
click at [1041, 733] on button "Next" at bounding box center [1029, 741] width 68 height 41
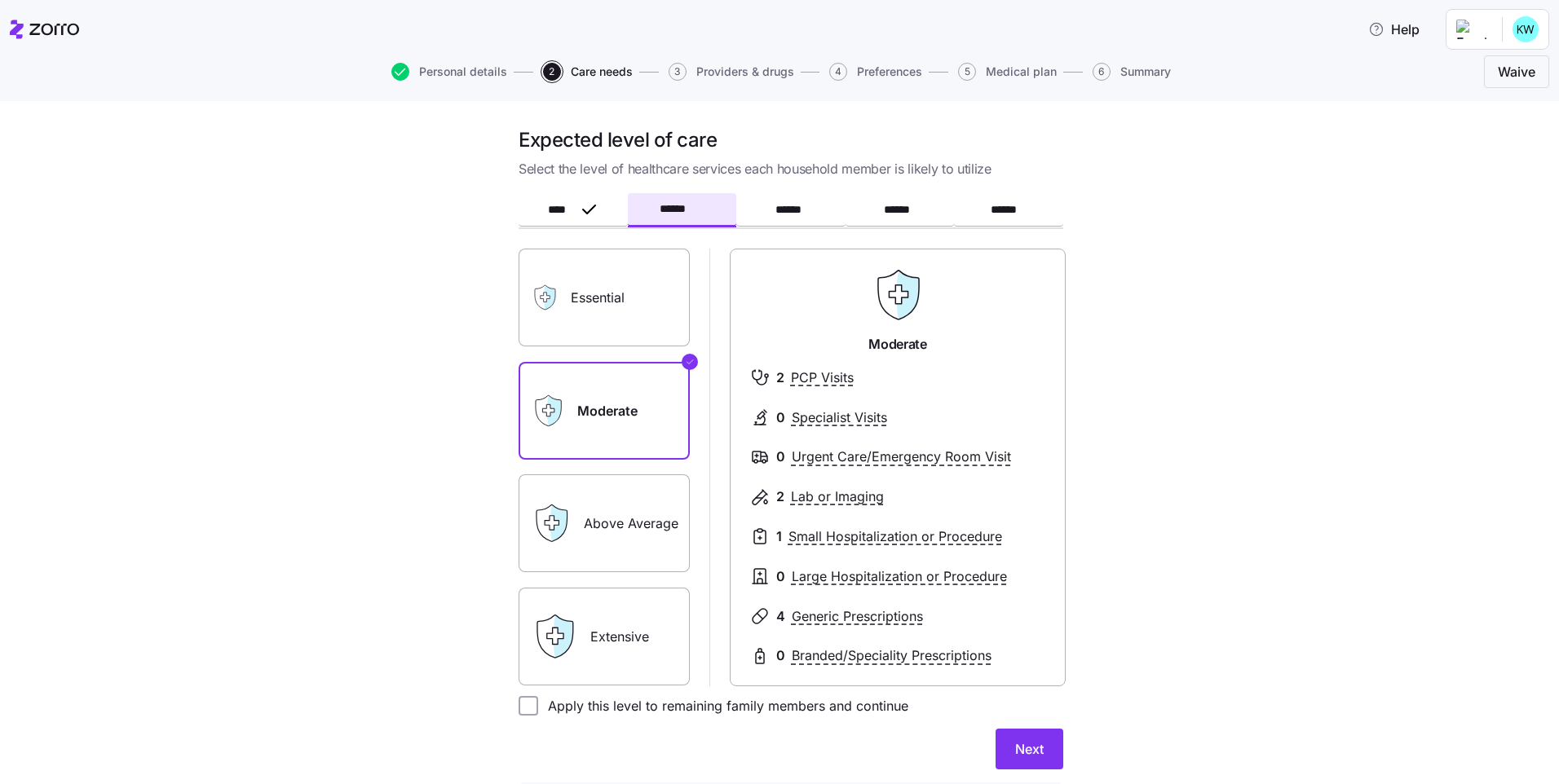
click at [1041, 733] on button "Next" at bounding box center [1029, 748] width 68 height 41
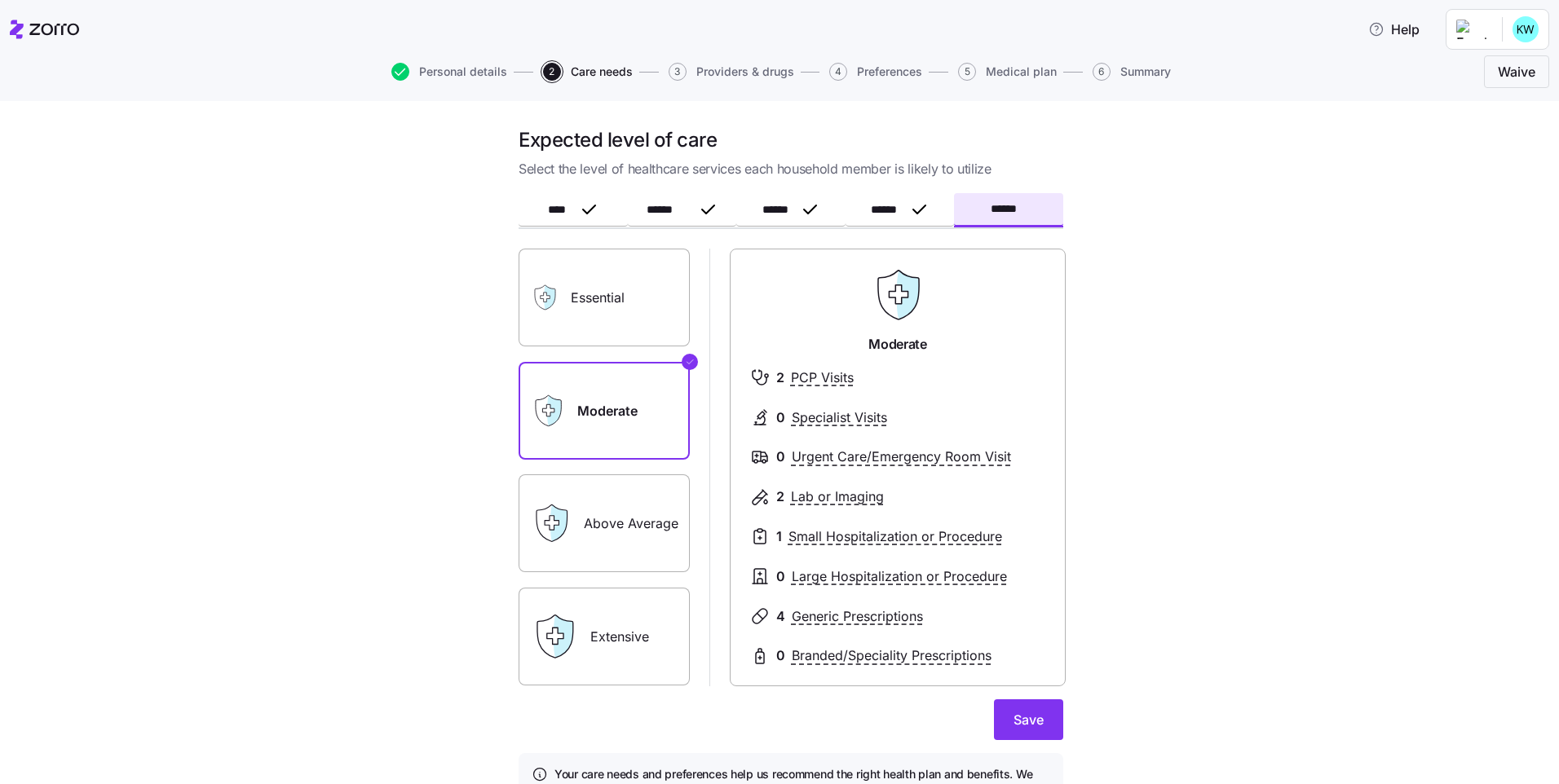
click at [1041, 733] on button "Save" at bounding box center [1028, 719] width 70 height 41
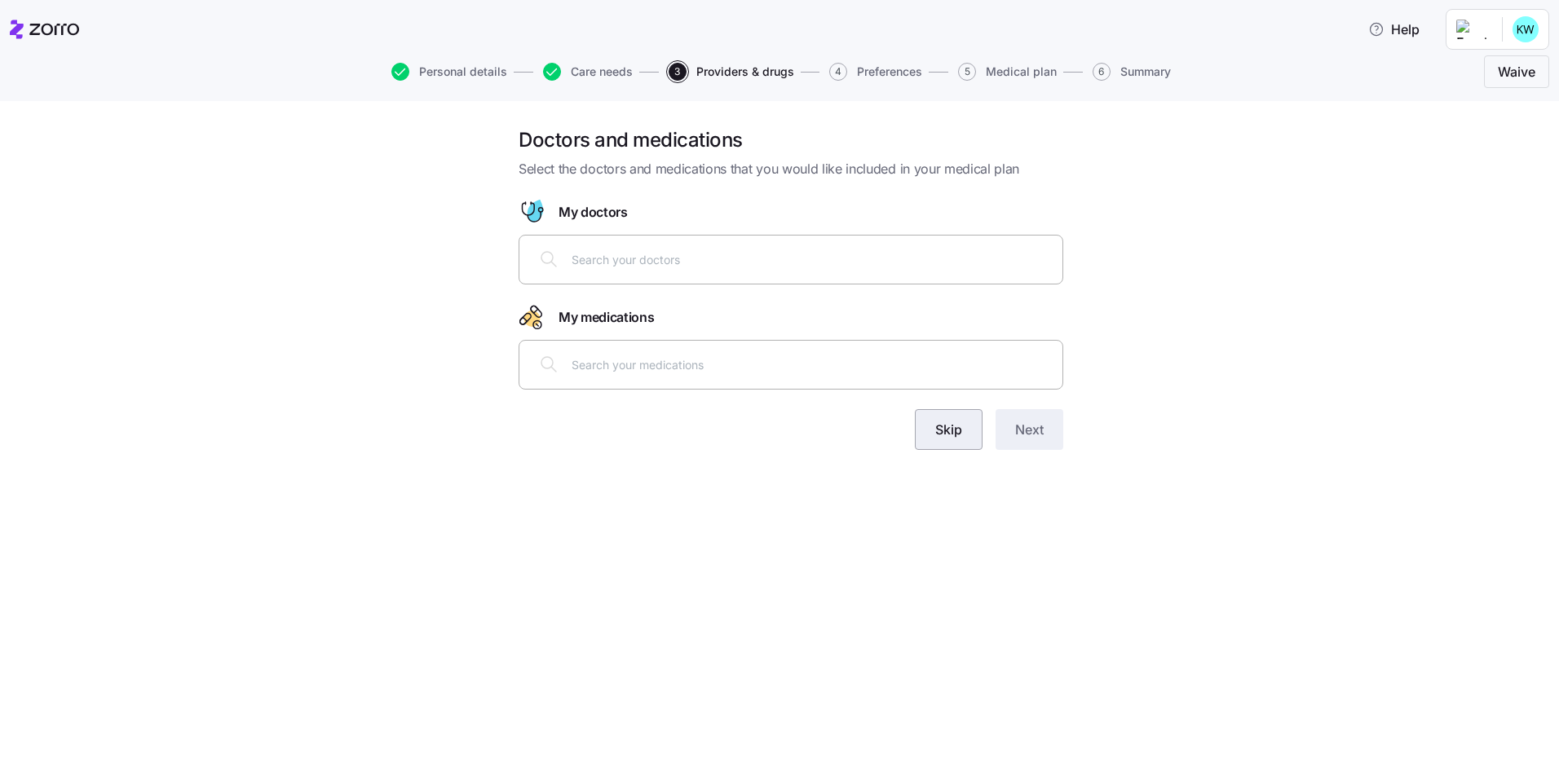
click at [952, 438] on span "Skip" at bounding box center [949, 429] width 27 height 20
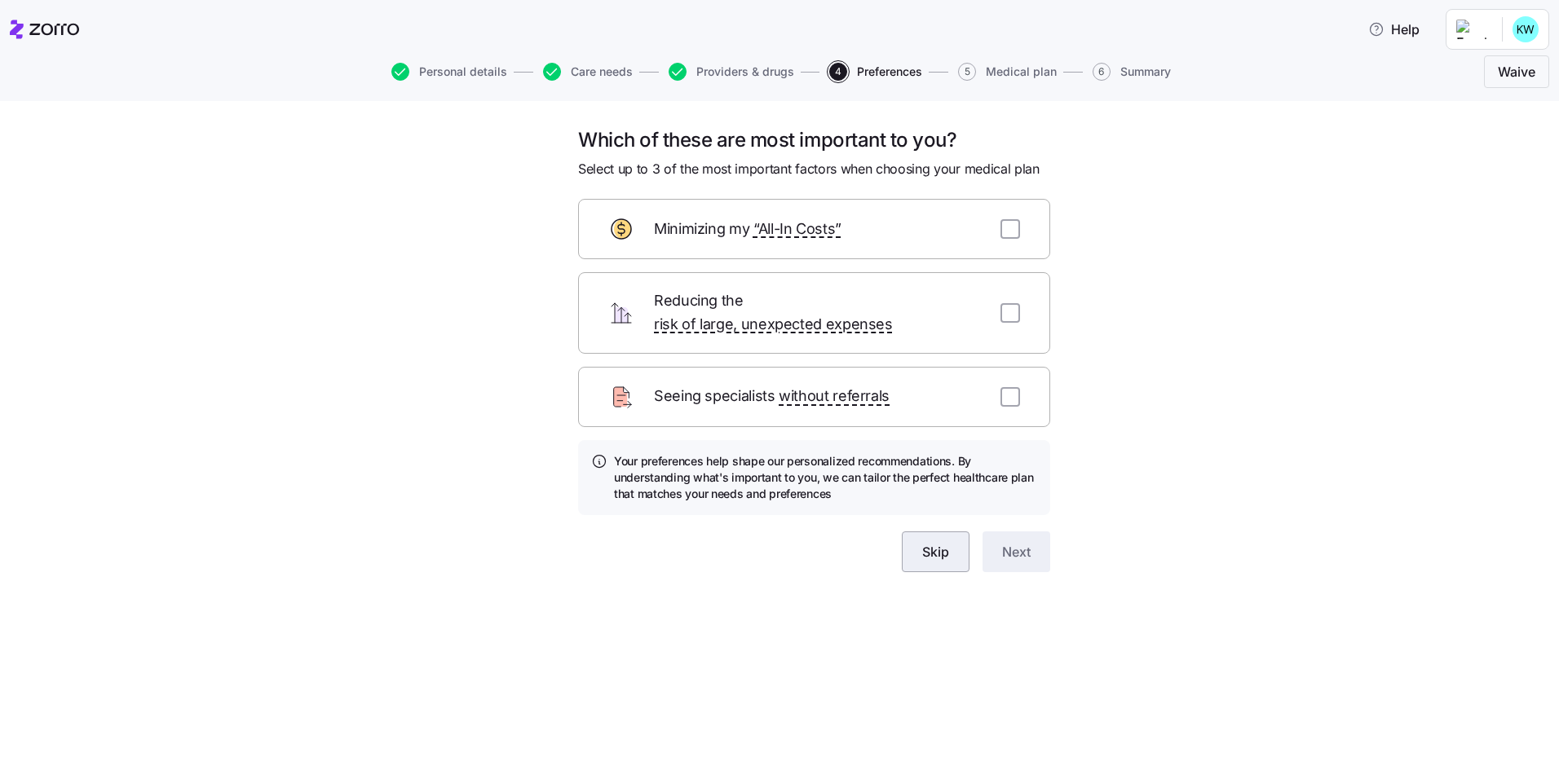
click at [923, 531] on button "Skip" at bounding box center [935, 551] width 68 height 41
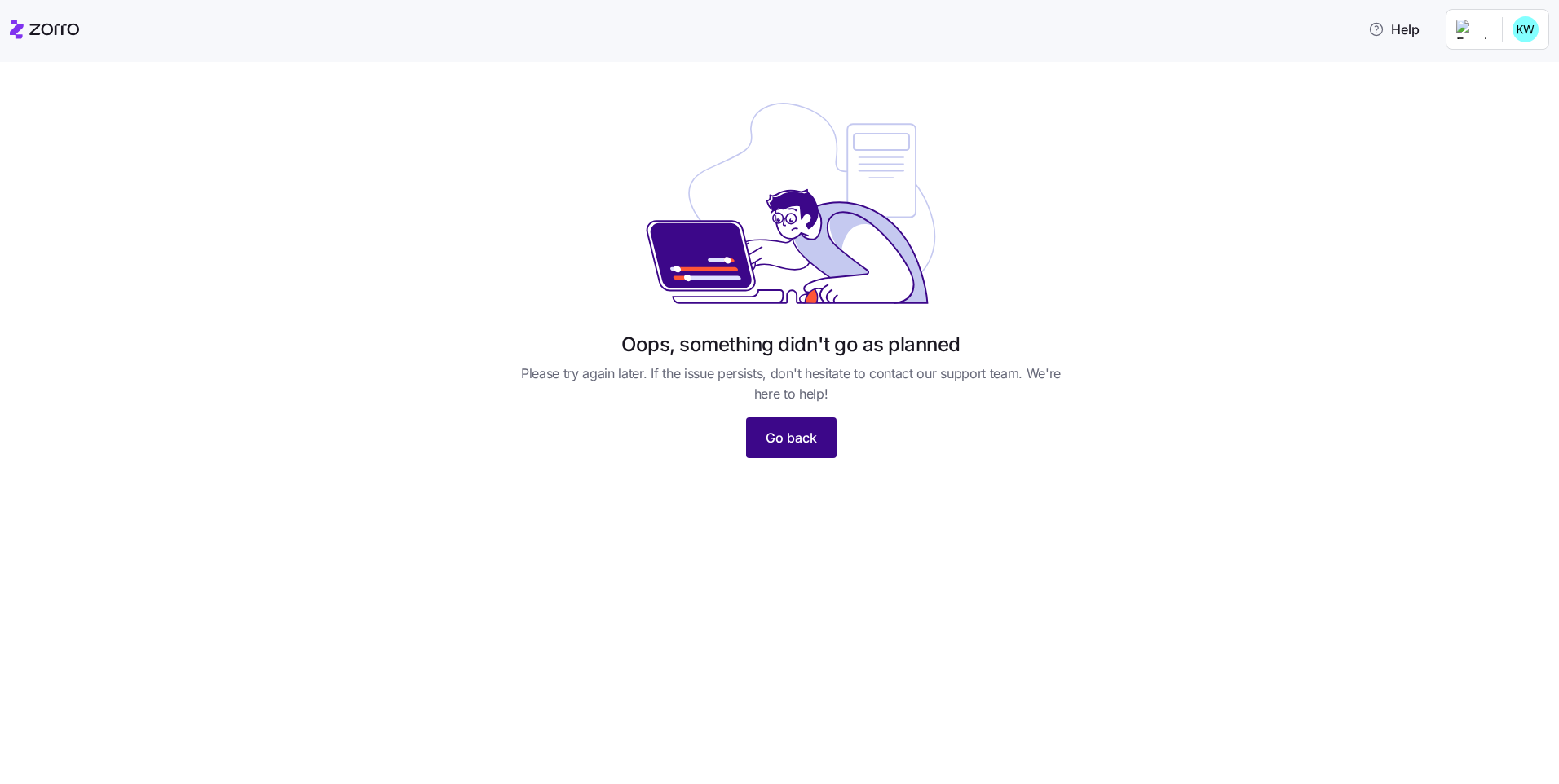
click at [806, 449] on button "Go back" at bounding box center [791, 437] width 90 height 41
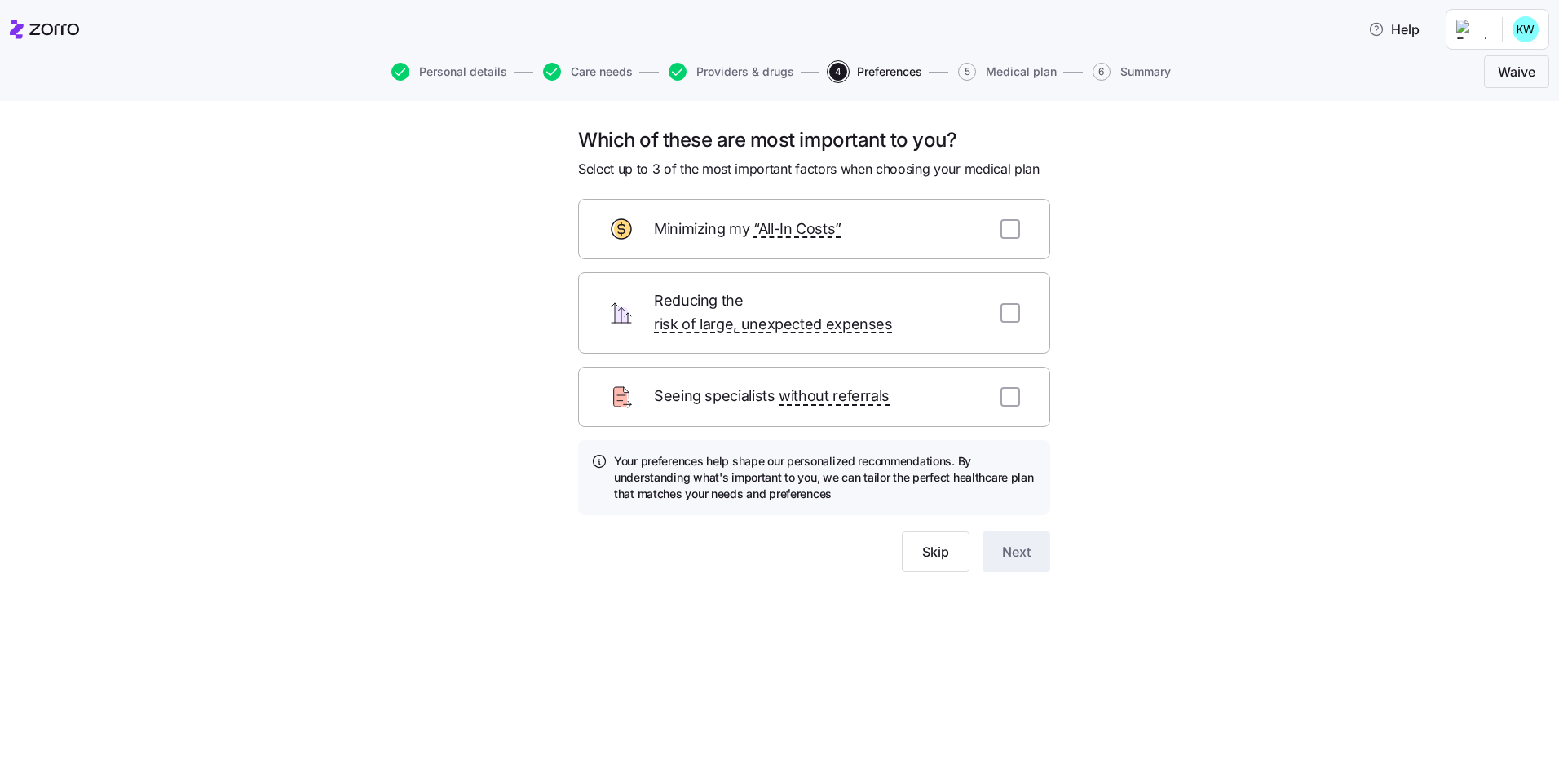
click at [1501, 33] on html "Help Personal details Care needs Providers & drugs 4 Preferences 5 Medical plan…" at bounding box center [779, 387] width 1559 height 774
click at [1482, 26] on html "Help Personal details Care needs Providers & drugs 4 Preferences 5 Medical plan…" at bounding box center [779, 387] width 1559 height 774
click at [948, 547] on button "Skip" at bounding box center [935, 551] width 68 height 41
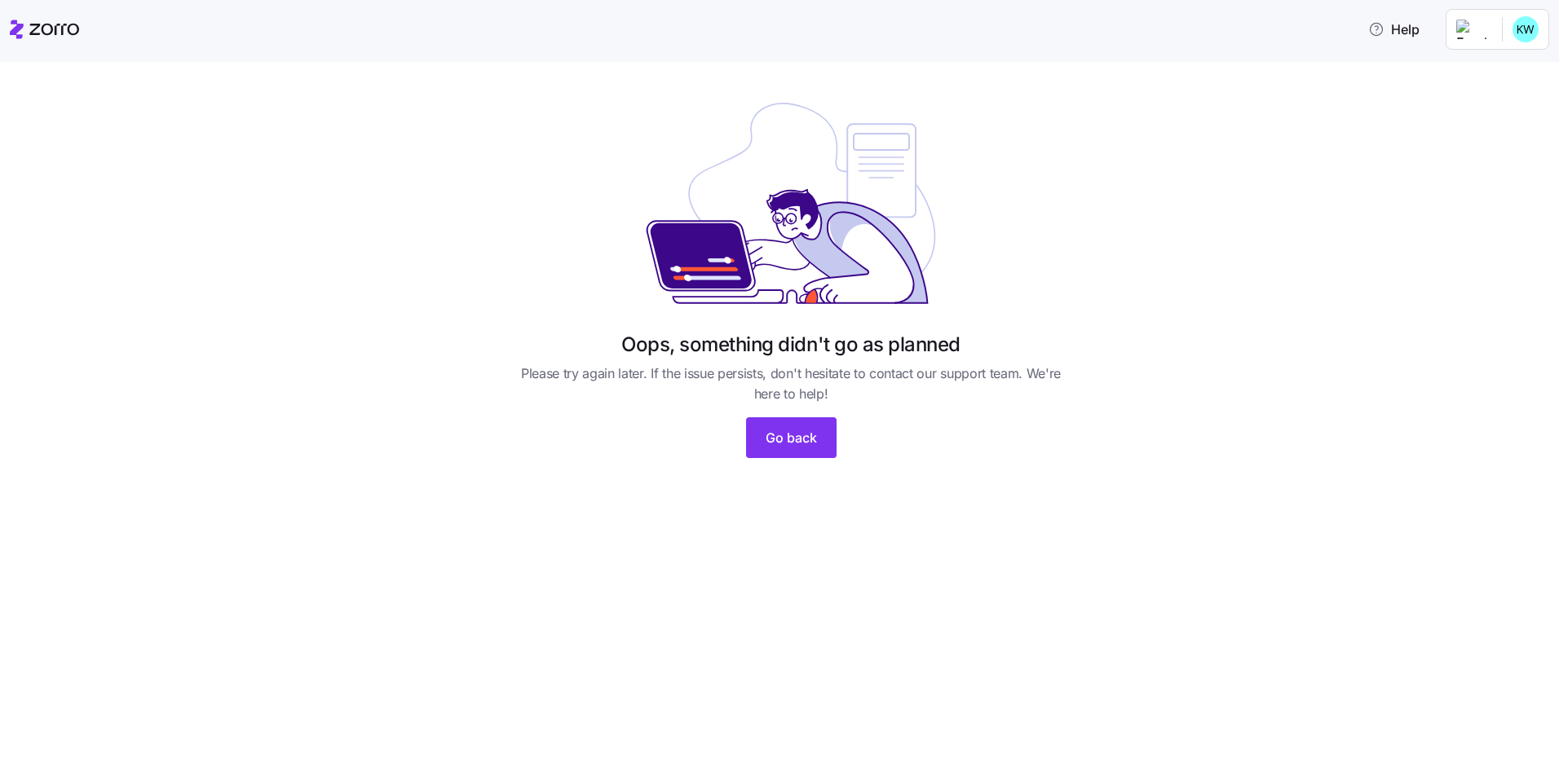
click at [40, 23] on icon at bounding box center [44, 30] width 70 height 20
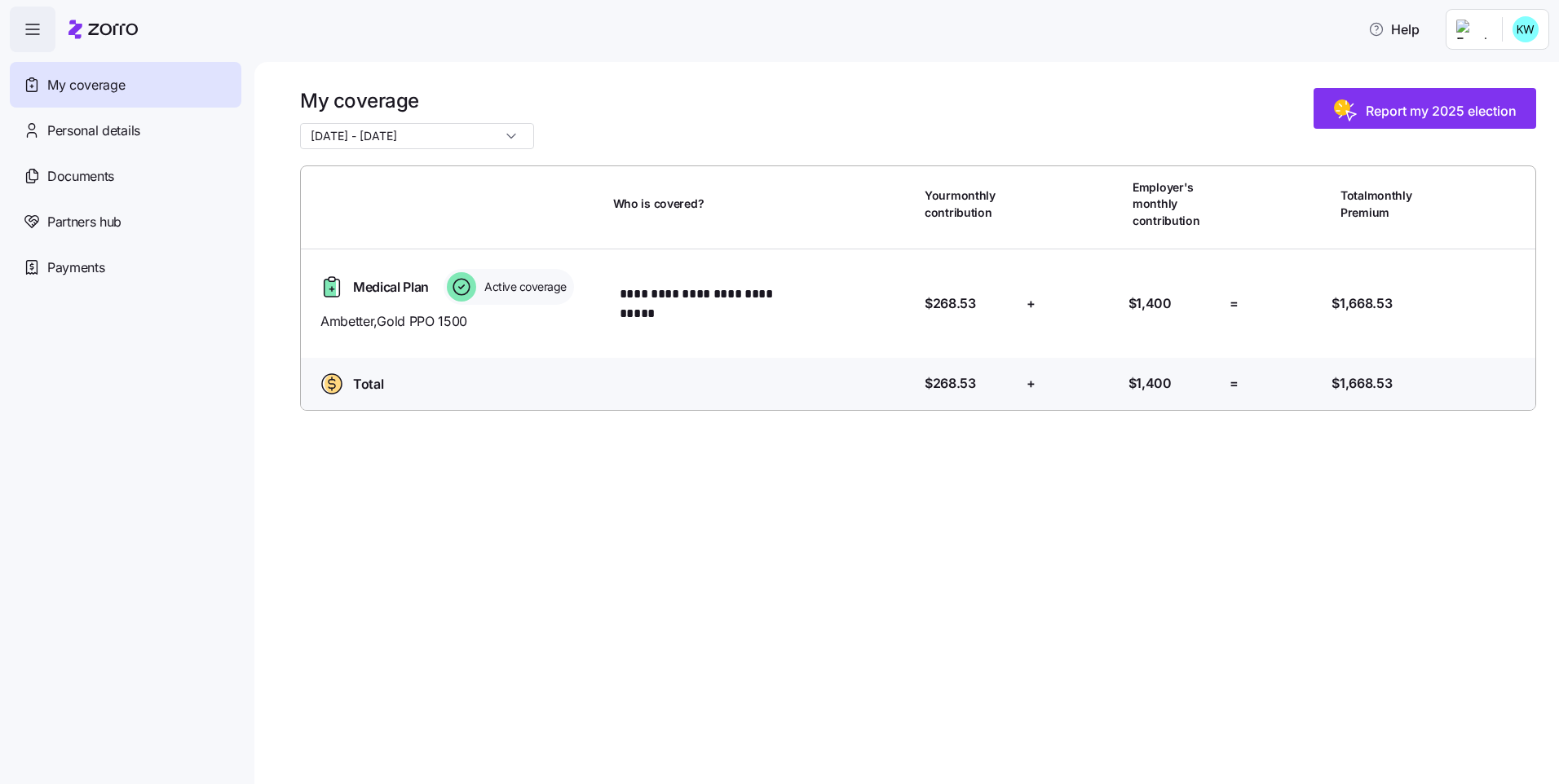
click at [1482, 31] on html "**********" at bounding box center [779, 387] width 1559 height 774
click at [138, 138] on html "**********" at bounding box center [779, 387] width 1559 height 774
click at [138, 134] on span "Personal details" at bounding box center [93, 131] width 93 height 21
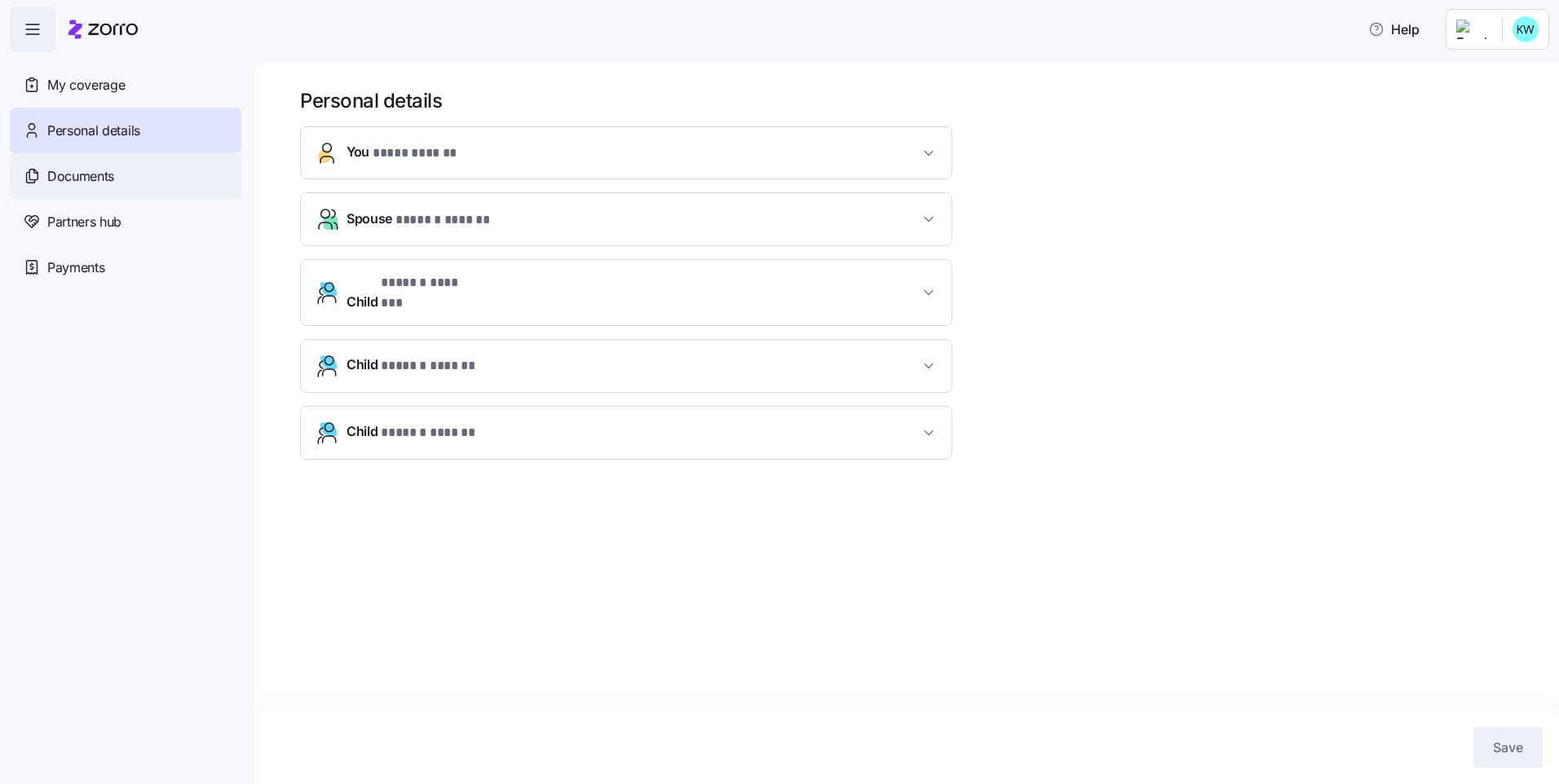
click at [130, 176] on div "Documents" at bounding box center [125, 176] width 231 height 46
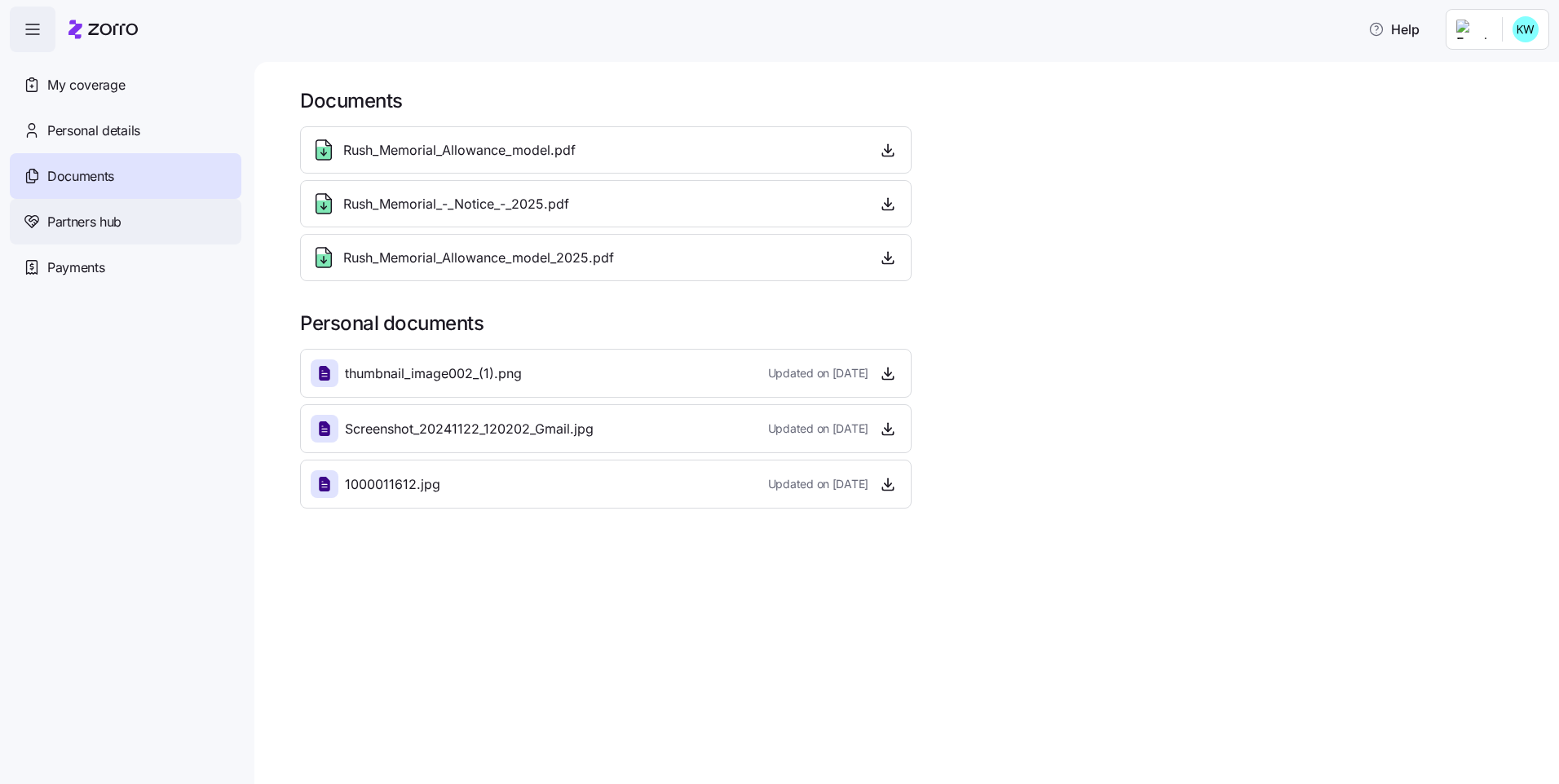
click at [120, 223] on span "Partners hub" at bounding box center [84, 222] width 74 height 21
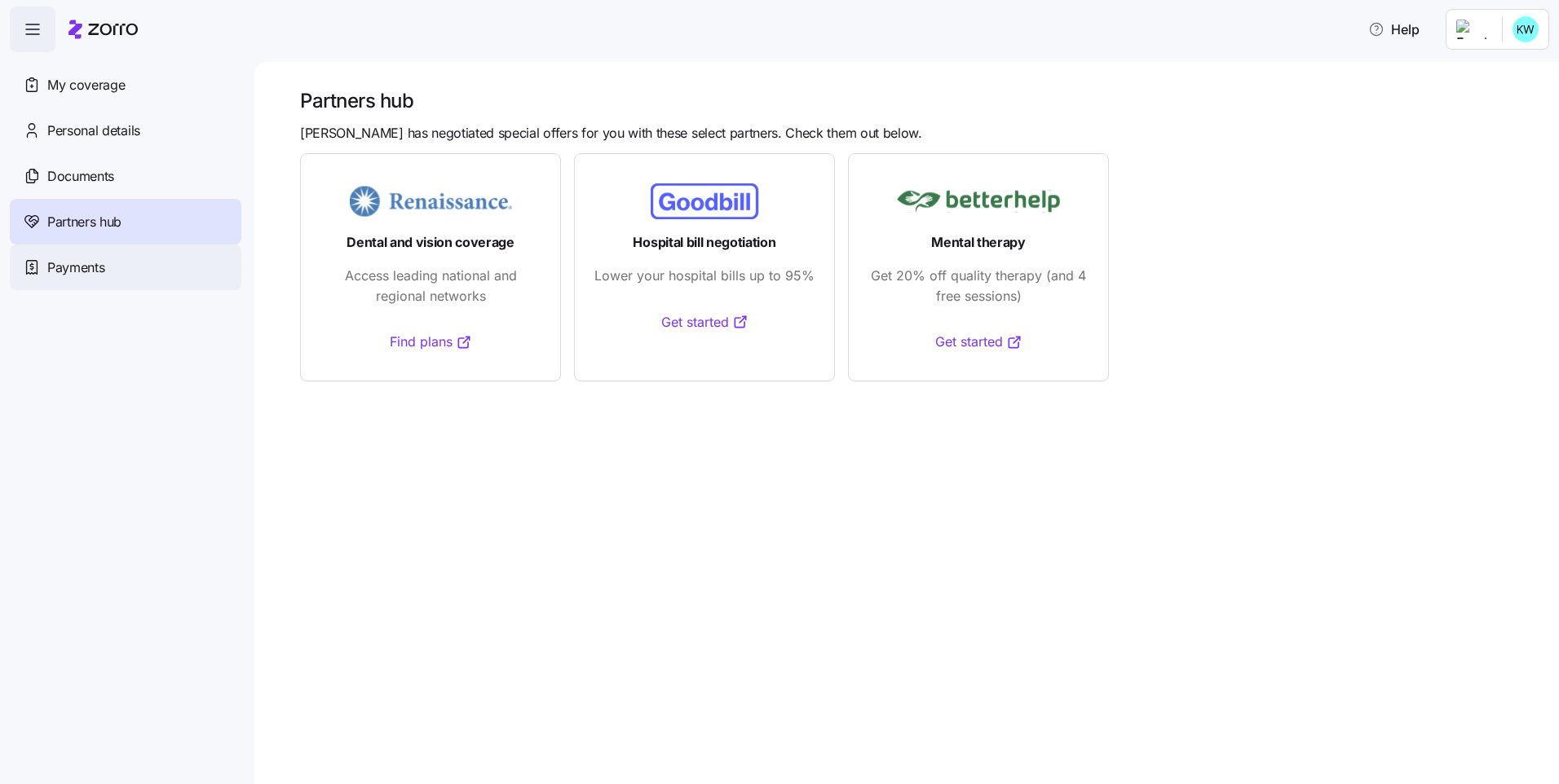
click at [107, 270] on div "Payments" at bounding box center [125, 267] width 231 height 46
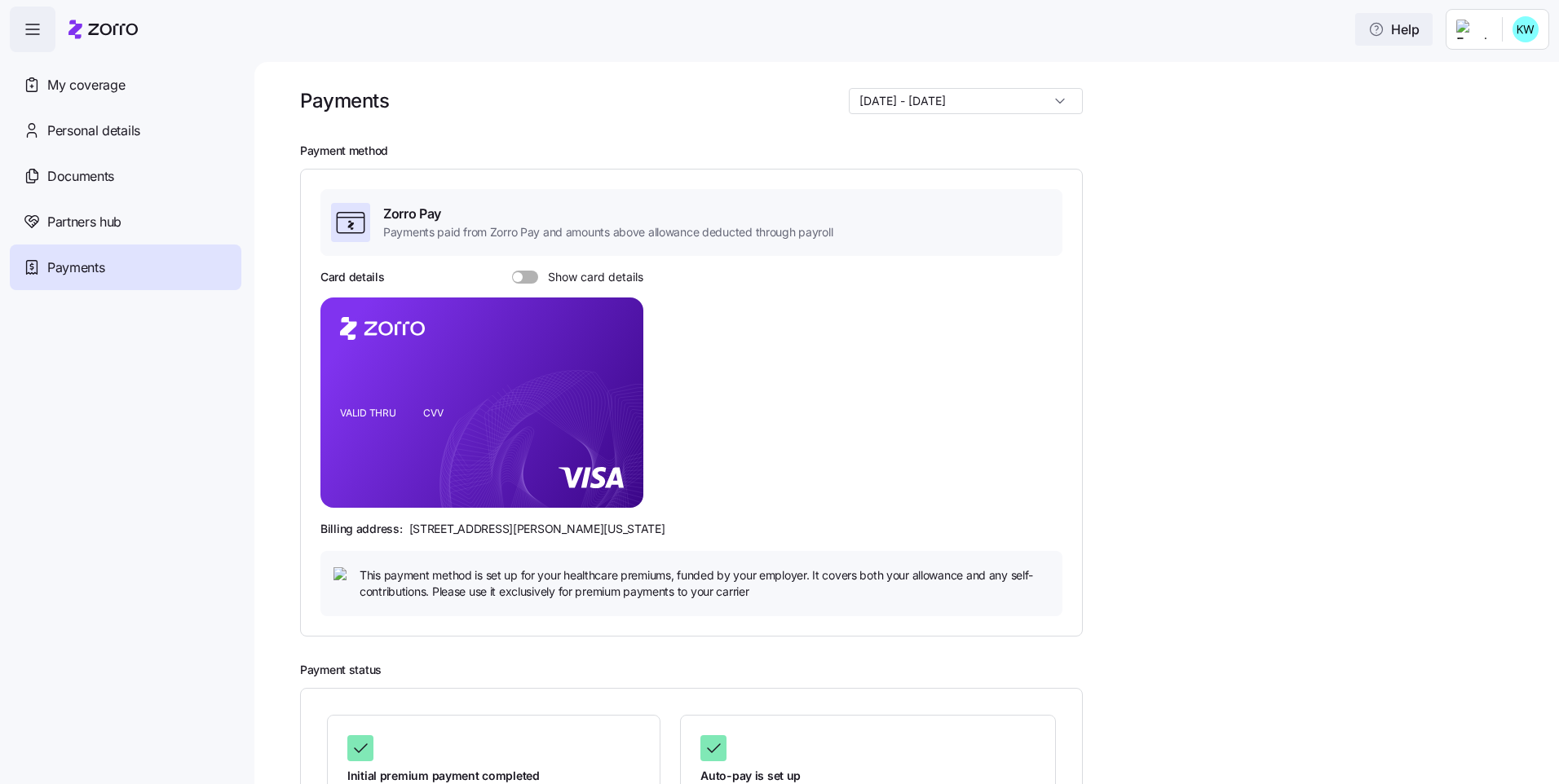
click at [1387, 36] on span "Help" at bounding box center [1393, 30] width 51 height 20
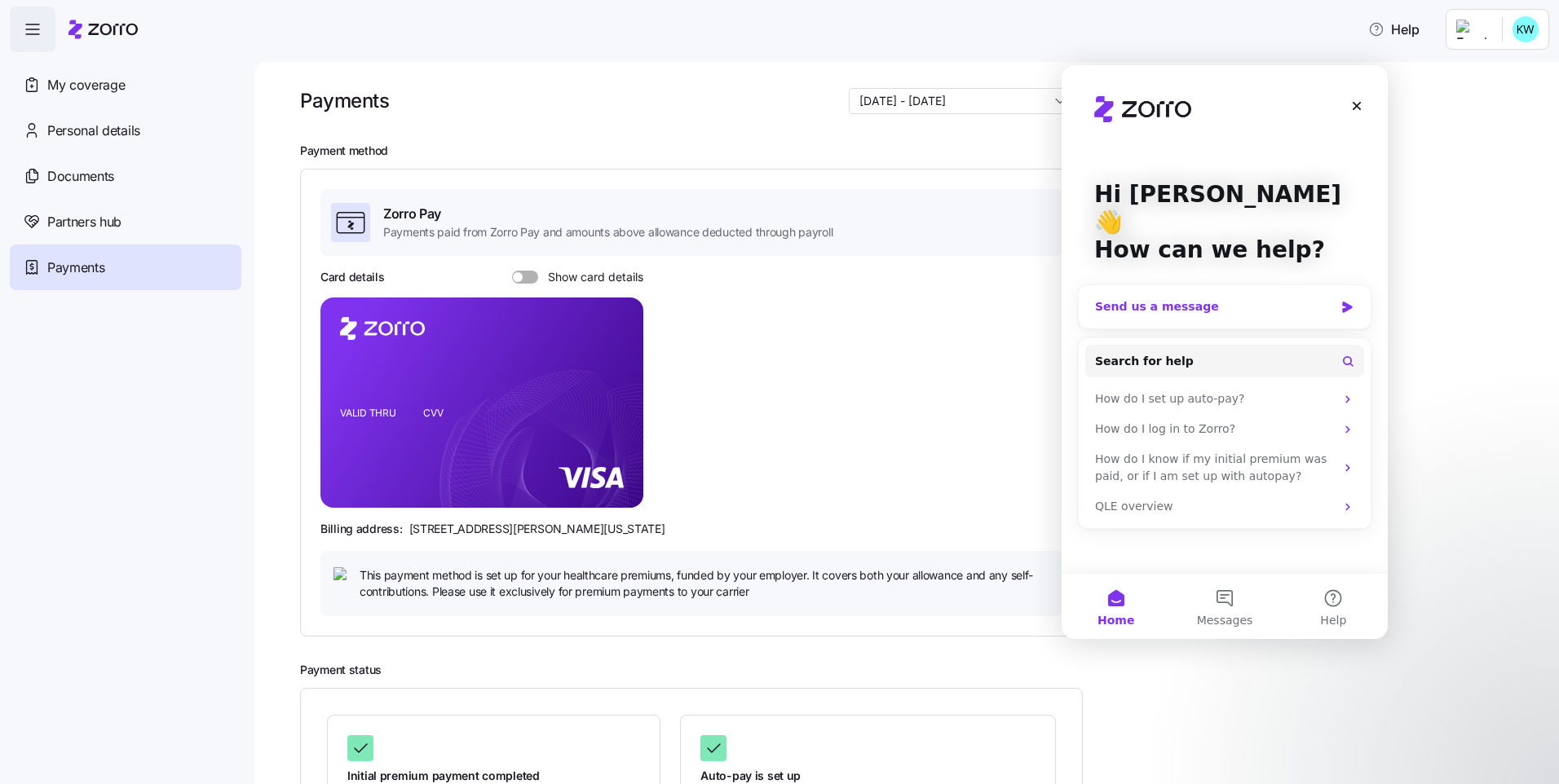
click at [1239, 299] on div "Send us a message" at bounding box center [1214, 307] width 239 height 17
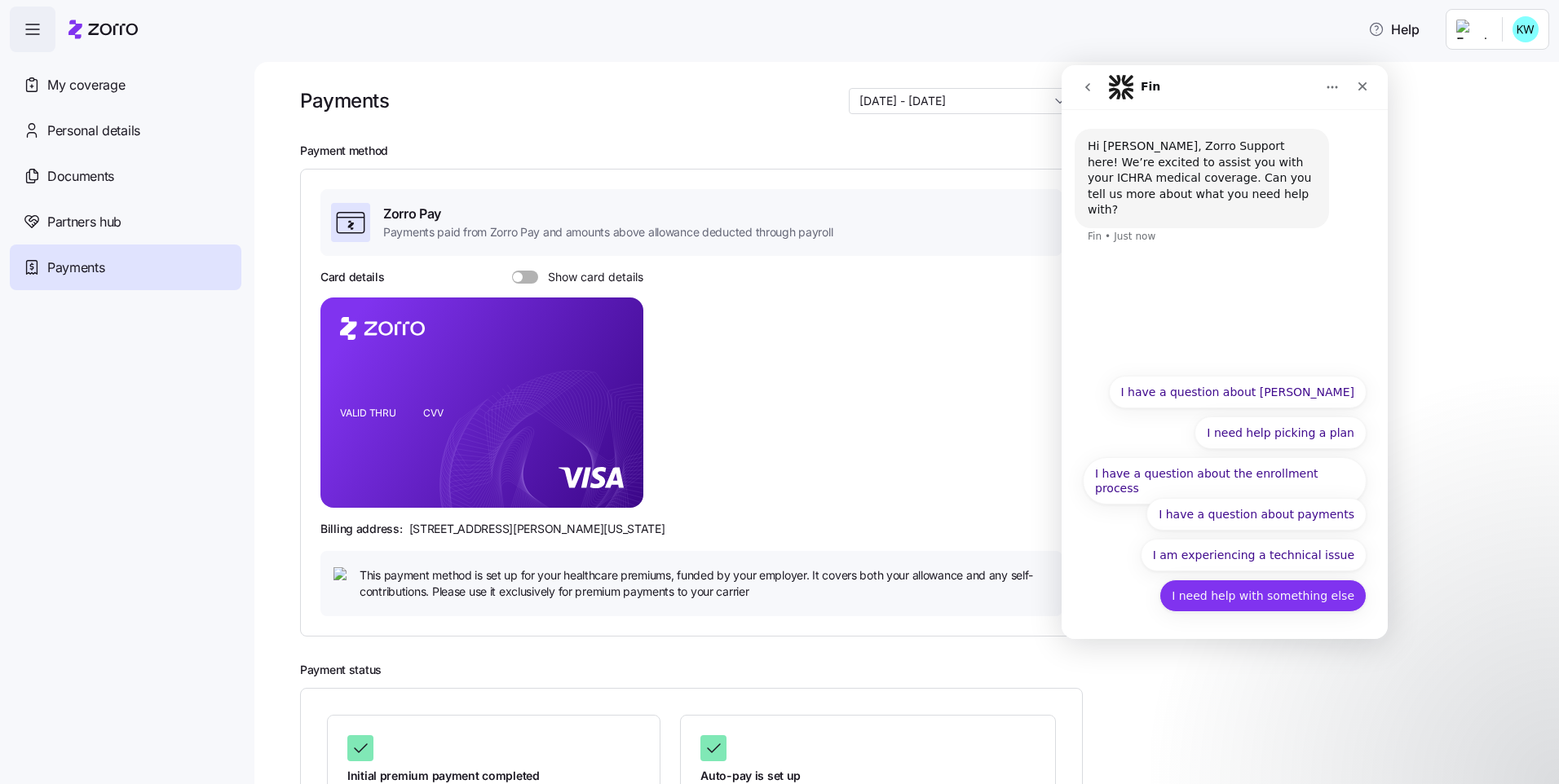
click at [1272, 601] on button "I need help with something else" at bounding box center [1262, 595] width 207 height 32
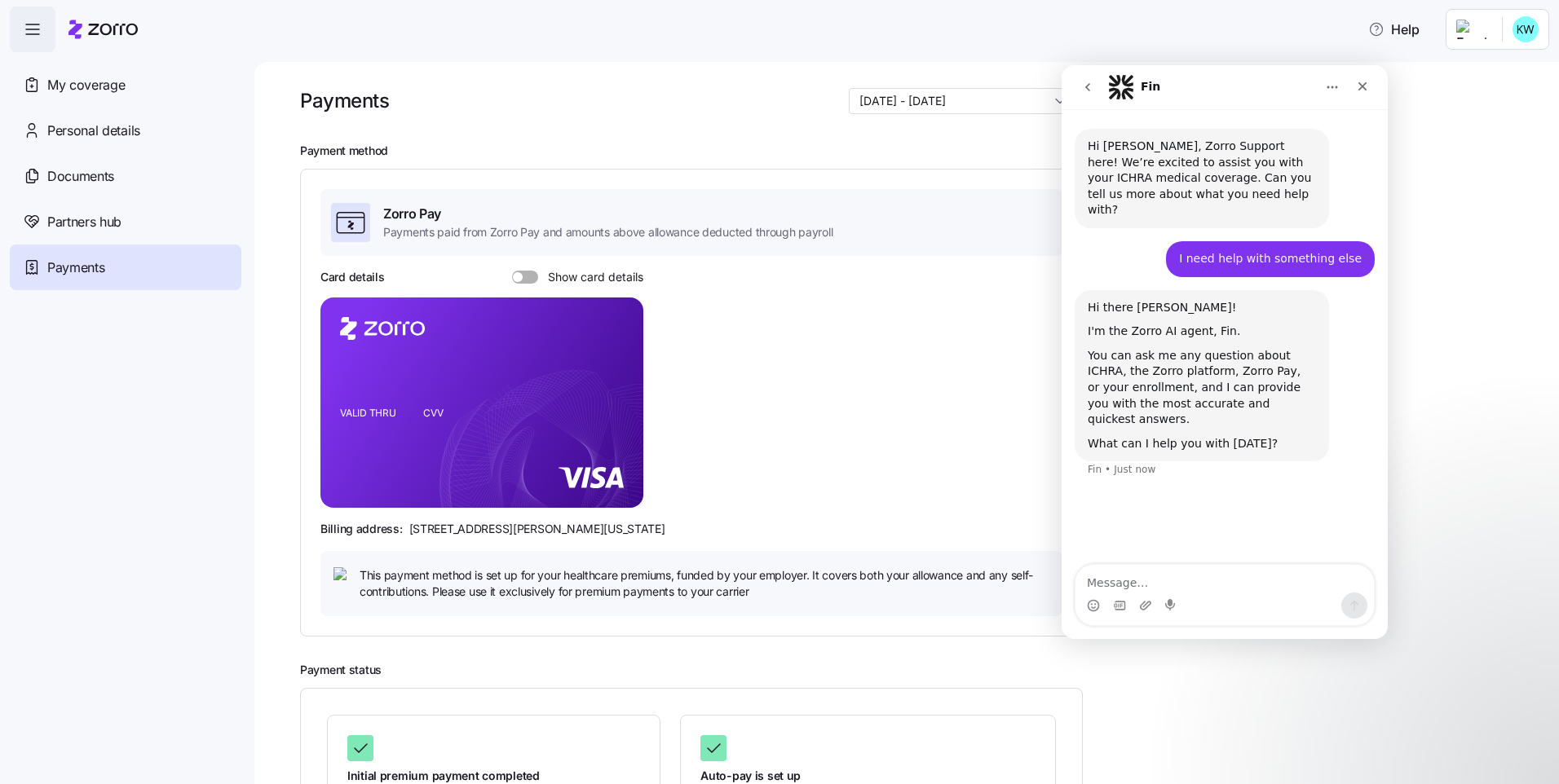
click at [1177, 591] on textarea "Message…" at bounding box center [1224, 578] width 299 height 28
type textarea "I need to update my insurance, just had a baby and need to add her to plan. I a…"
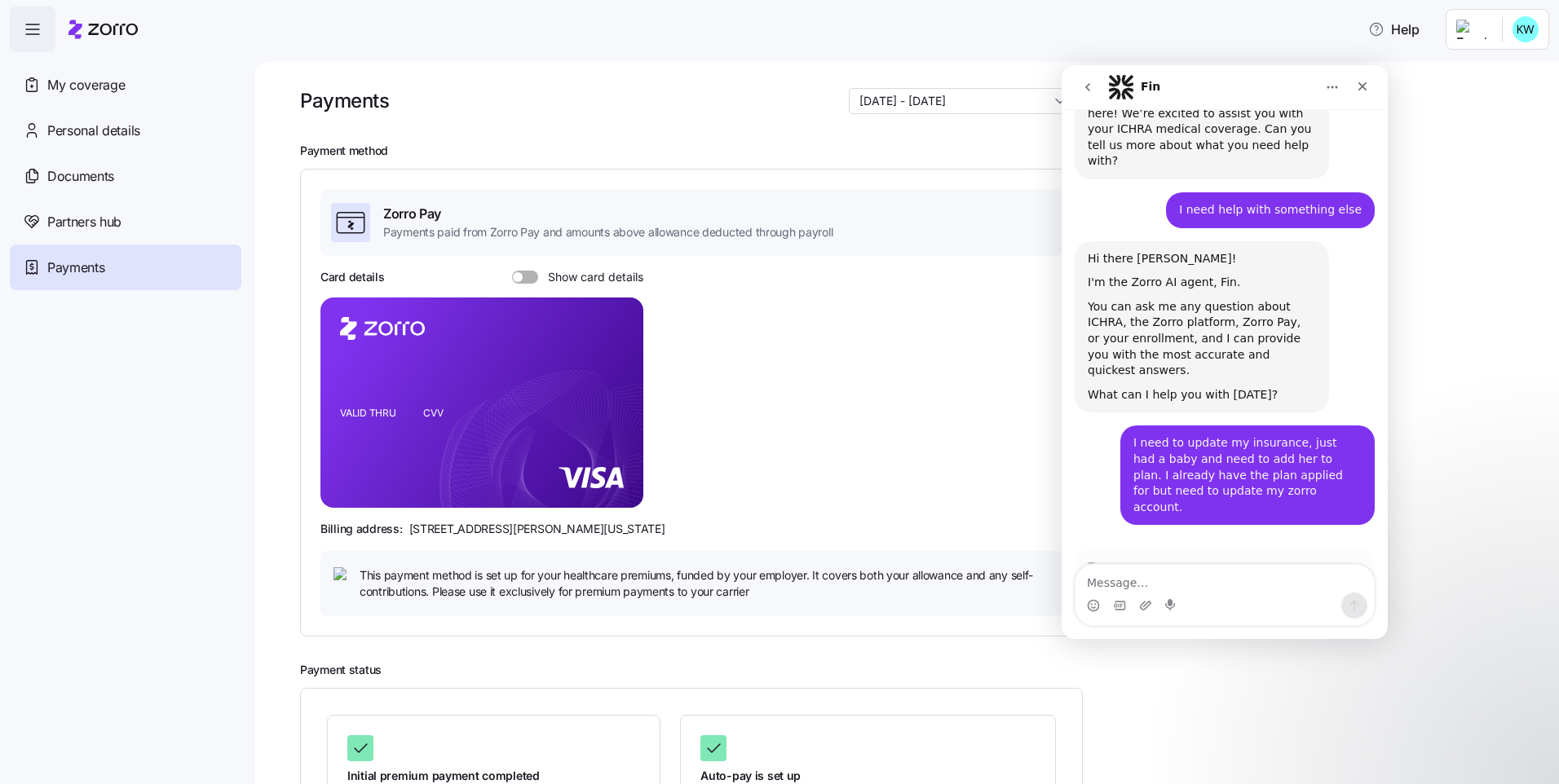
scroll to position [3, 0]
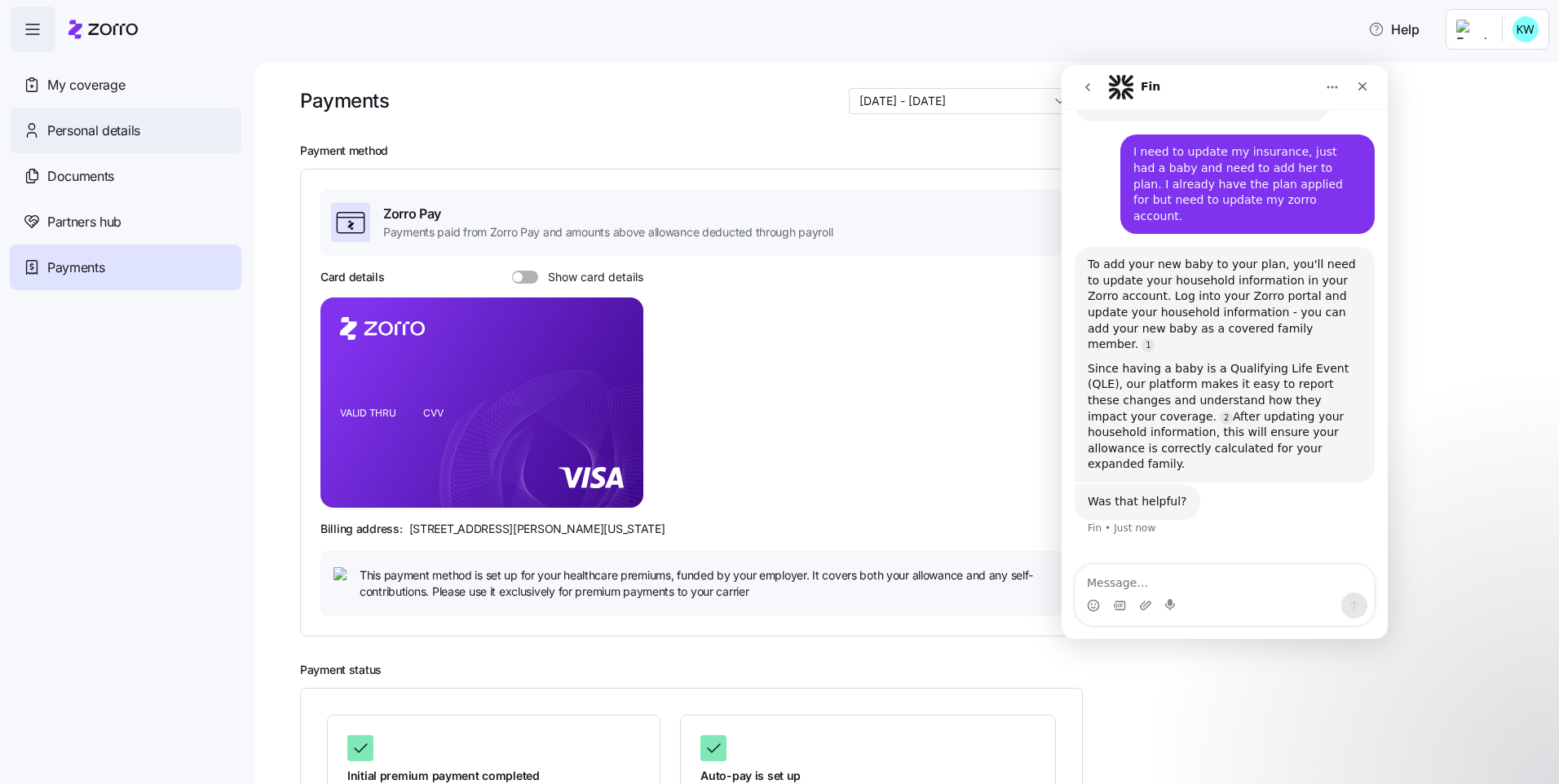
click at [128, 135] on span "Personal details" at bounding box center [93, 131] width 93 height 21
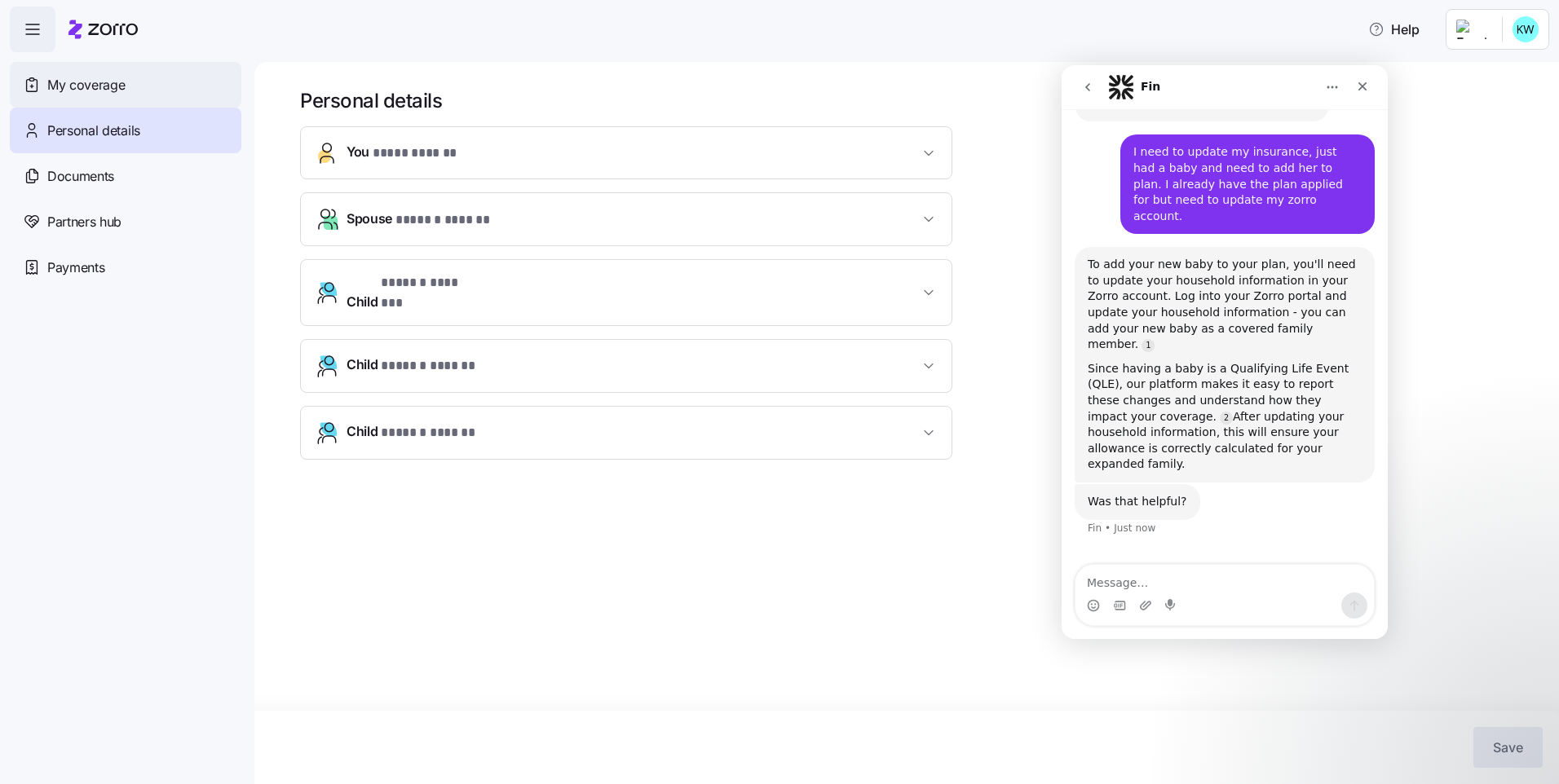
click at [129, 94] on div "My coverage" at bounding box center [125, 85] width 231 height 46
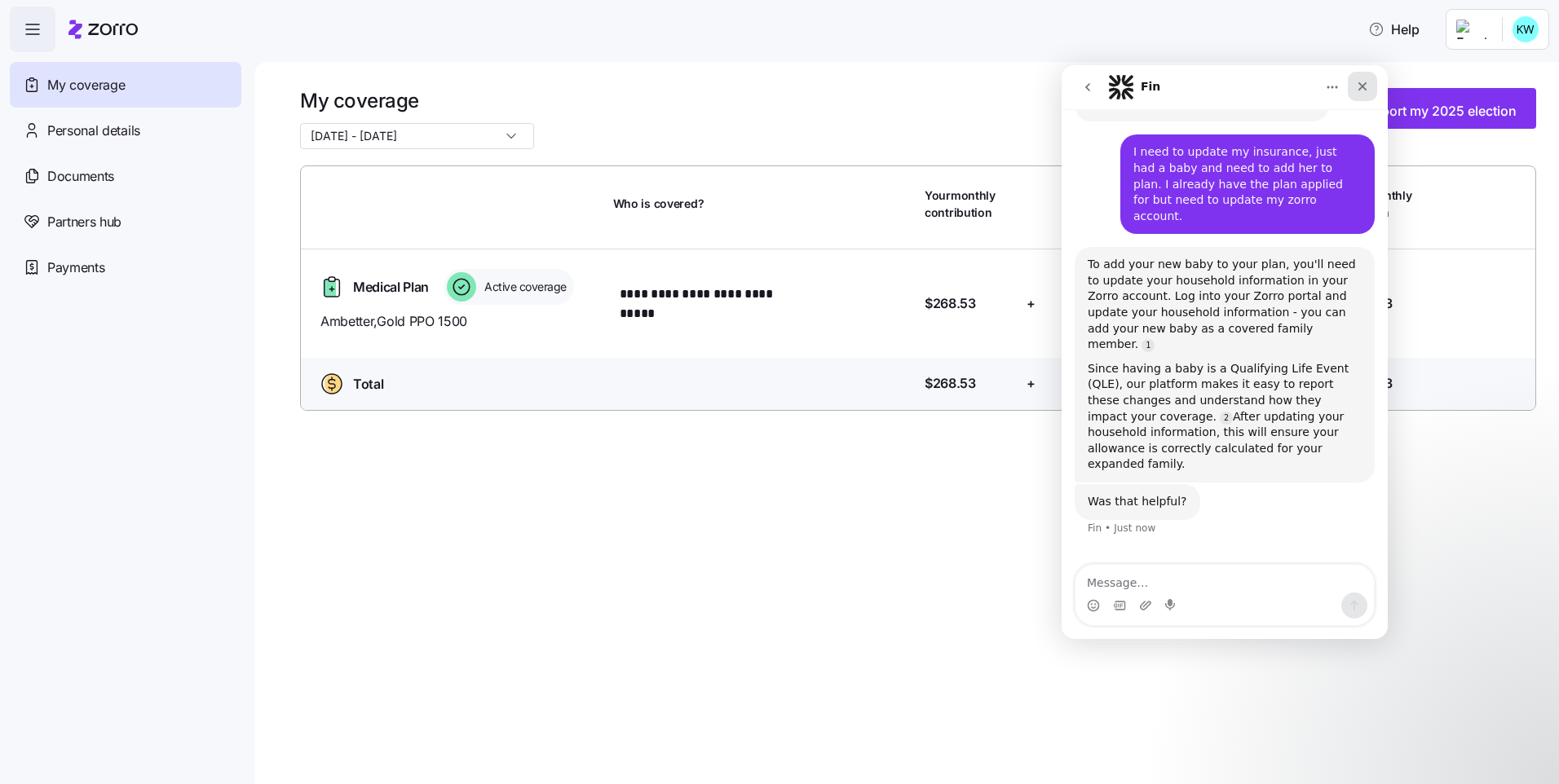
click at [1360, 83] on icon "Close" at bounding box center [1362, 86] width 13 height 13
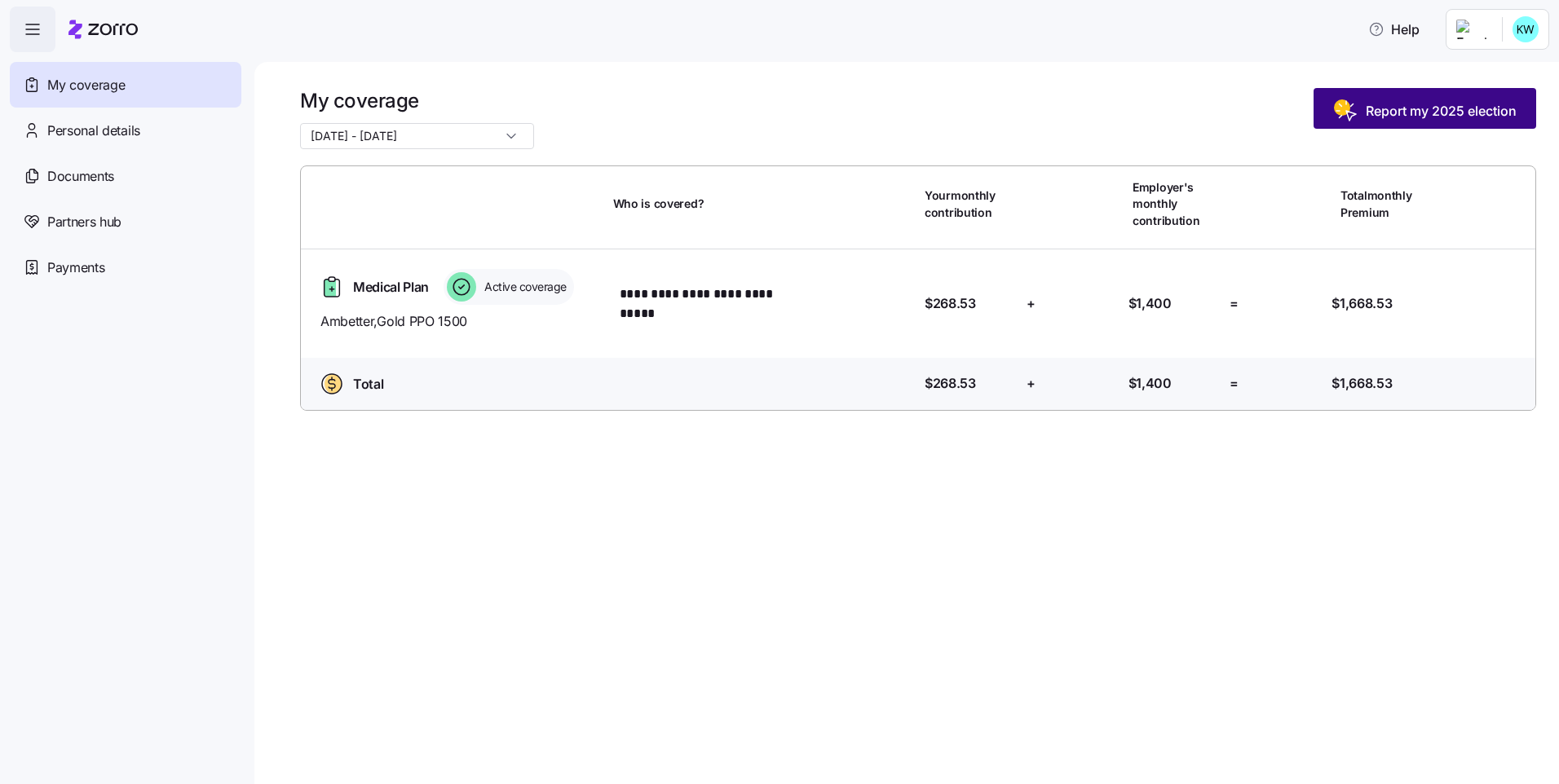
scroll to position [249, 0]
click at [1388, 114] on span "Report my 2025 election" at bounding box center [1441, 111] width 151 height 20
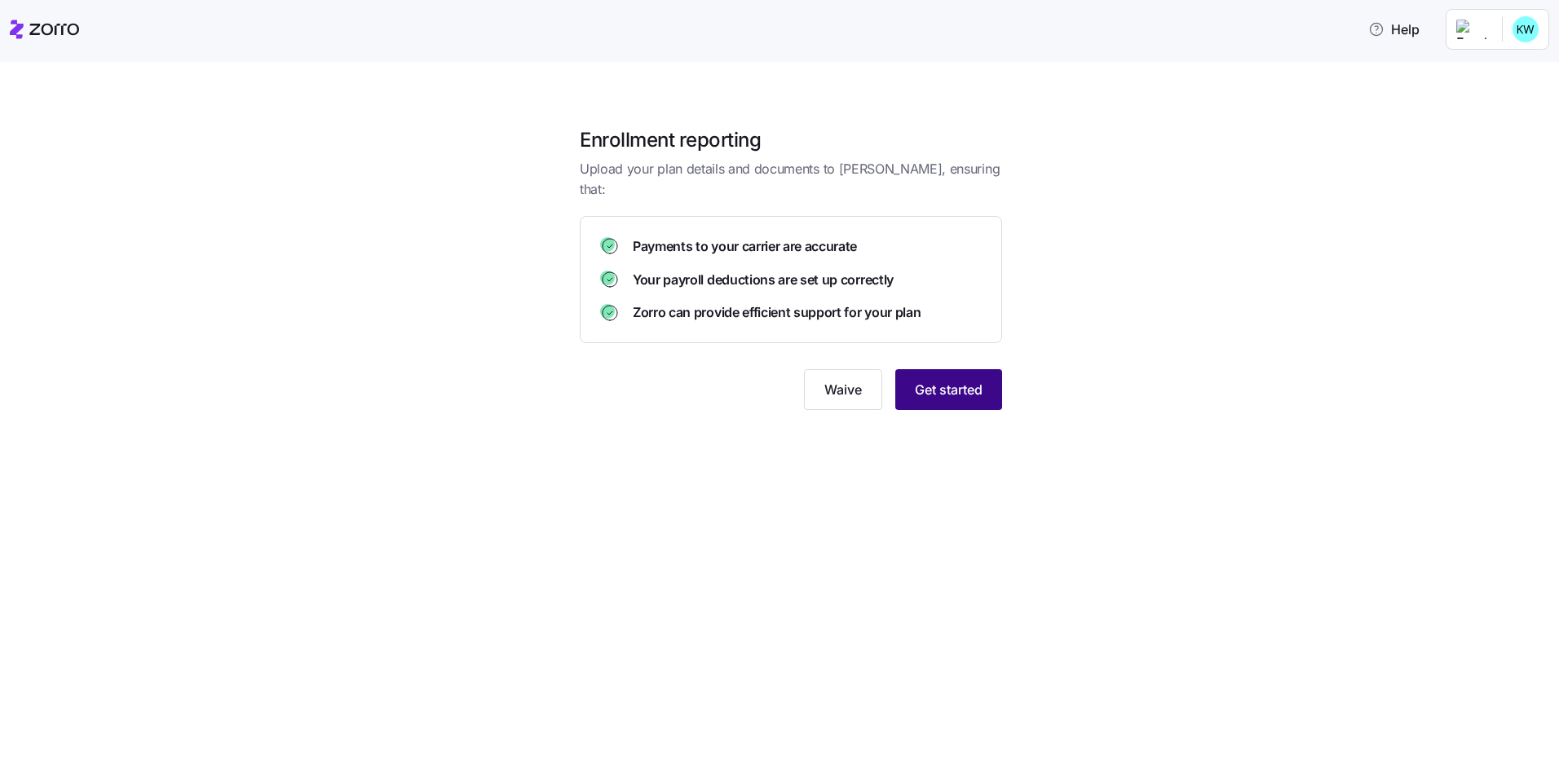
click at [937, 380] on span "Get started" at bounding box center [948, 390] width 68 height 20
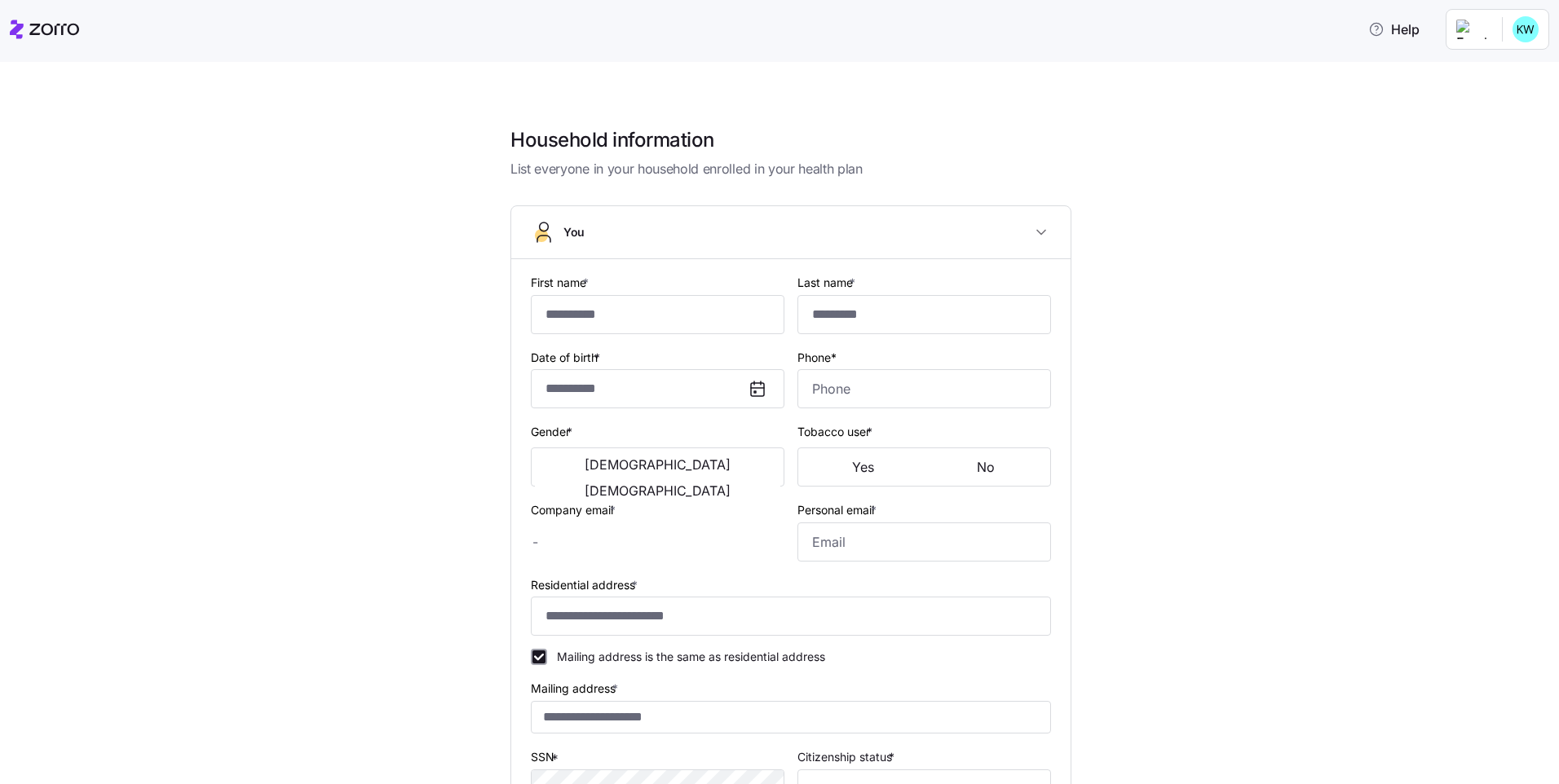
type input "****"
type input "******"
type input "kory.worden@rushmemorial.com"
type input "kworden87@gmail.com"
type input "**********"
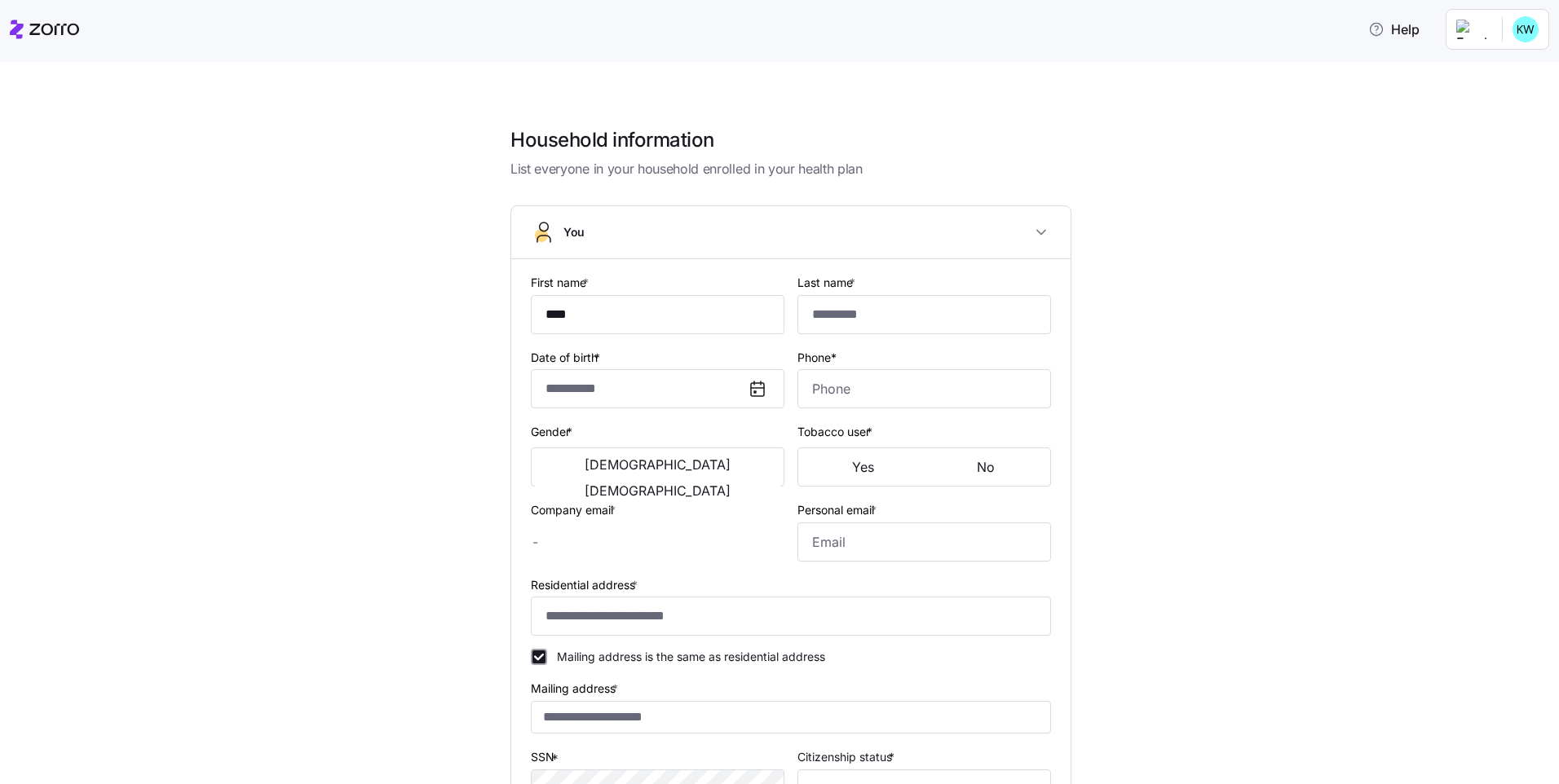
checkbox input "true"
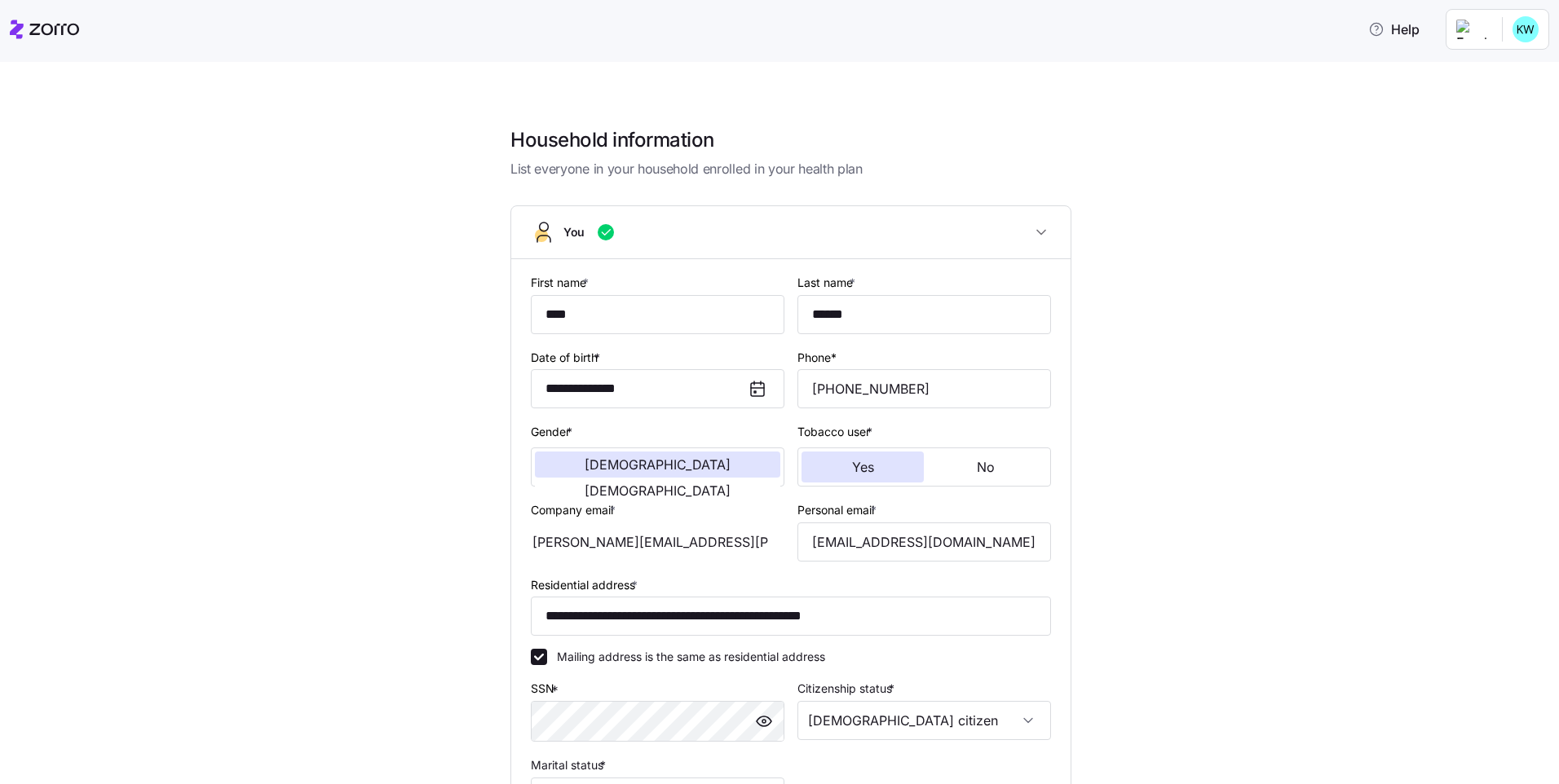
type input "**********"
type input "(765) 591-4129"
type input "US citizen"
type input "Married"
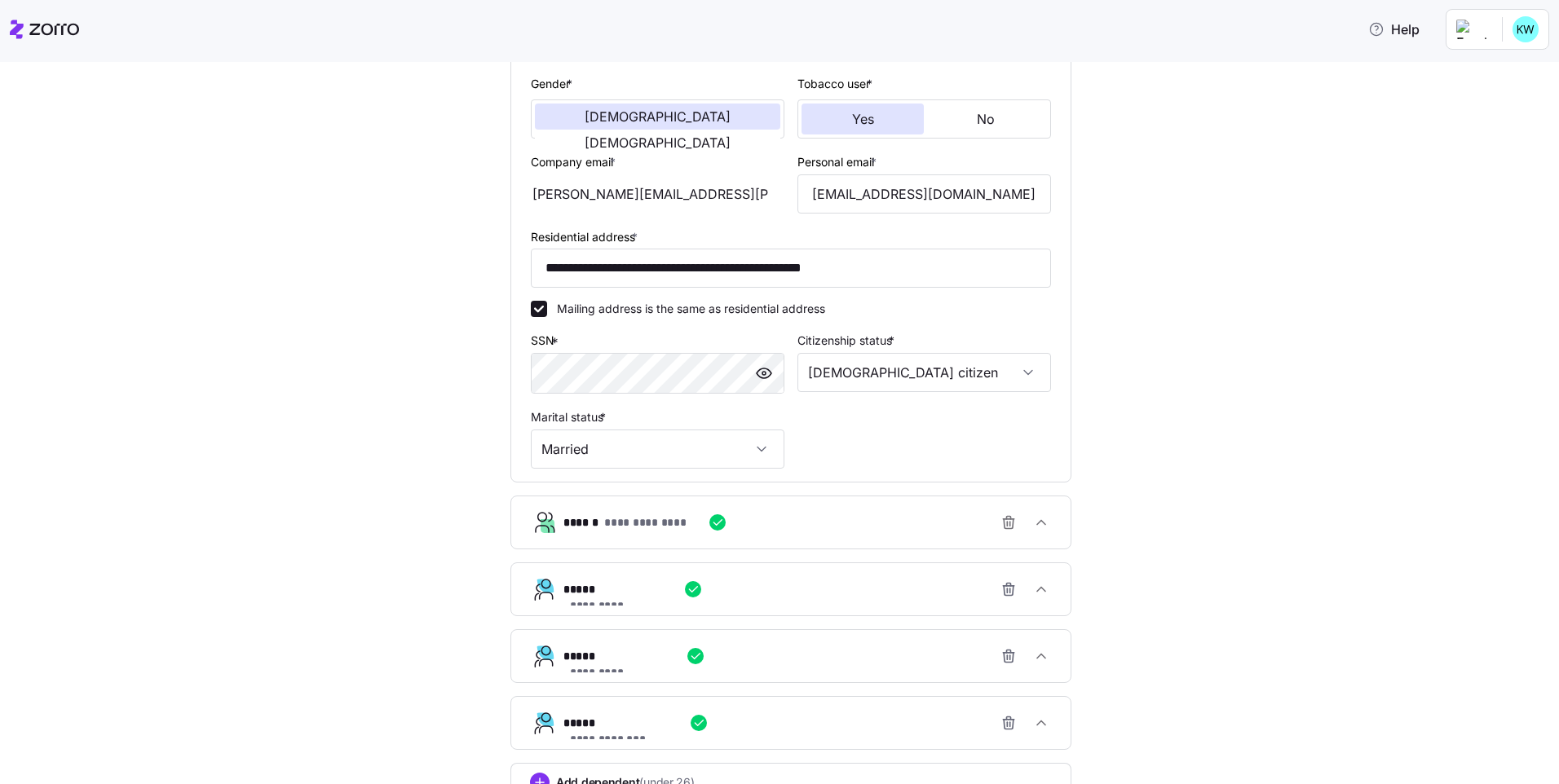
scroll to position [446, 0]
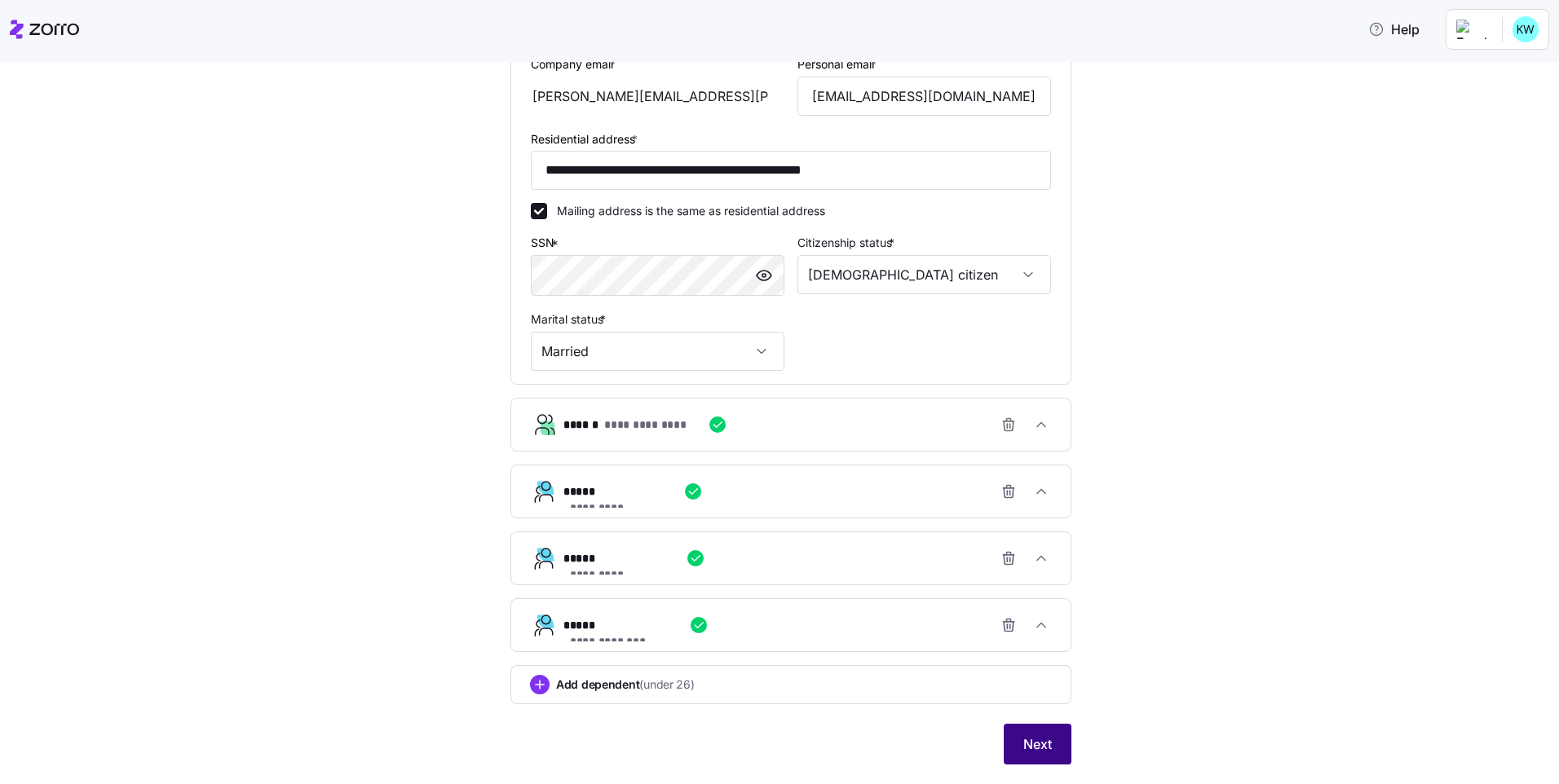
click at [1032, 740] on span "Next" at bounding box center [1037, 744] width 29 height 20
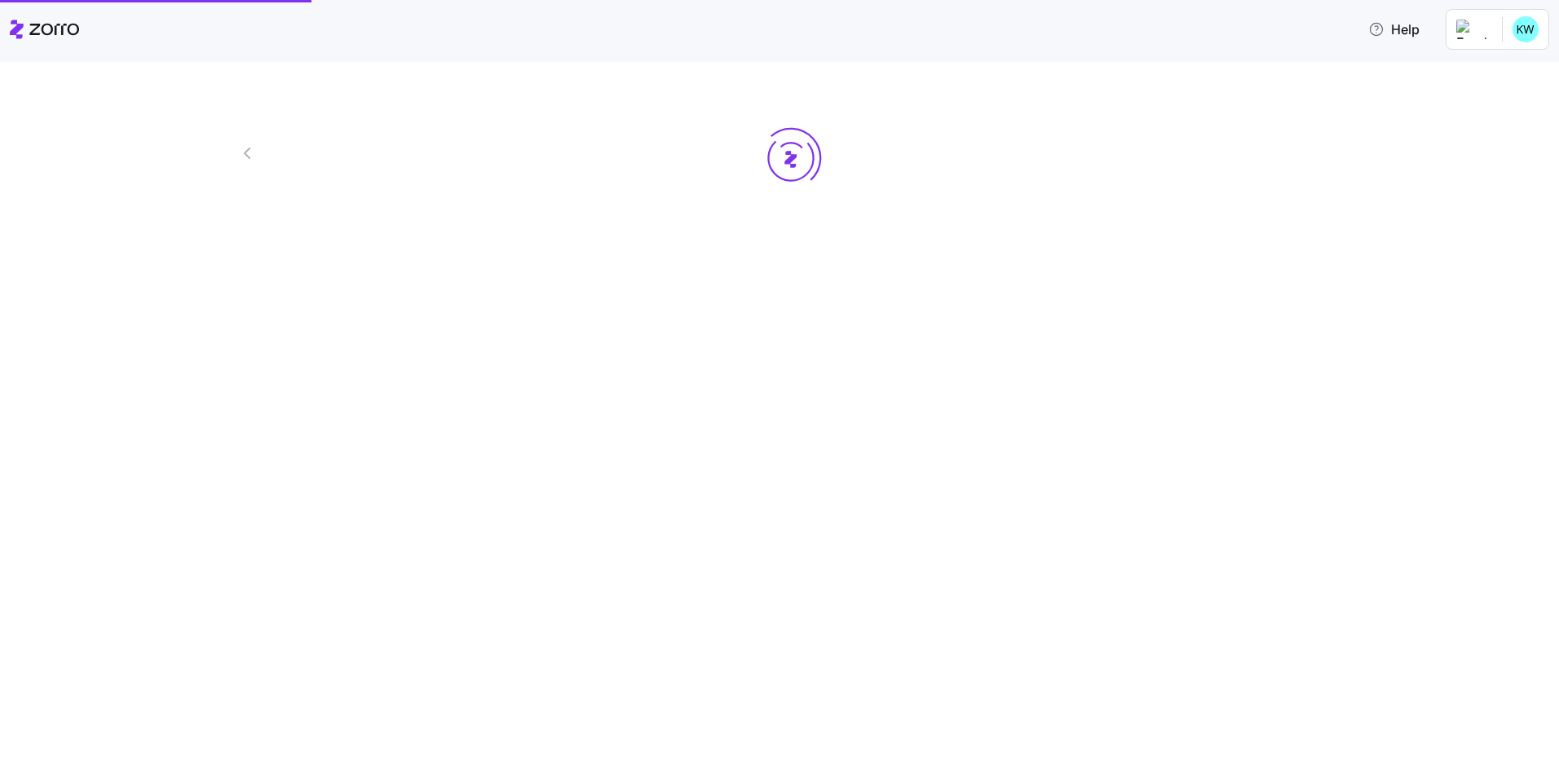
scroll to position [0, 0]
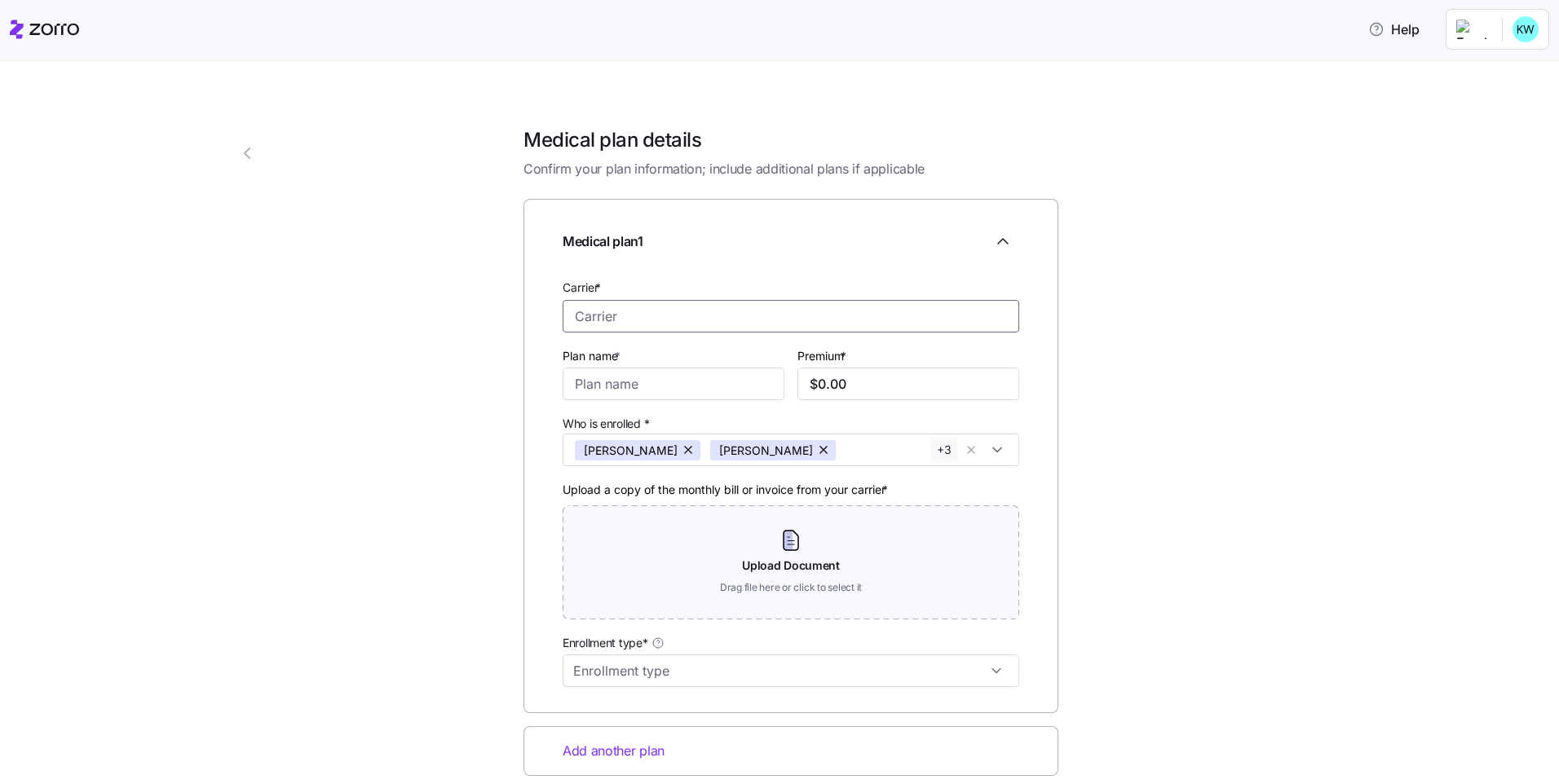
click at [731, 312] on input "Carrier *" at bounding box center [791, 316] width 457 height 32
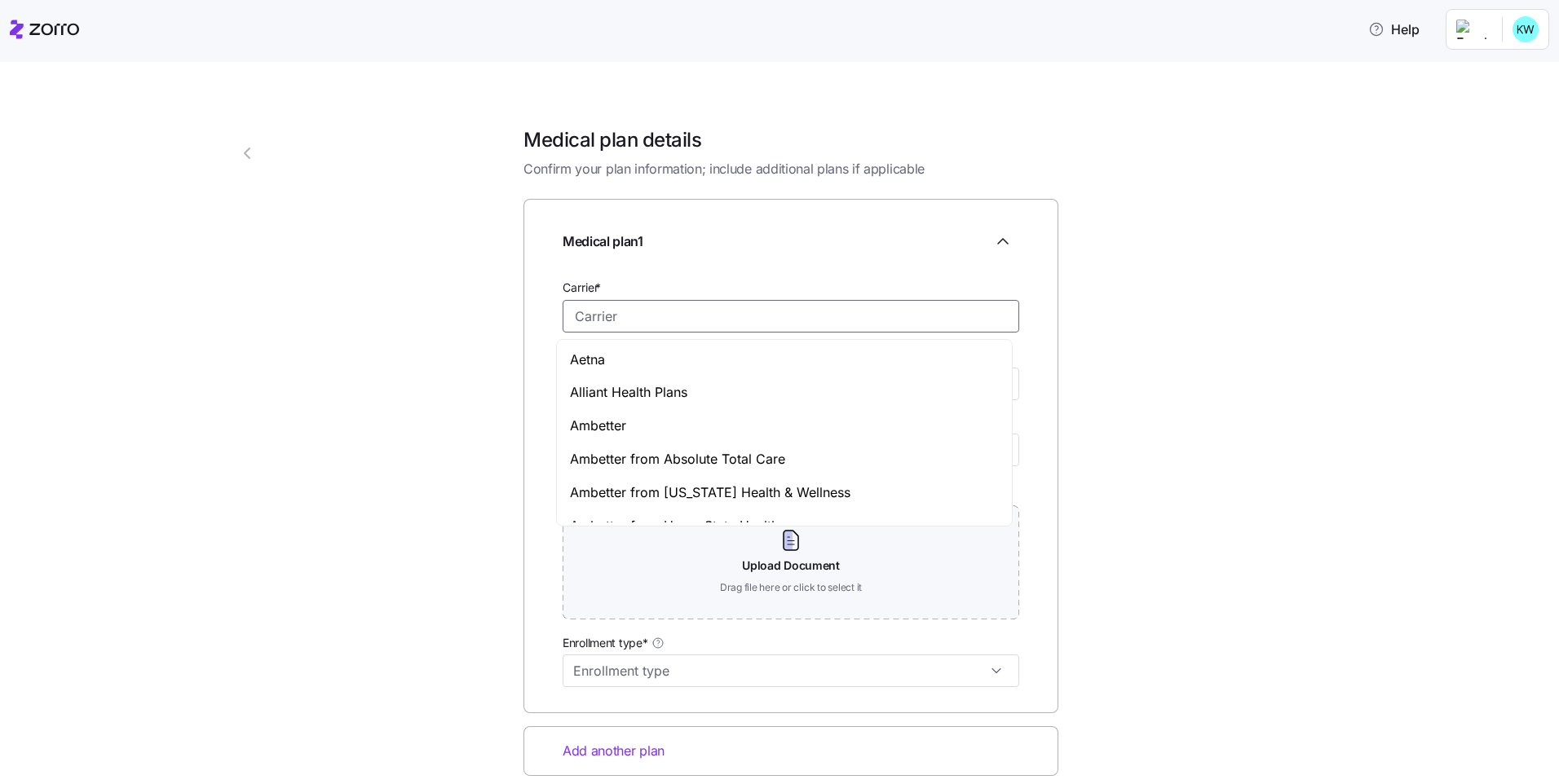
click at [669, 420] on div "Ambetter" at bounding box center [784, 425] width 449 height 33
type input "Ambetter"
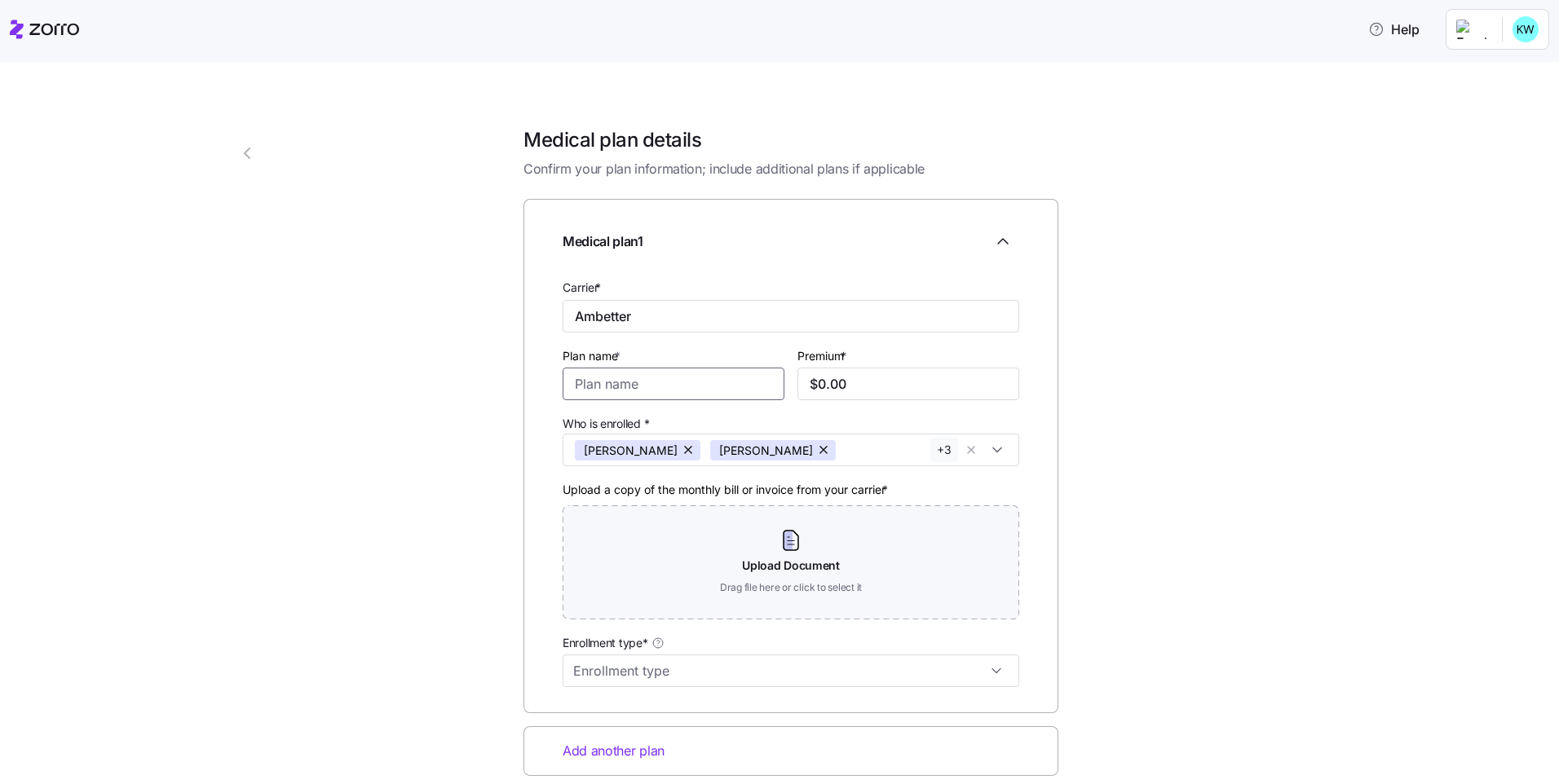
click at [672, 376] on input "Plan name *" at bounding box center [673, 383] width 222 height 32
type input "Elite Gold- HMO"
drag, startPoint x: 845, startPoint y: 387, endPoint x: 794, endPoint y: 385, distance: 51.0
click at [797, 385] on input "$0.00" at bounding box center [908, 383] width 222 height 32
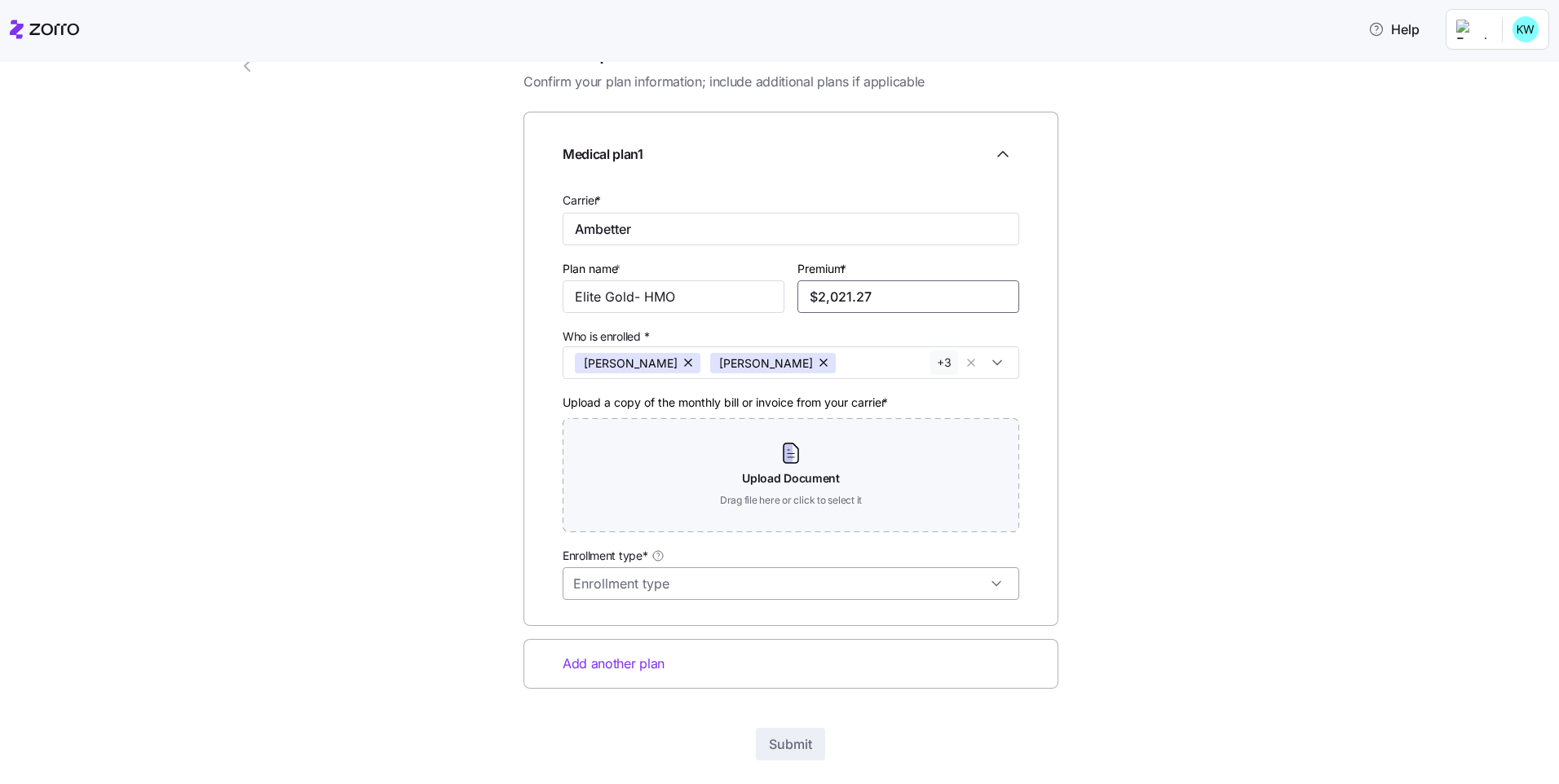
type input "$2,021.27"
click at [902, 576] on input "Enrollment type*" at bounding box center [791, 583] width 457 height 32
click at [773, 660] on div "On exchange" at bounding box center [784, 659] width 443 height 31
type input "On exchange"
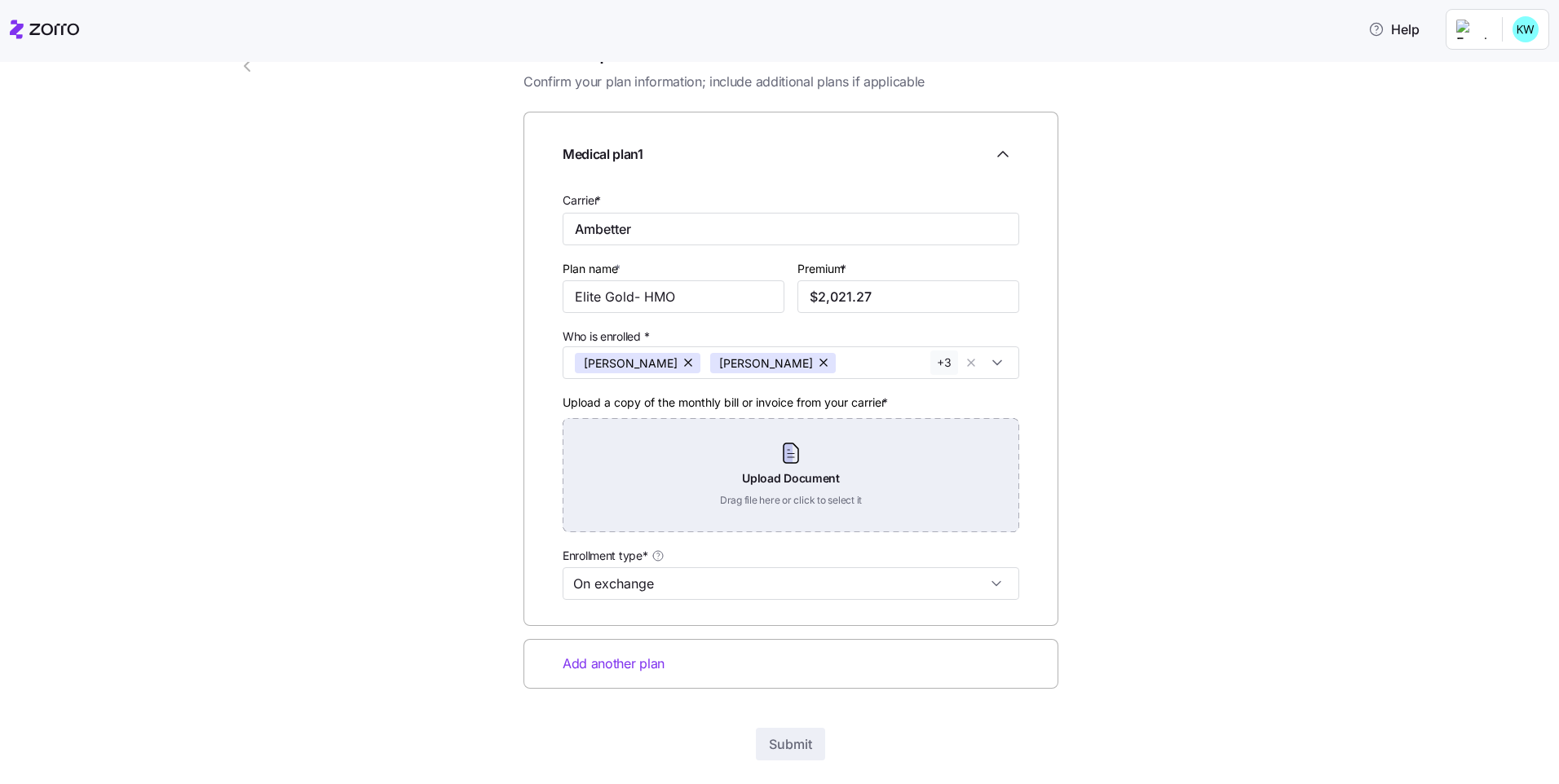
click at [795, 445] on div "Upload Document Drag file here or click to select it" at bounding box center [791, 475] width 457 height 114
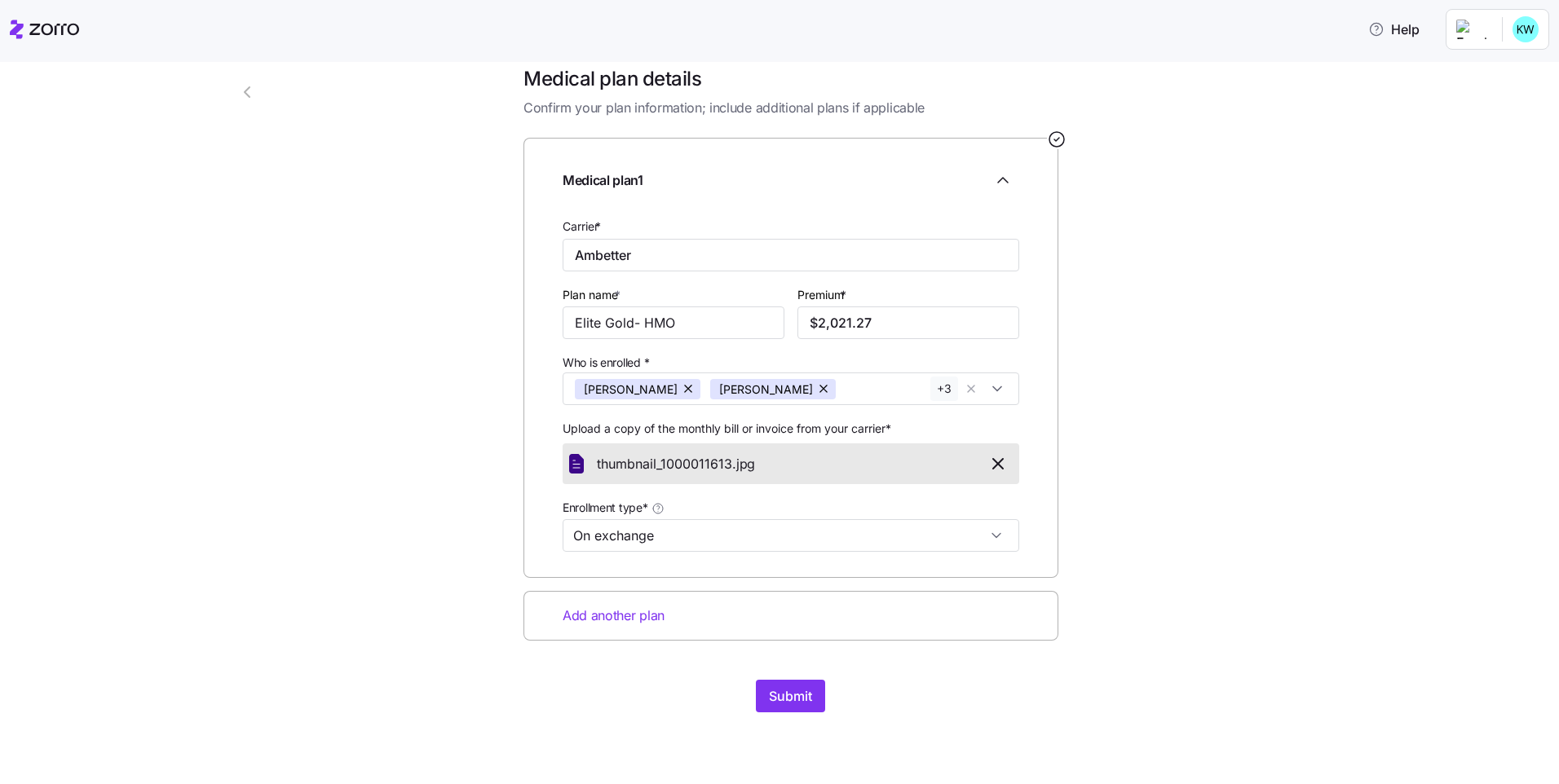
scroll to position [61, 0]
click at [793, 697] on span "Submit" at bounding box center [791, 696] width 43 height 20
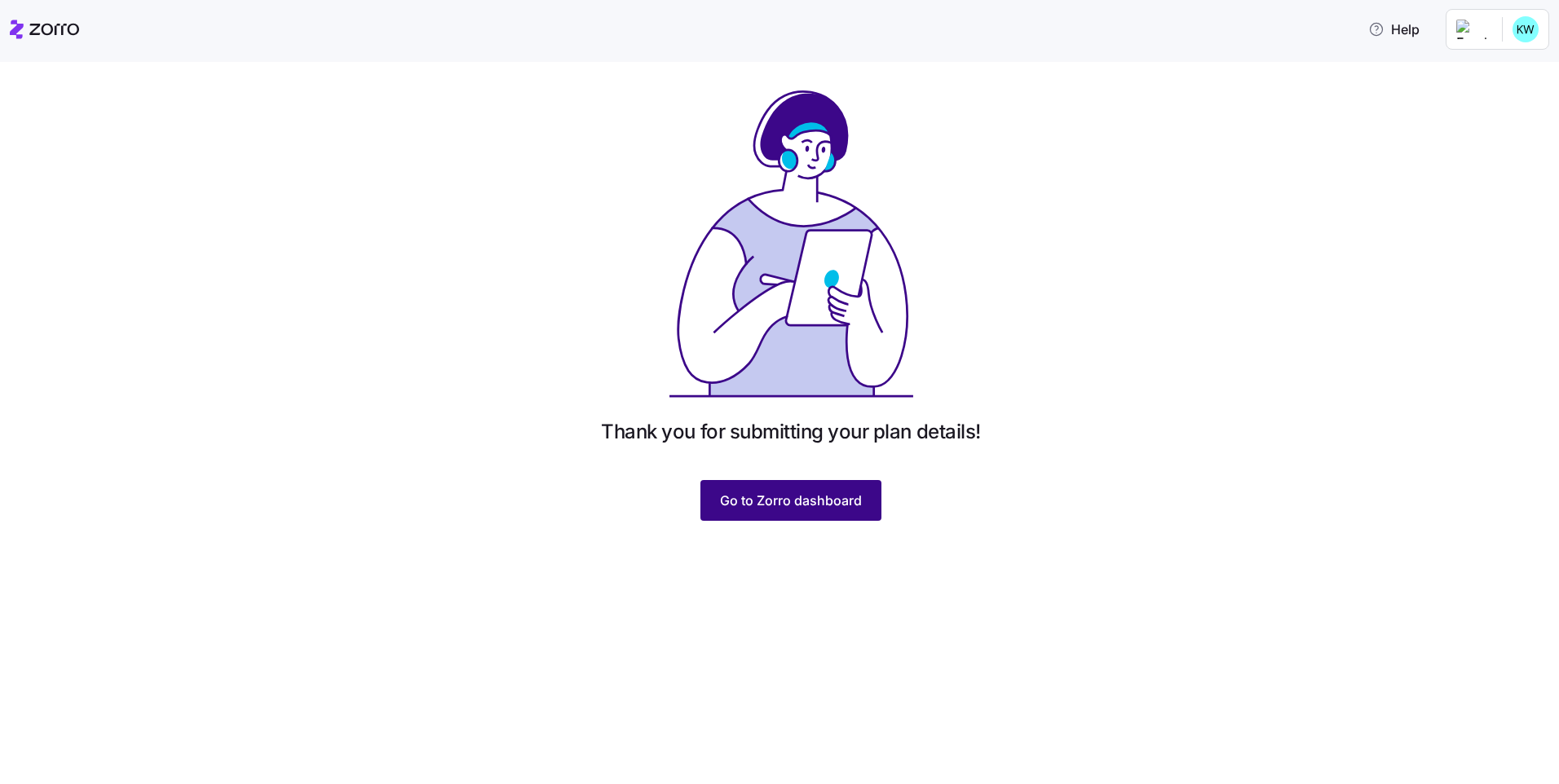
click at [803, 506] on span "Go to Zorro dashboard" at bounding box center [790, 501] width 142 height 20
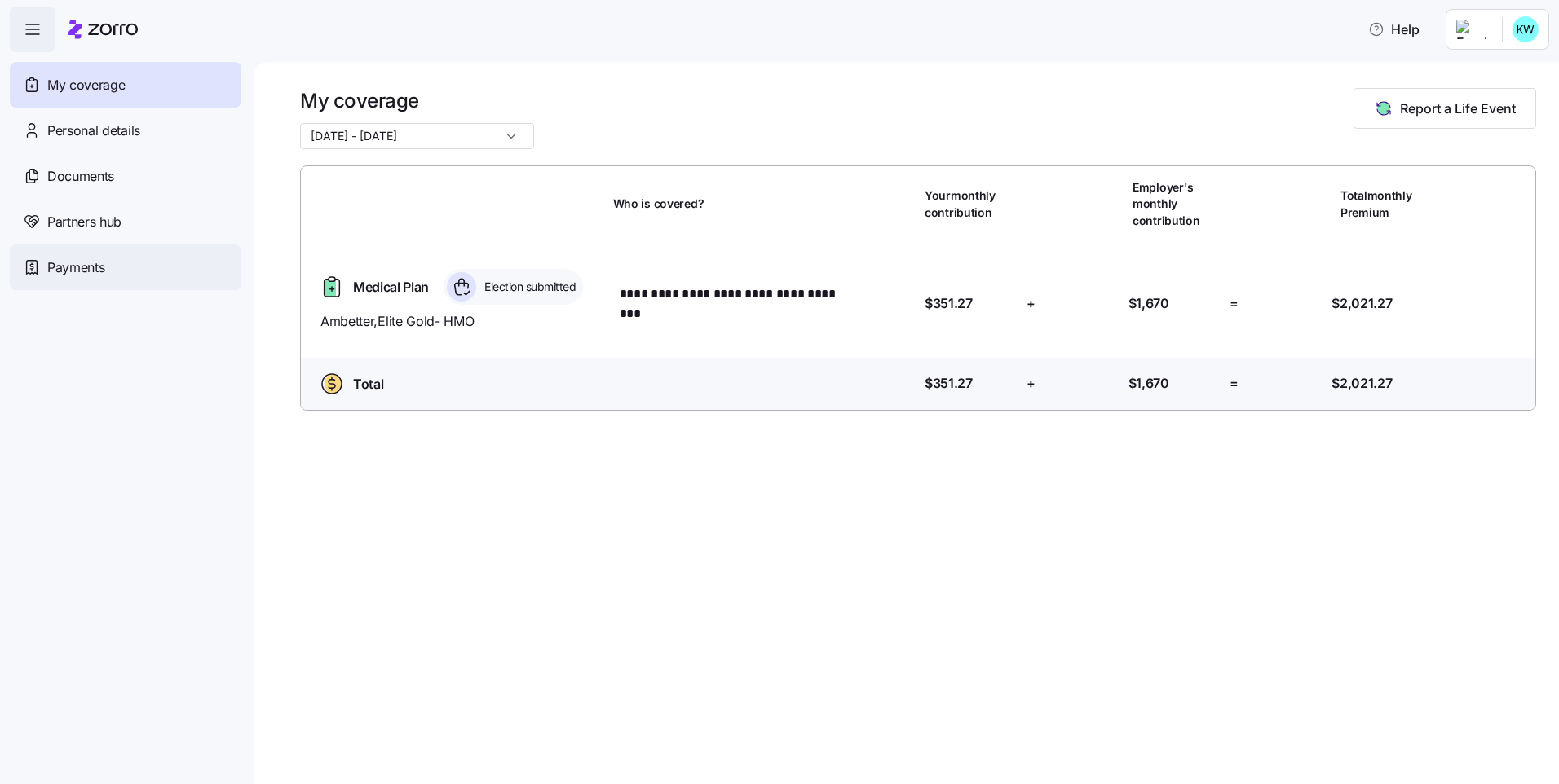
click at [97, 267] on span "Payments" at bounding box center [75, 267] width 57 height 21
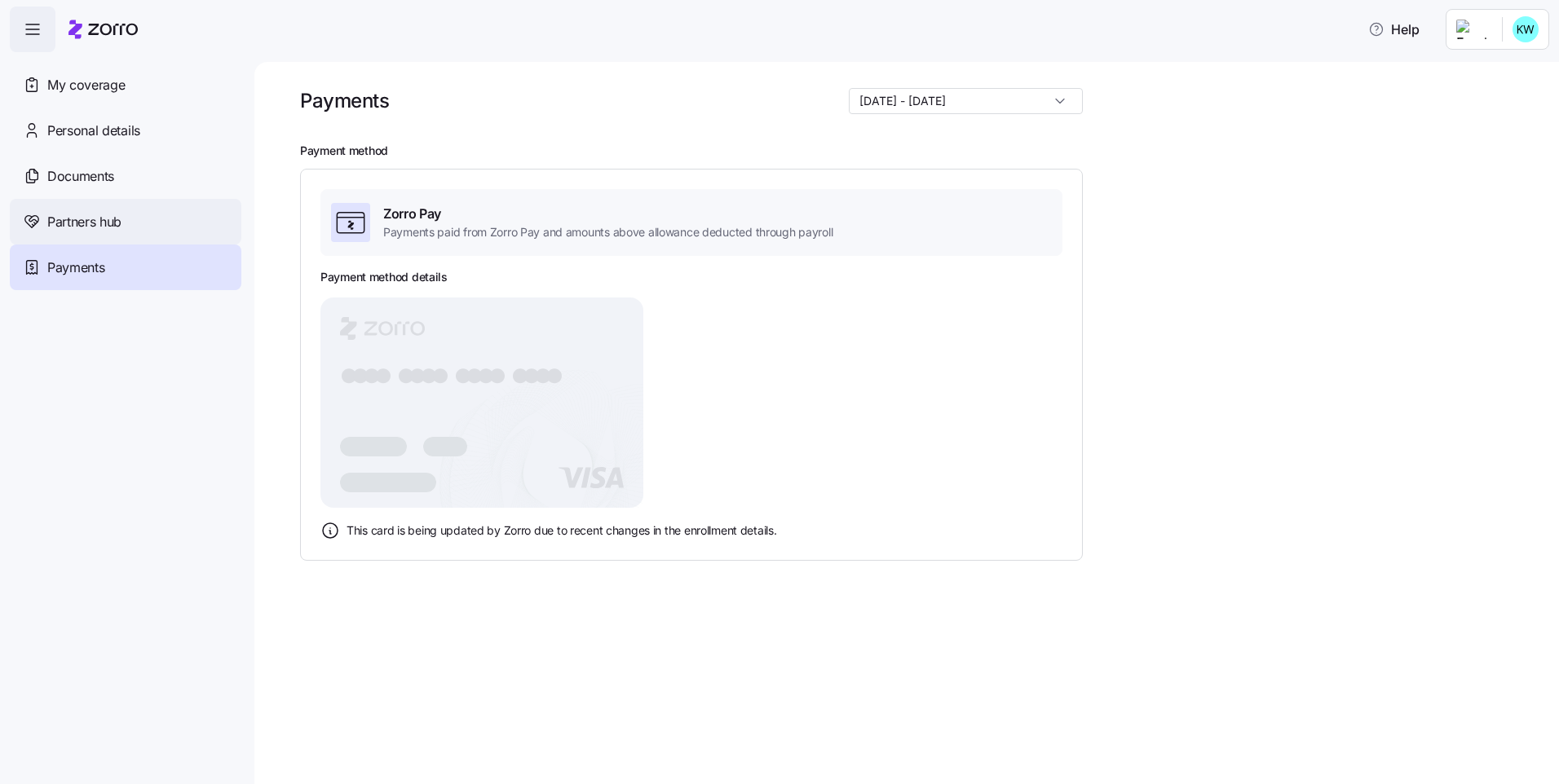
click at [115, 218] on span "Partners hub" at bounding box center [84, 222] width 74 height 21
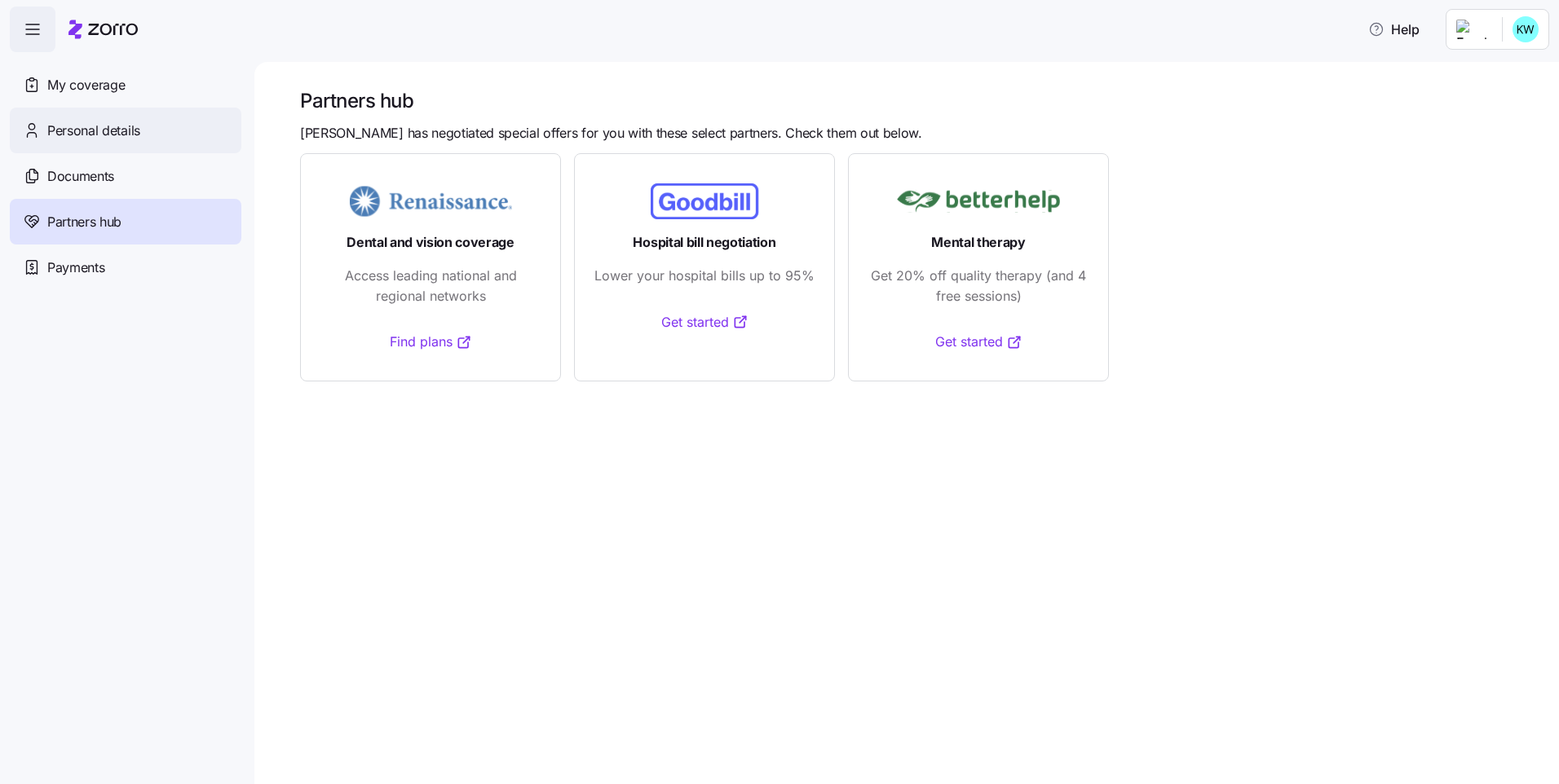
click at [116, 143] on div "Personal details" at bounding box center [125, 130] width 231 height 46
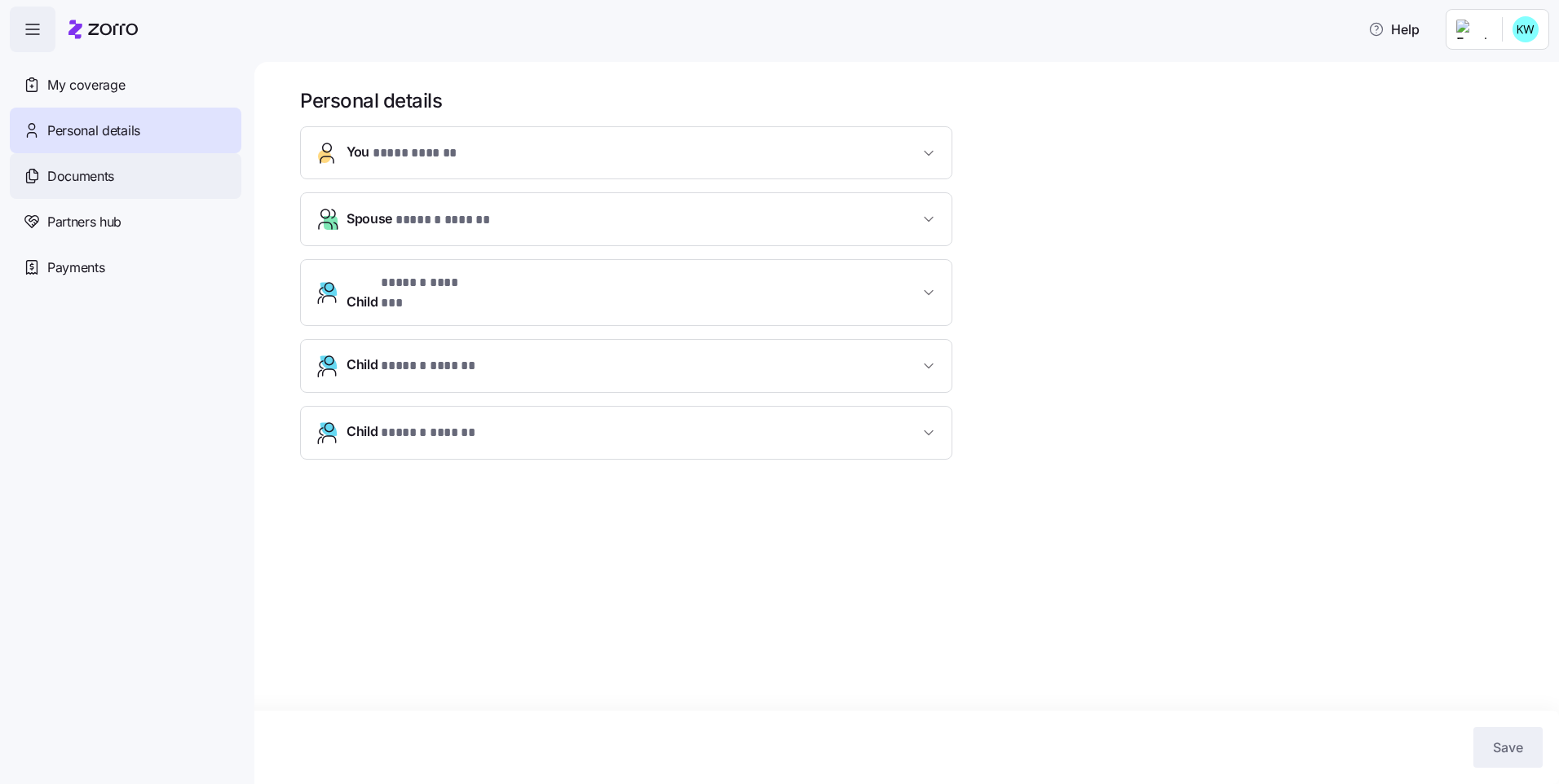
click at [114, 176] on span "Documents" at bounding box center [80, 176] width 67 height 21
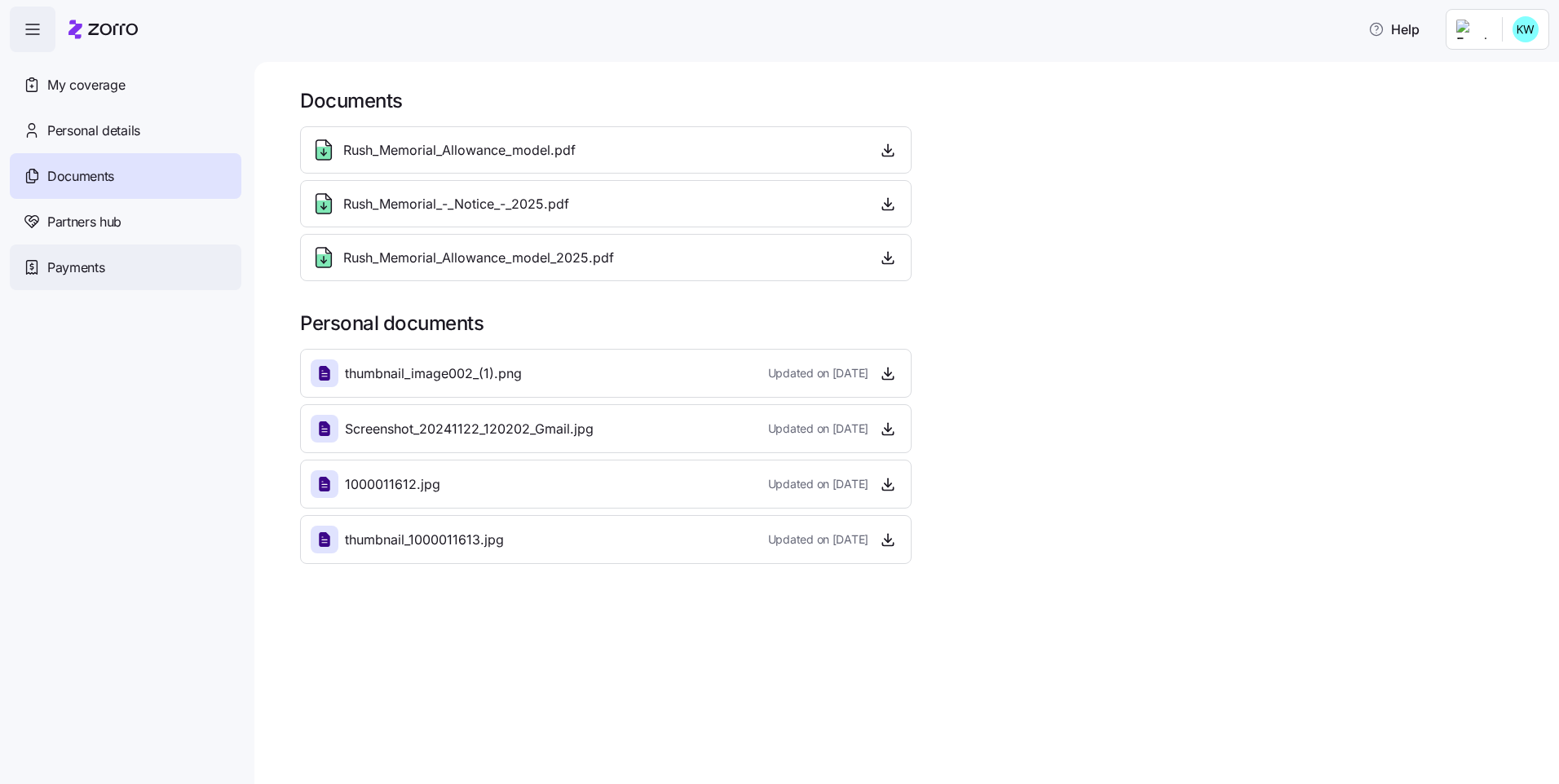
click at [130, 274] on div "Payments" at bounding box center [125, 267] width 231 height 46
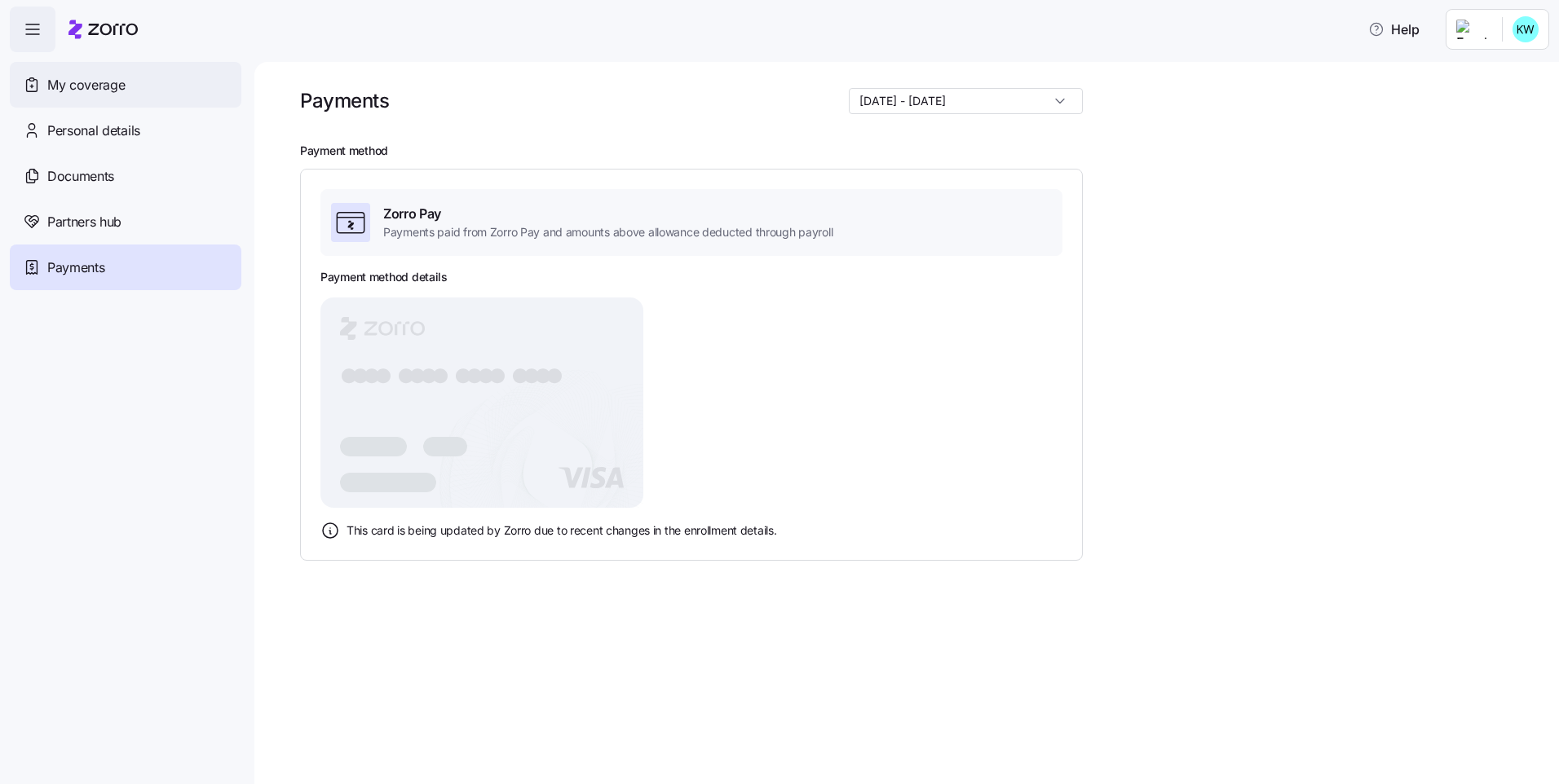
click at [97, 78] on span "My coverage" at bounding box center [86, 85] width 78 height 21
